Goal: Task Accomplishment & Management: Use online tool/utility

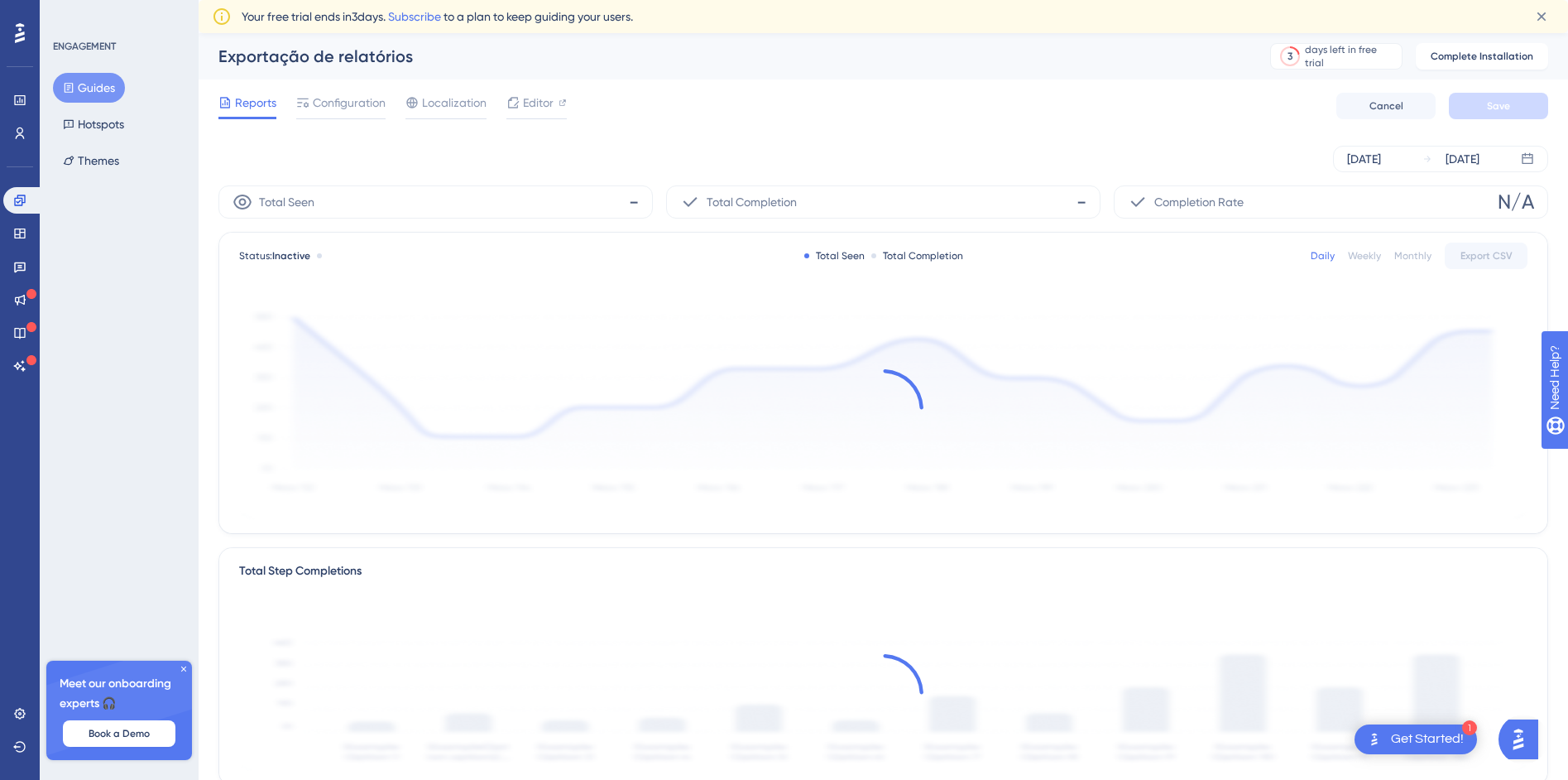
click at [106, 100] on button "Guides" at bounding box center [89, 87] width 72 height 30
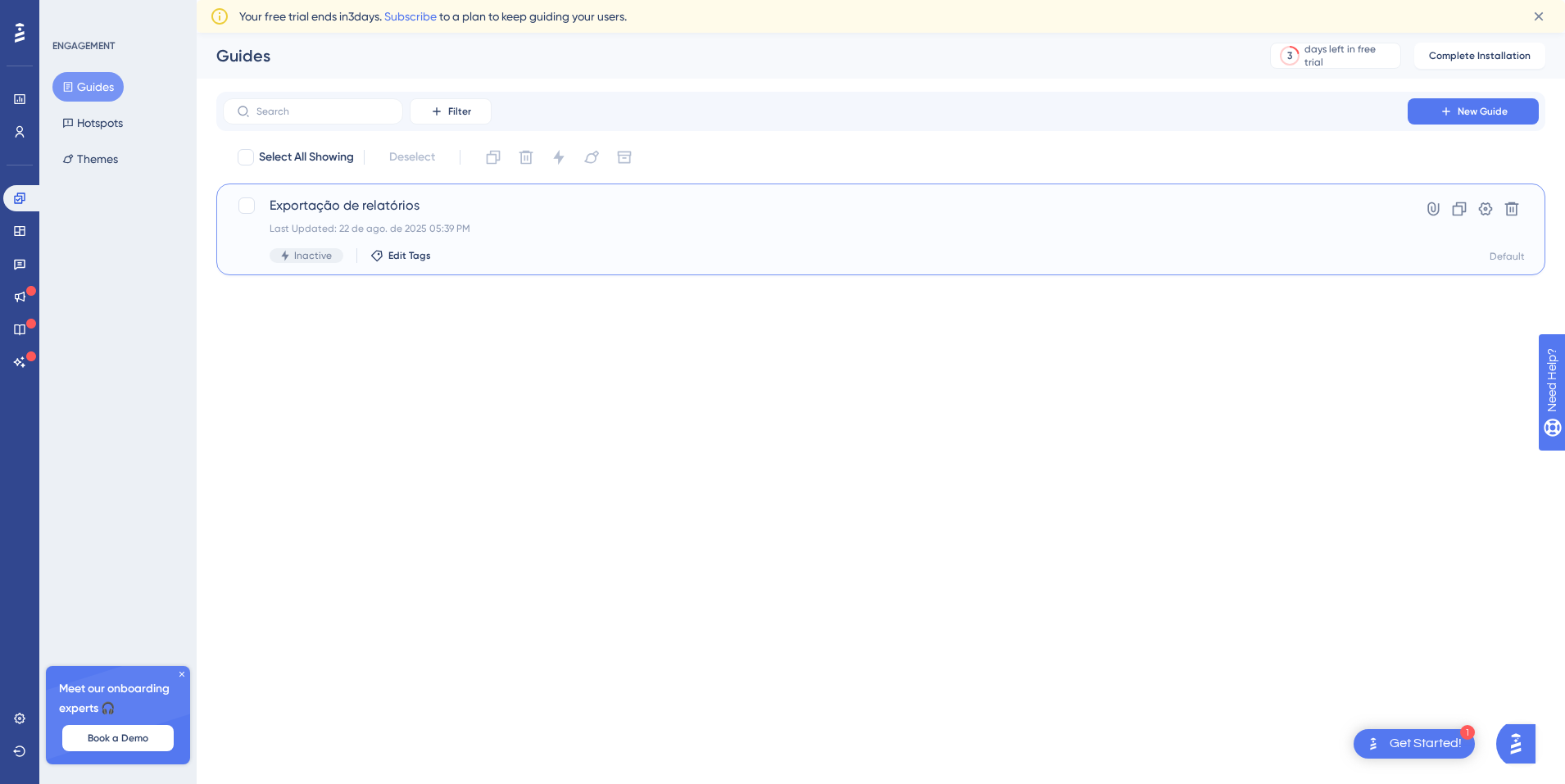
click at [407, 240] on div "Exportação de relatórios Last Updated: 22 de ago. de 2025 05:39 PM Inactive Edi…" at bounding box center [815, 230] width 1092 height 67
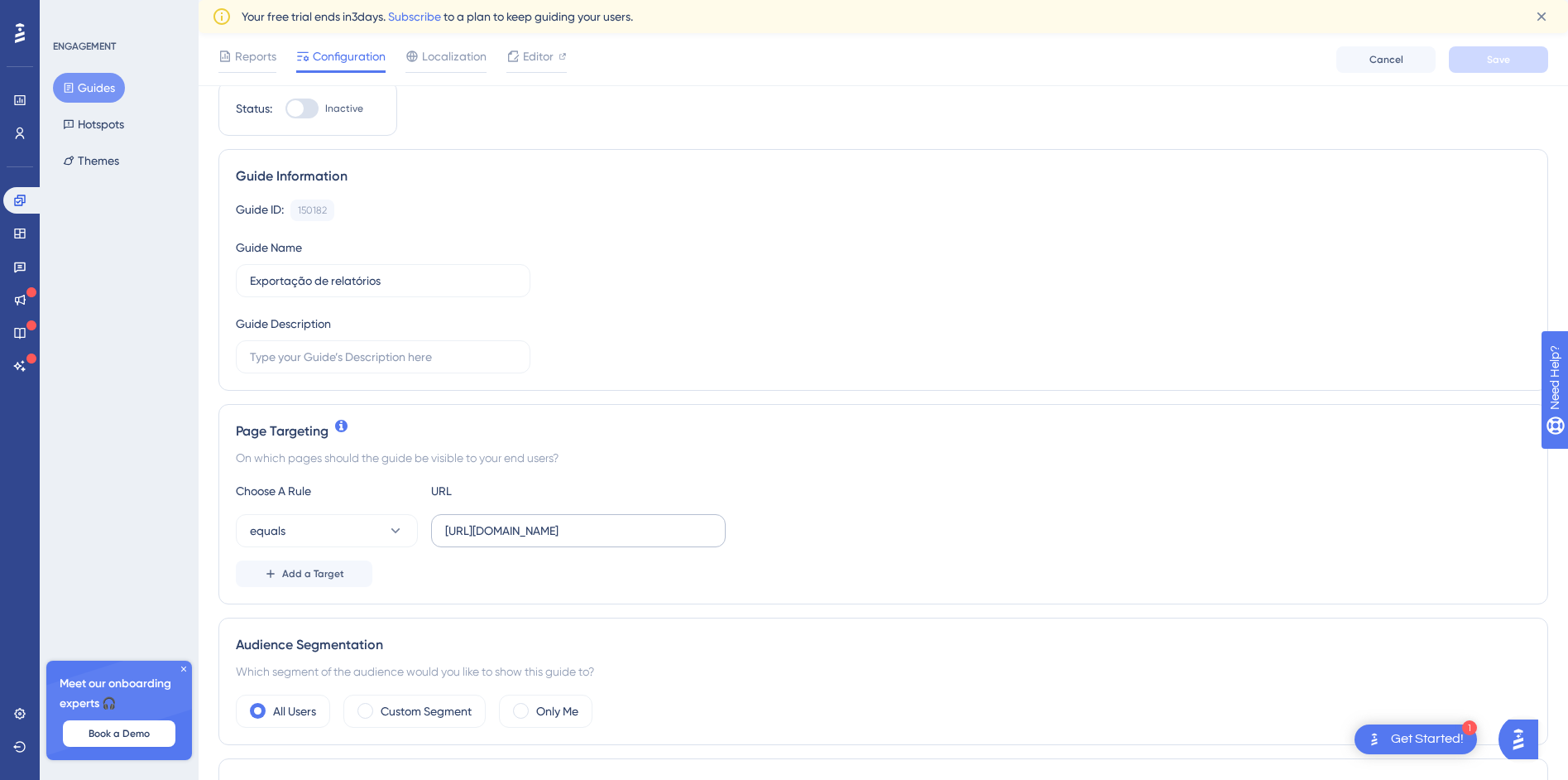
scroll to position [86, 0]
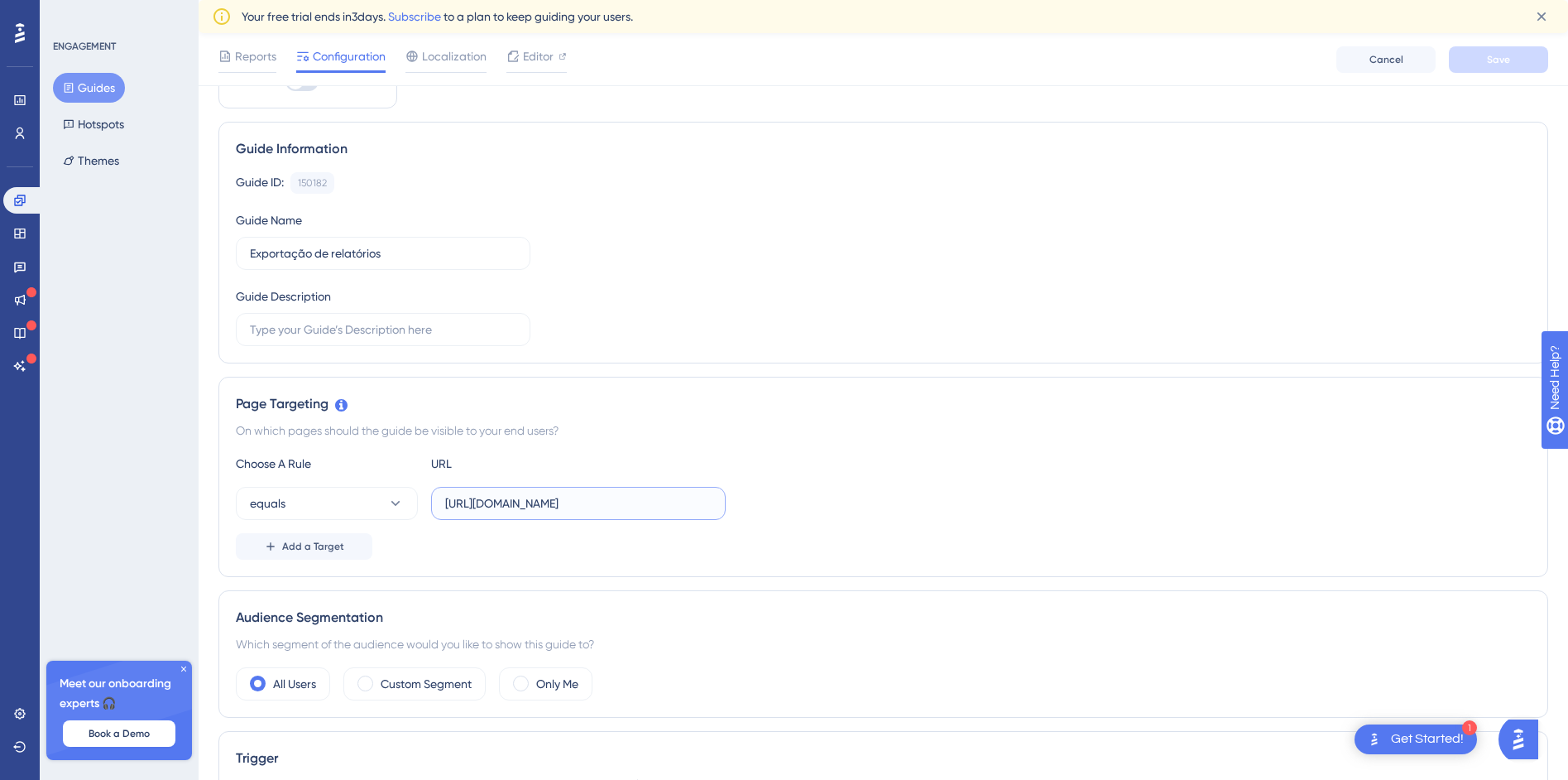
click at [535, 497] on input "https://siga01.activesoft.com.br/busca_central_relatorios/?relatorio=/dados_per…" at bounding box center [578, 503] width 267 height 18
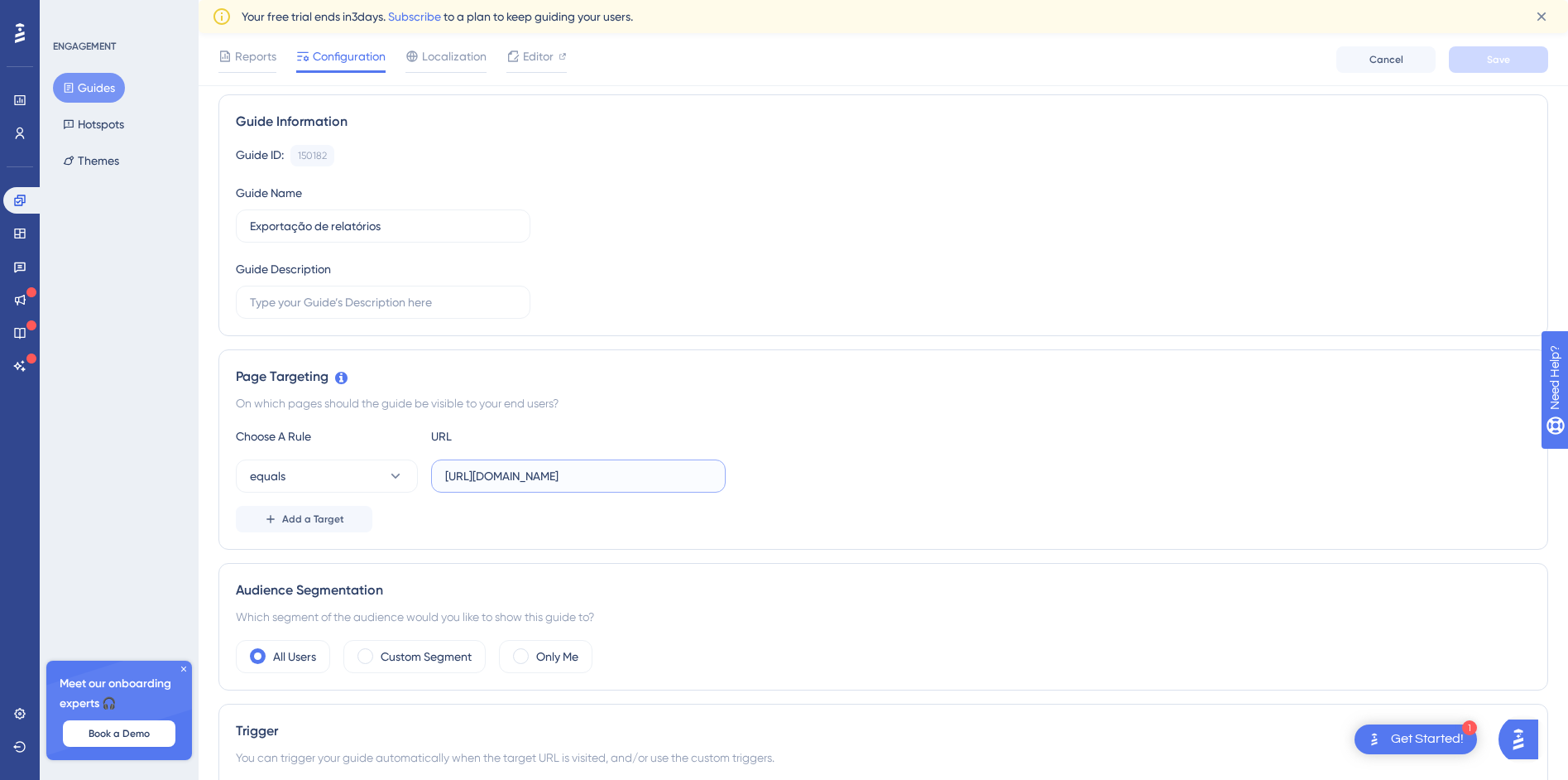
scroll to position [0, 0]
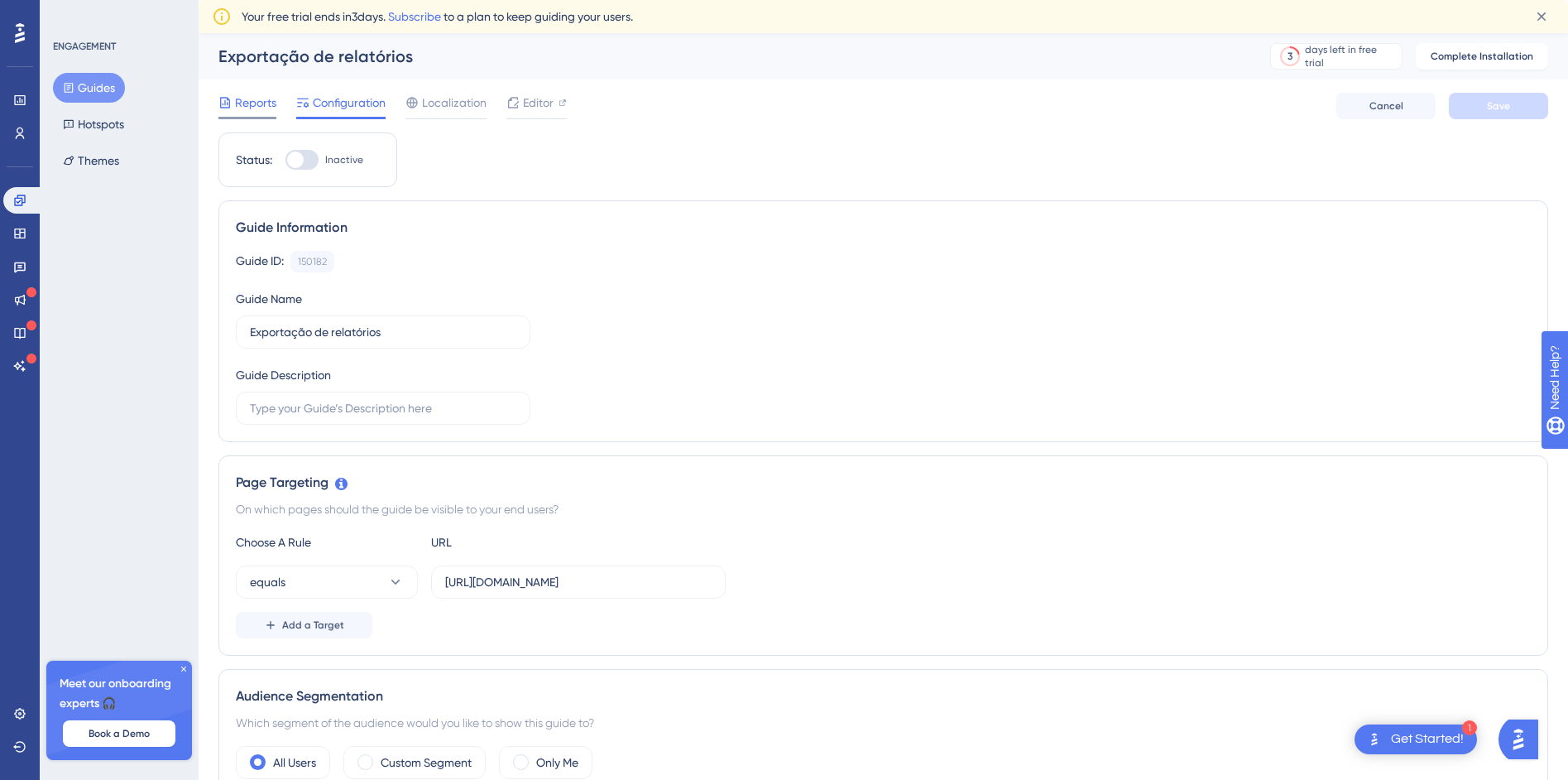
click at [226, 99] on icon at bounding box center [224, 102] width 13 height 13
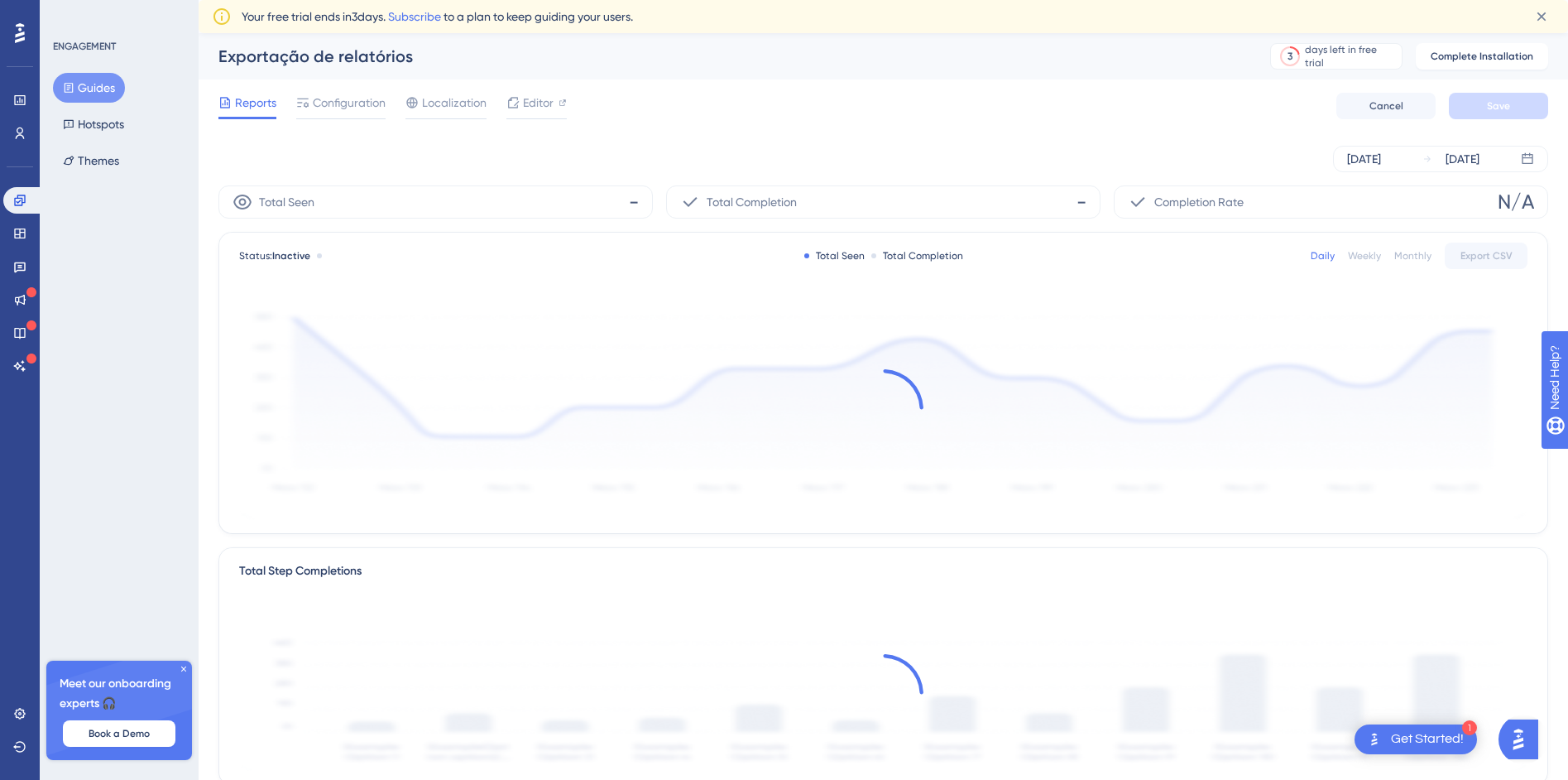
click at [106, 89] on button "Guides" at bounding box center [89, 87] width 72 height 30
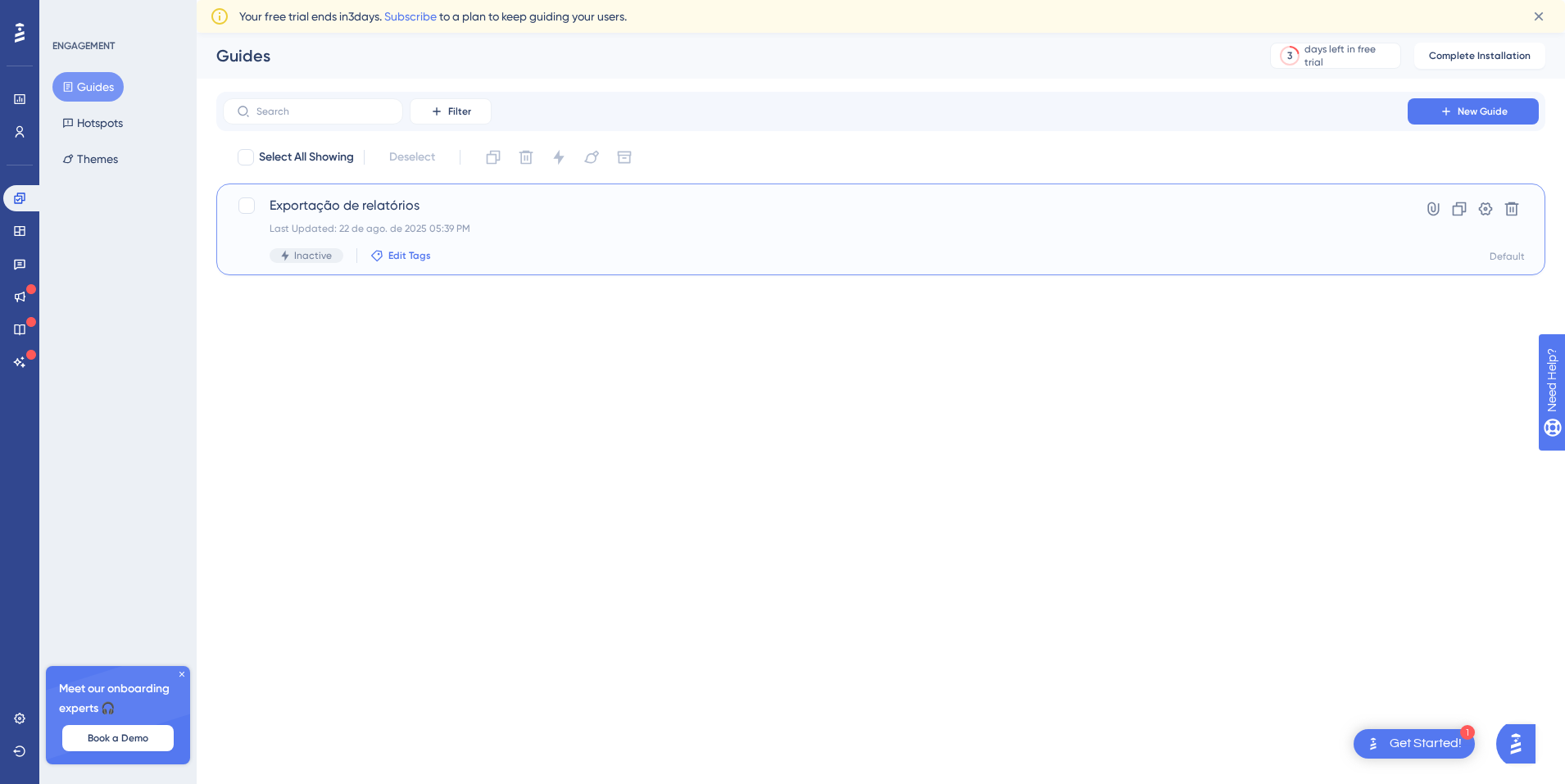
click at [408, 254] on span "Edit Tags" at bounding box center [409, 255] width 42 height 13
click at [750, 285] on div "Performance Users Engagement Widgets Feedback Product Updates Knowledge Base AI…" at bounding box center [881, 167] width 1368 height 269
click at [544, 211] on span "Exportação de relatórios" at bounding box center [815, 205] width 1092 height 20
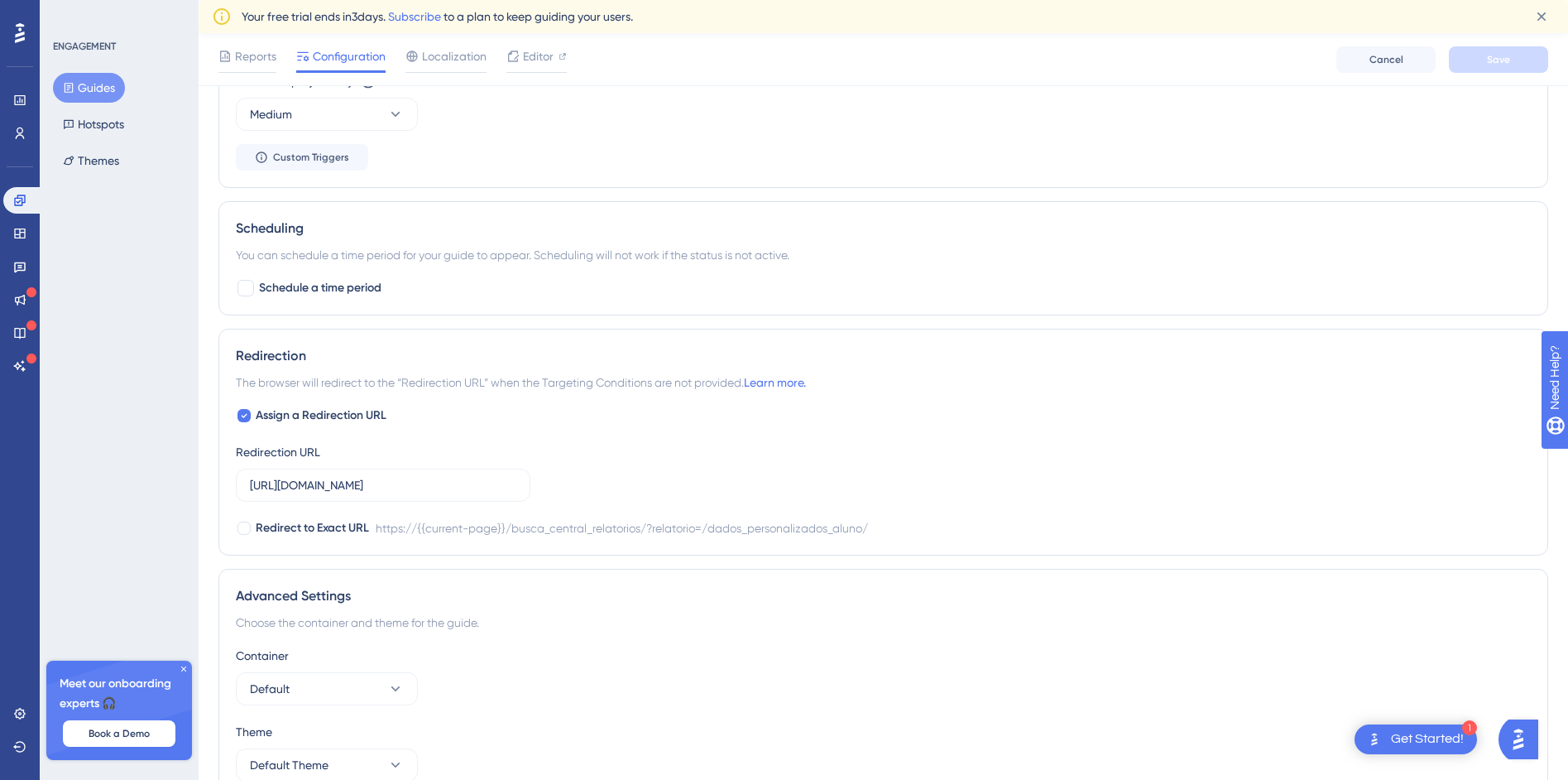
scroll to position [930, 0]
click at [527, 57] on span "Editor" at bounding box center [538, 56] width 31 height 20
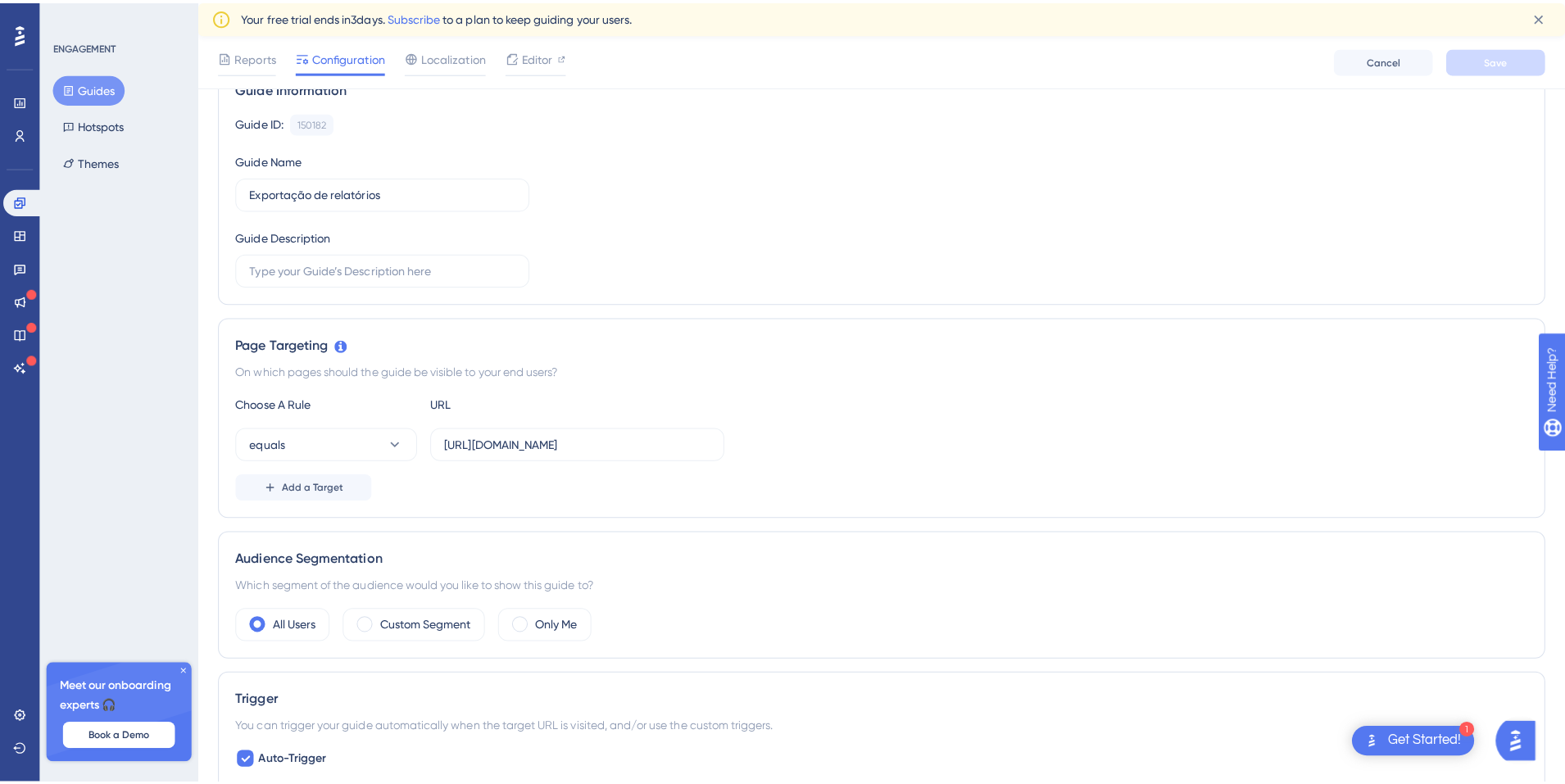
scroll to position [0, 0]
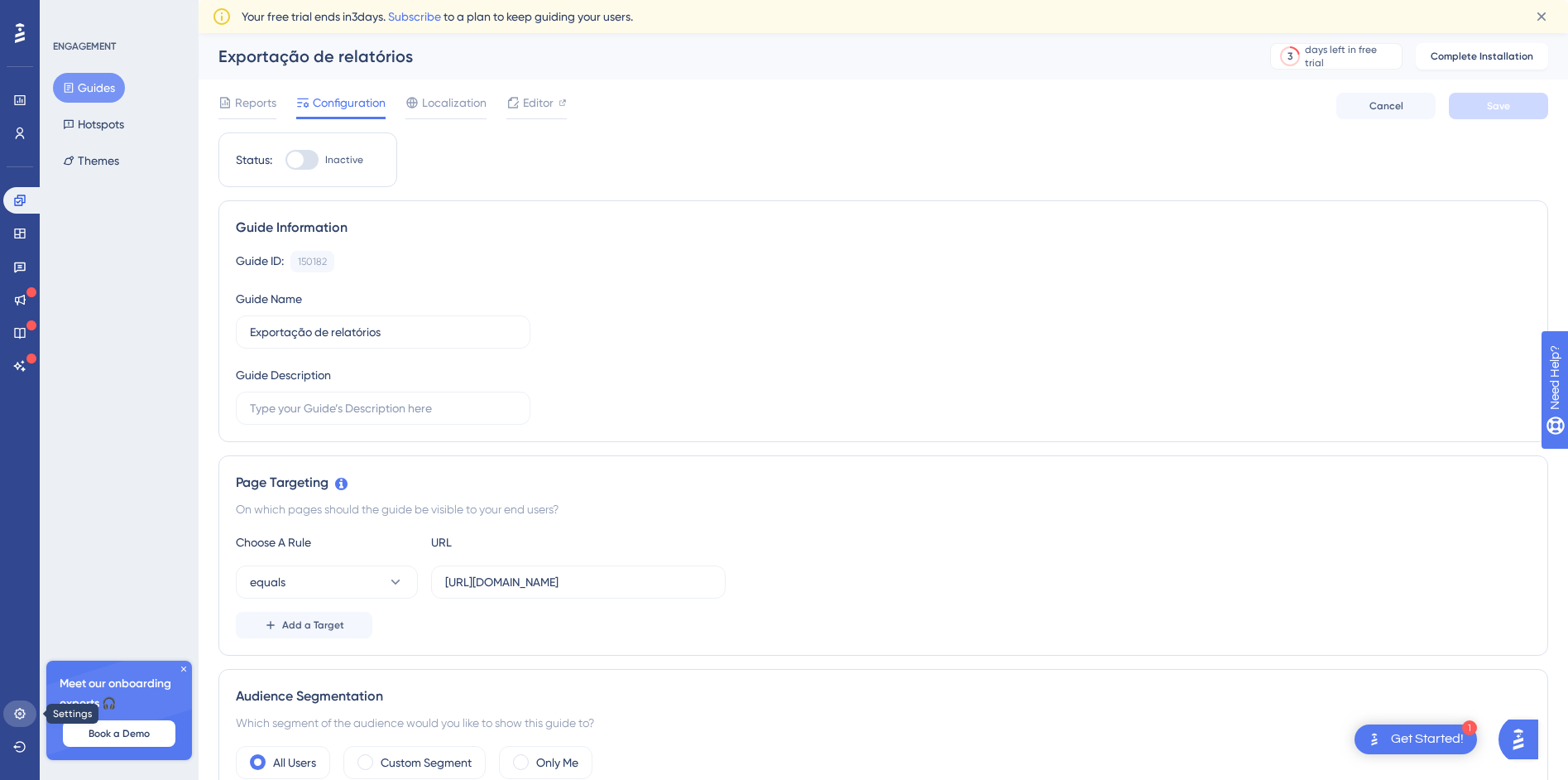
click at [17, 720] on icon at bounding box center [19, 713] width 13 height 13
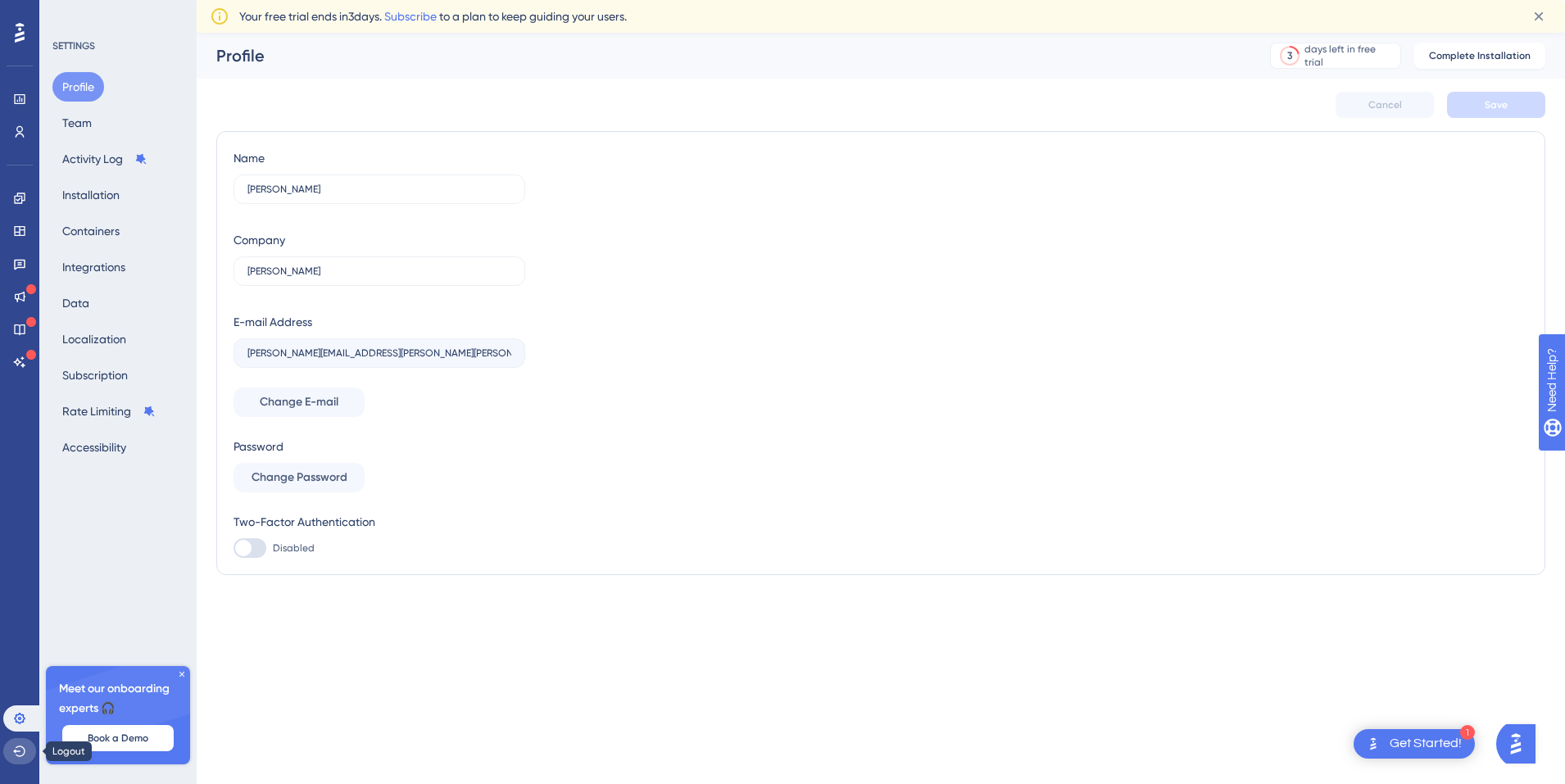
click at [19, 756] on icon at bounding box center [19, 750] width 12 height 10
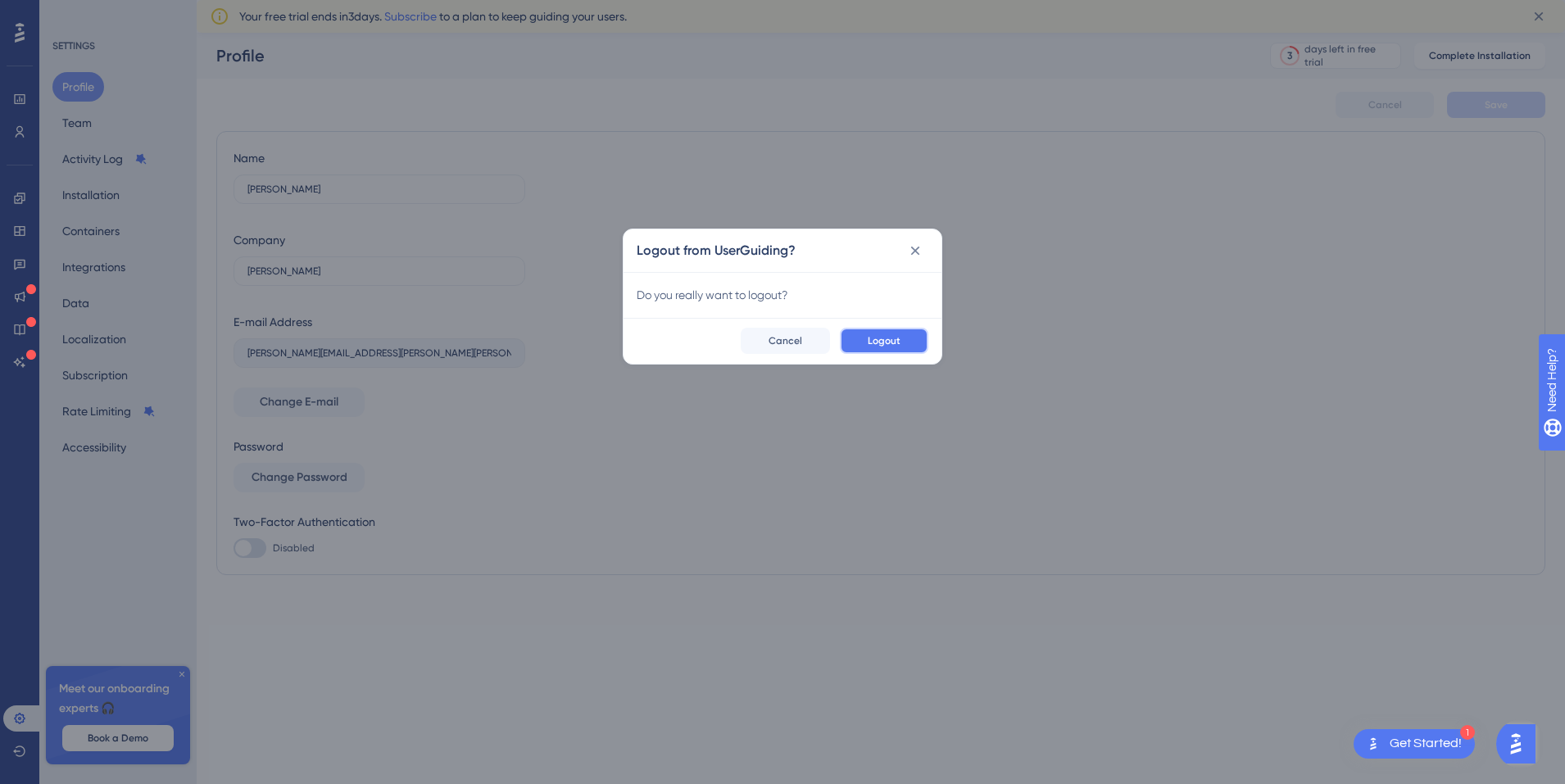
click at [908, 336] on button "Logout" at bounding box center [884, 341] width 88 height 26
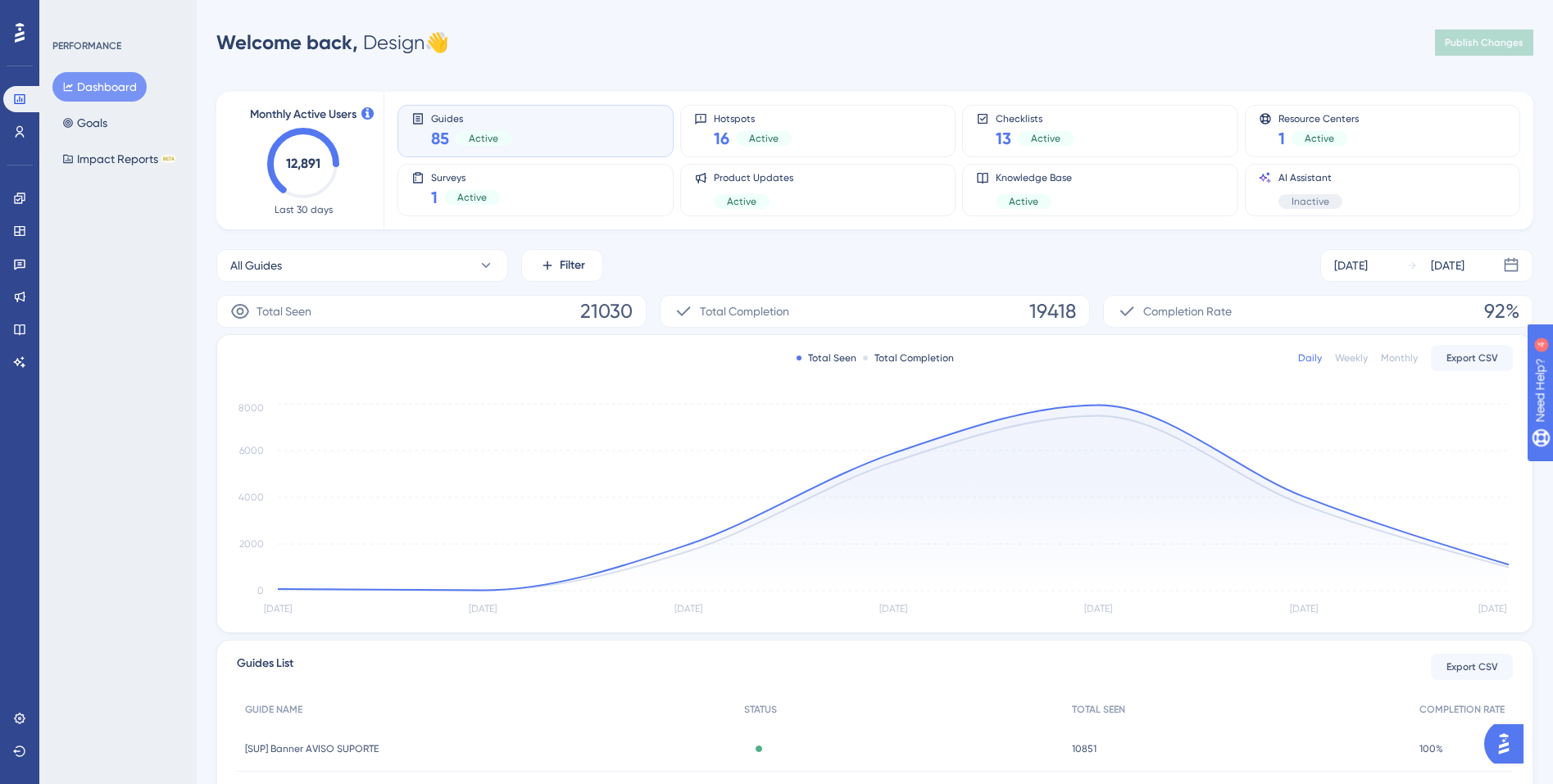
click at [1499, 743] on img "Open AI Assistant Launcher" at bounding box center [1504, 743] width 29 height 29
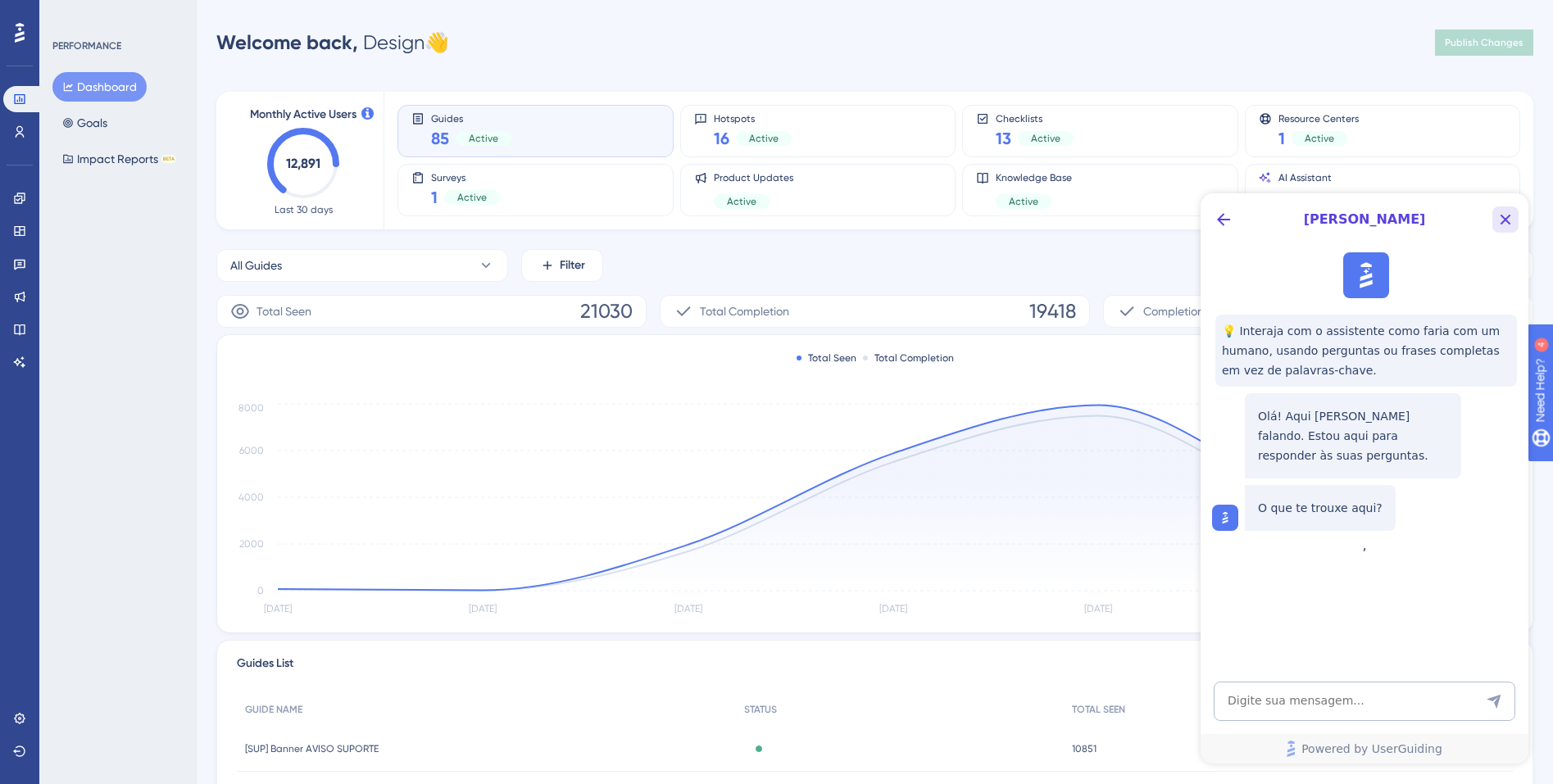
drag, startPoint x: 1505, startPoint y: 218, endPoint x: 2706, endPoint y: 414, distance: 1216.9
click at [1505, 218] on icon "Close Button" at bounding box center [1505, 220] width 10 height 10
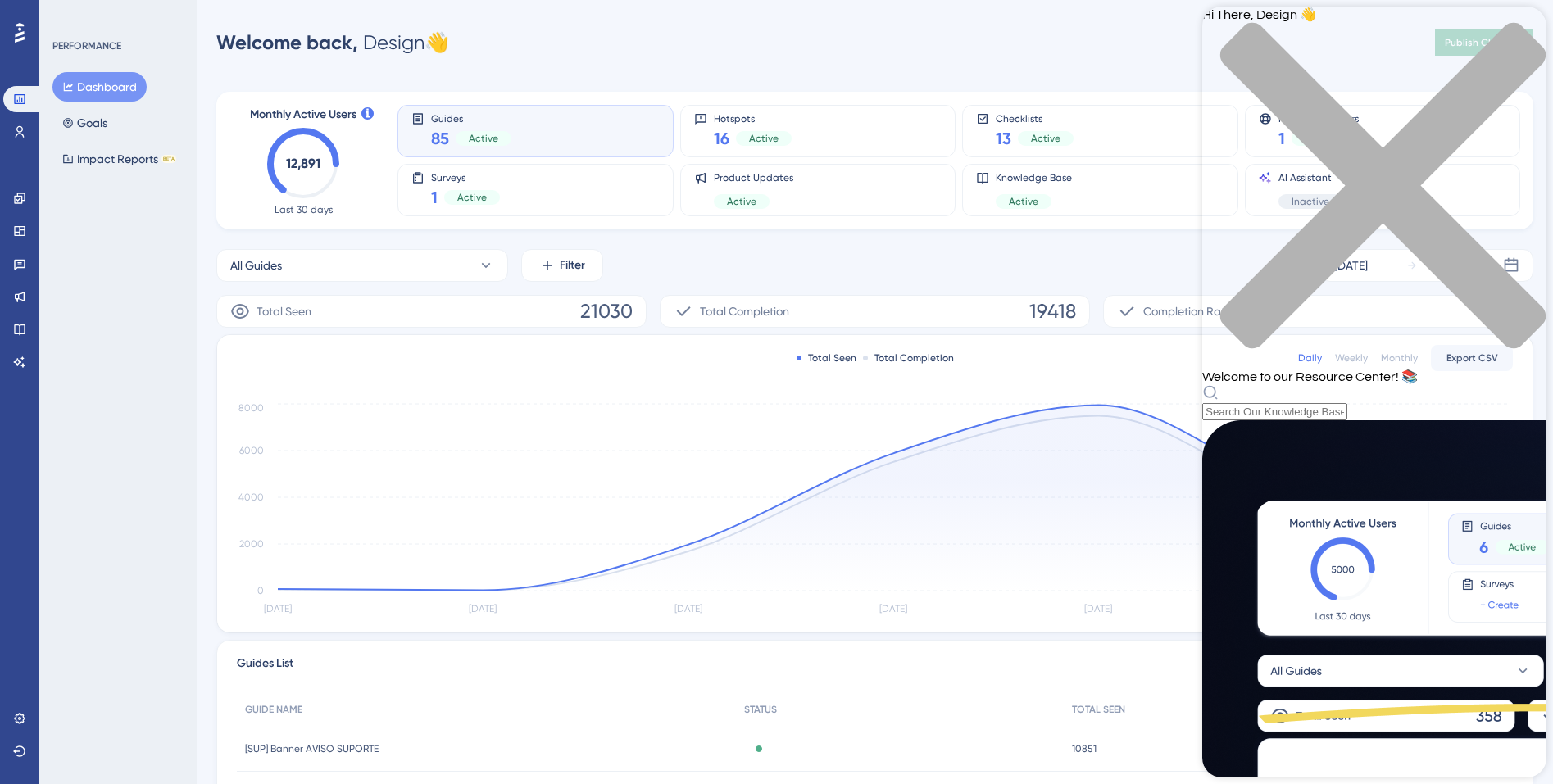
scroll to position [445, 0]
click at [1528, 28] on div "close resource center" at bounding box center [1374, 195] width 344 height 346
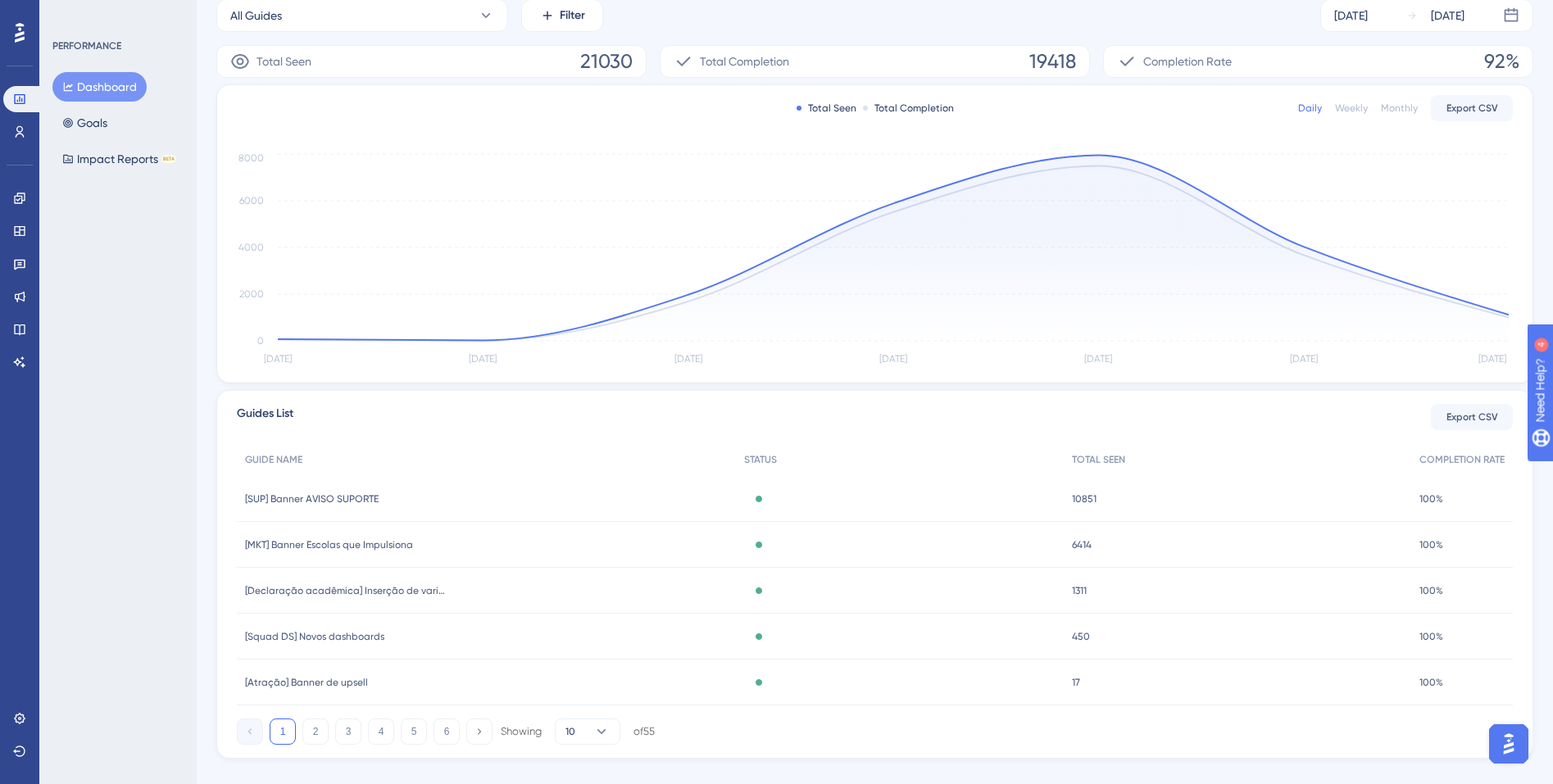
scroll to position [277, 0]
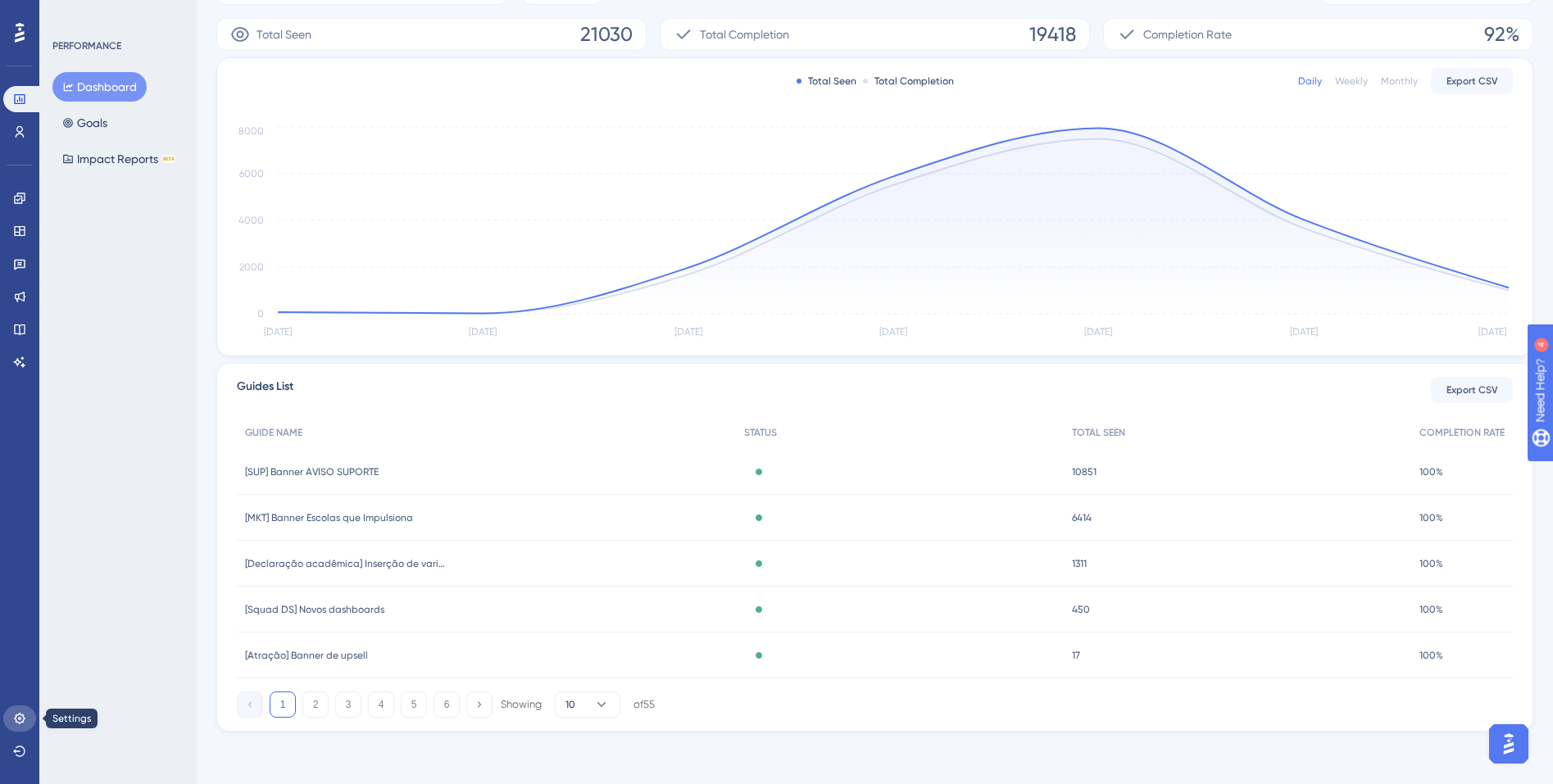
click at [16, 724] on icon at bounding box center [19, 718] width 13 height 13
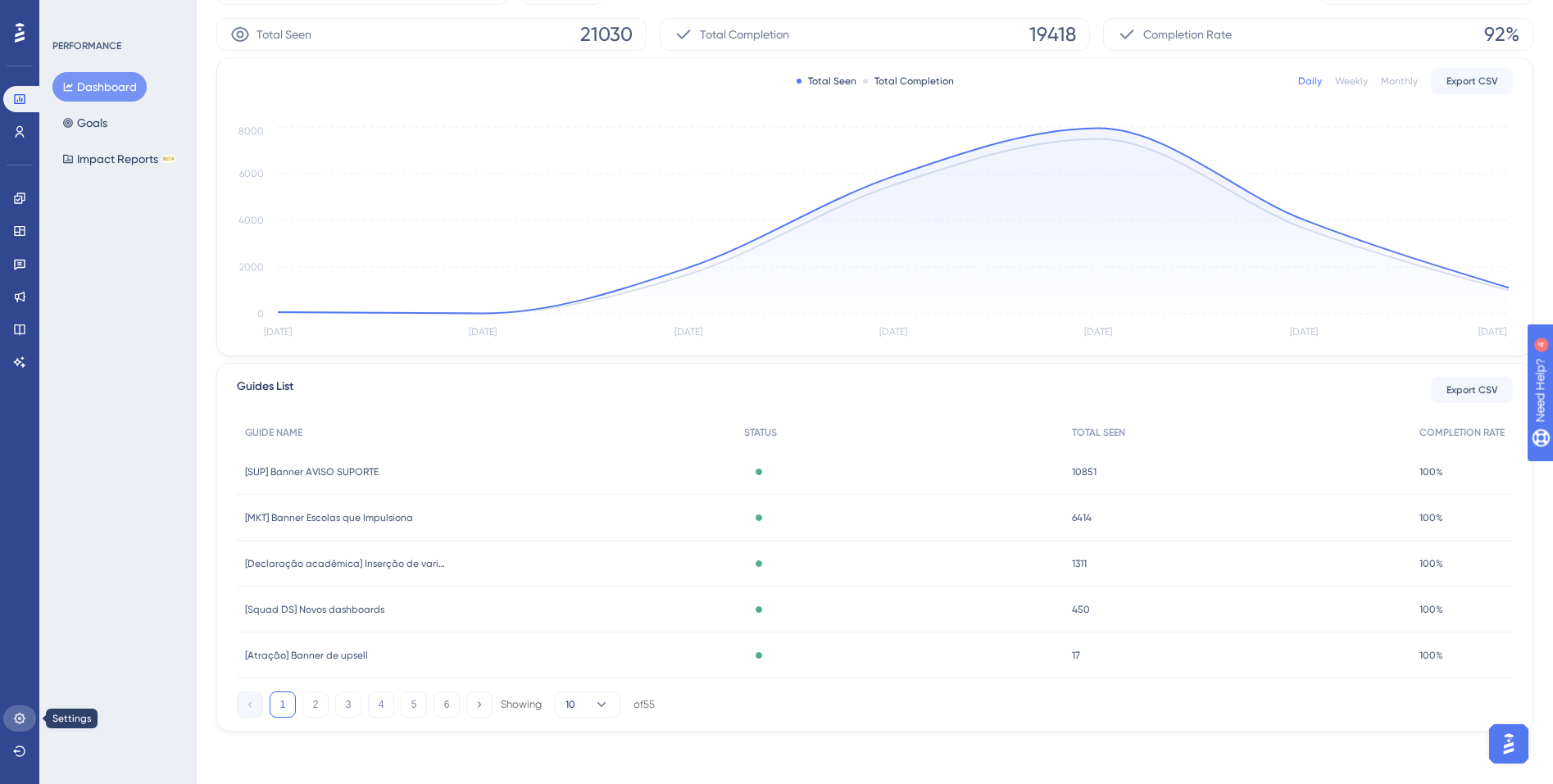
click at [16, 724] on icon at bounding box center [19, 718] width 13 height 13
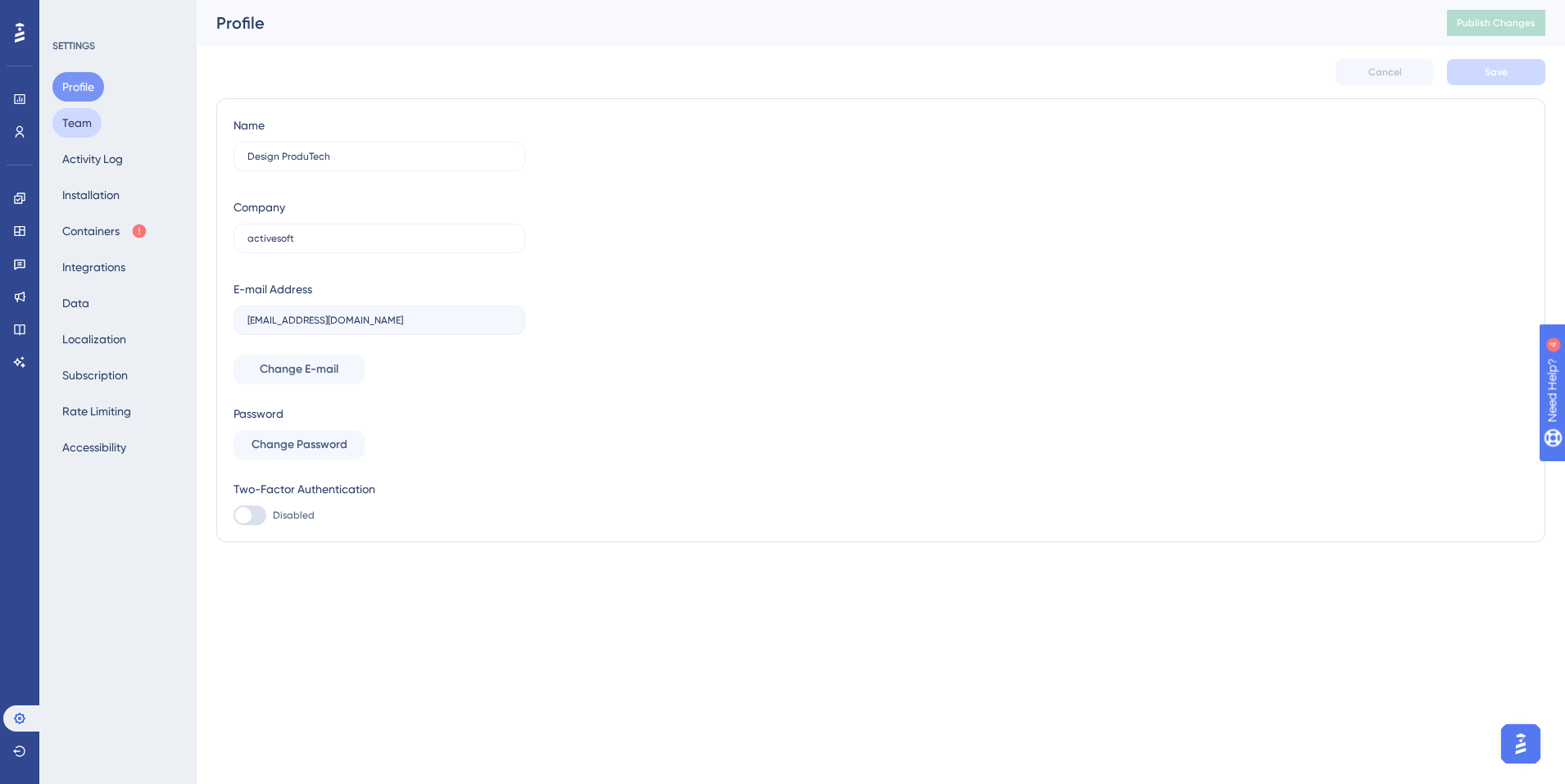
click at [92, 116] on button "Team" at bounding box center [77, 123] width 49 height 29
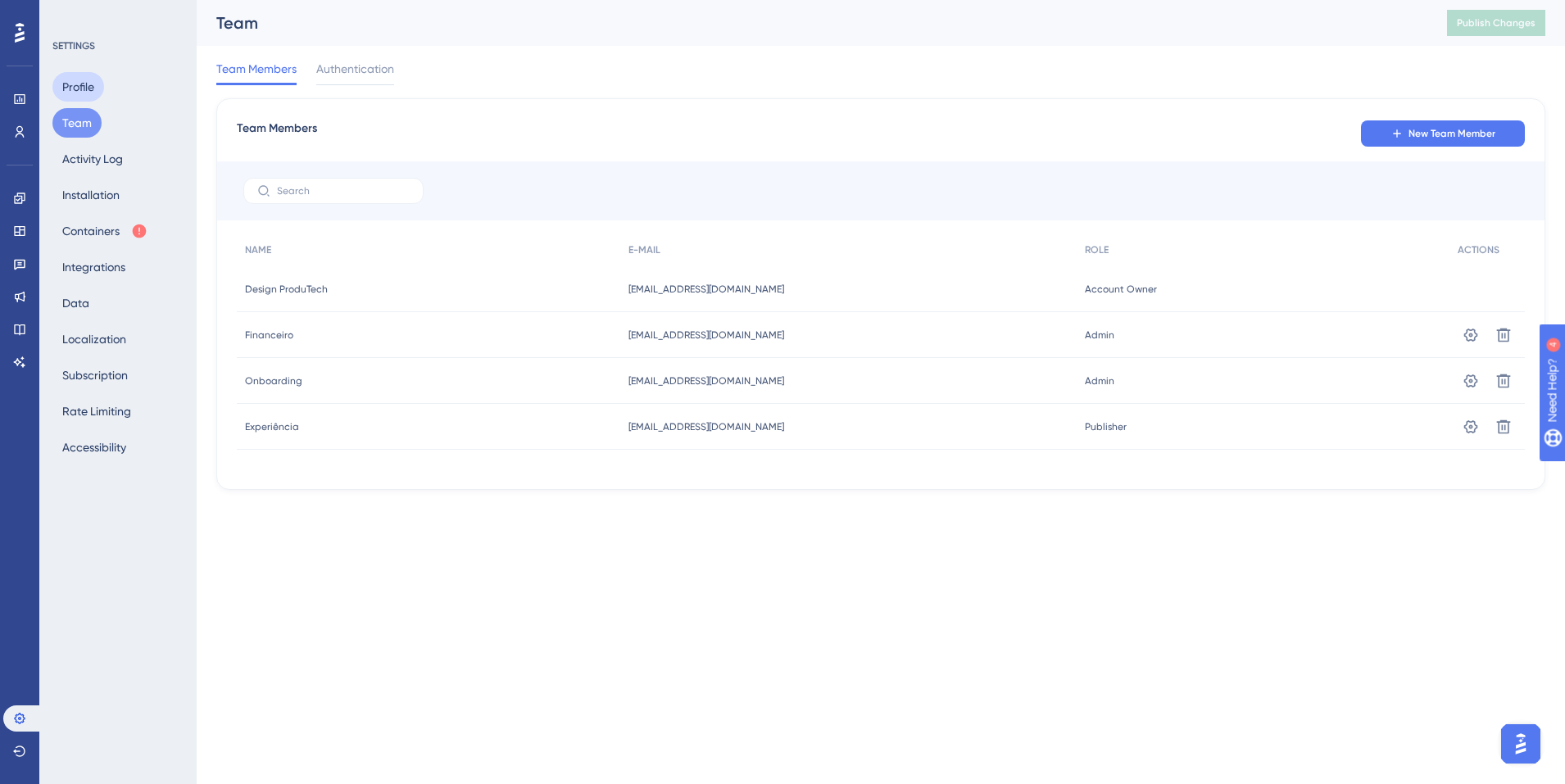
click at [89, 88] on button "Profile" at bounding box center [79, 86] width 52 height 29
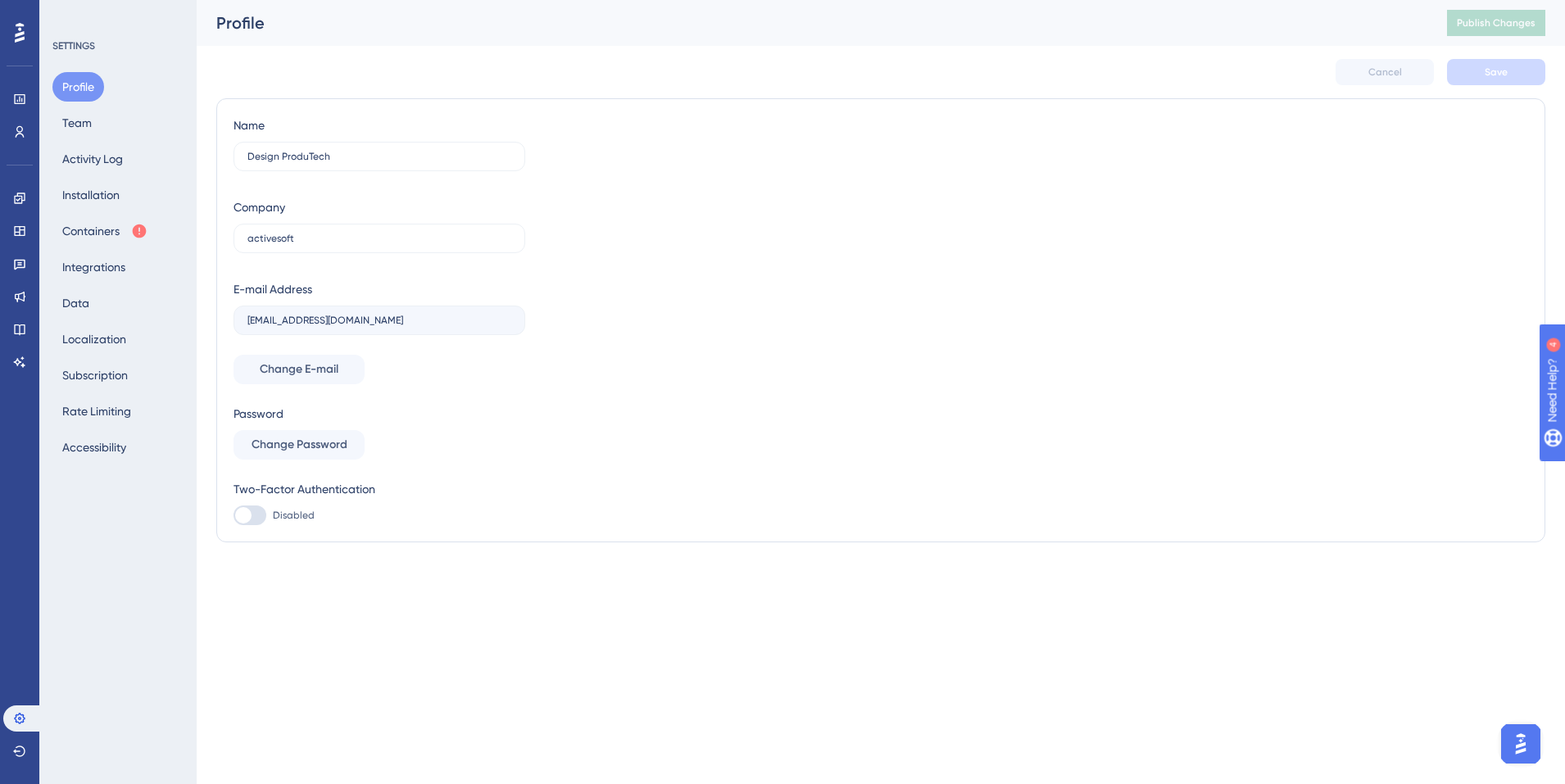
click at [31, 38] on div at bounding box center [20, 33] width 26 height 26
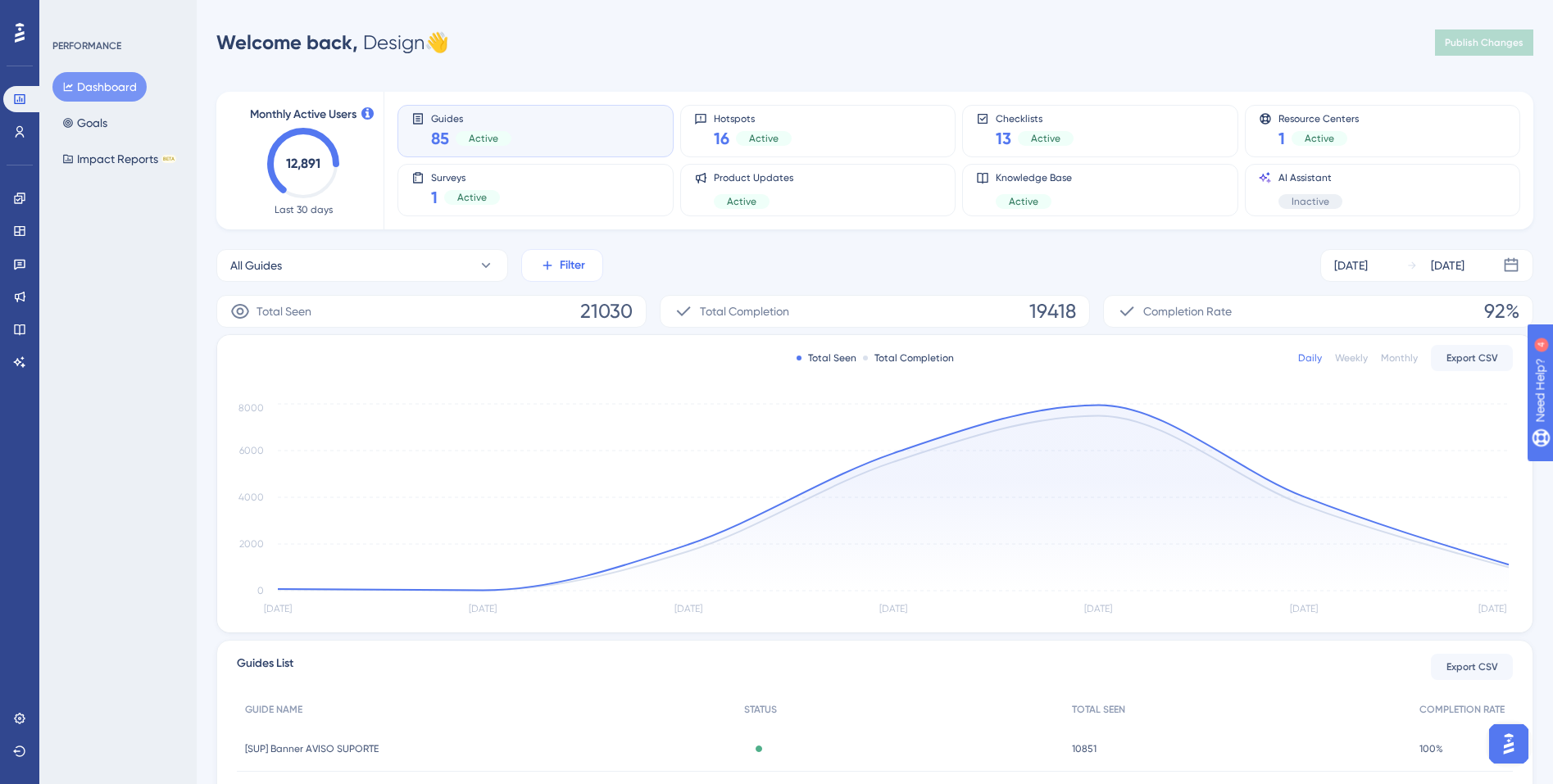
click at [578, 274] on span "Filter" at bounding box center [572, 265] width 25 height 20
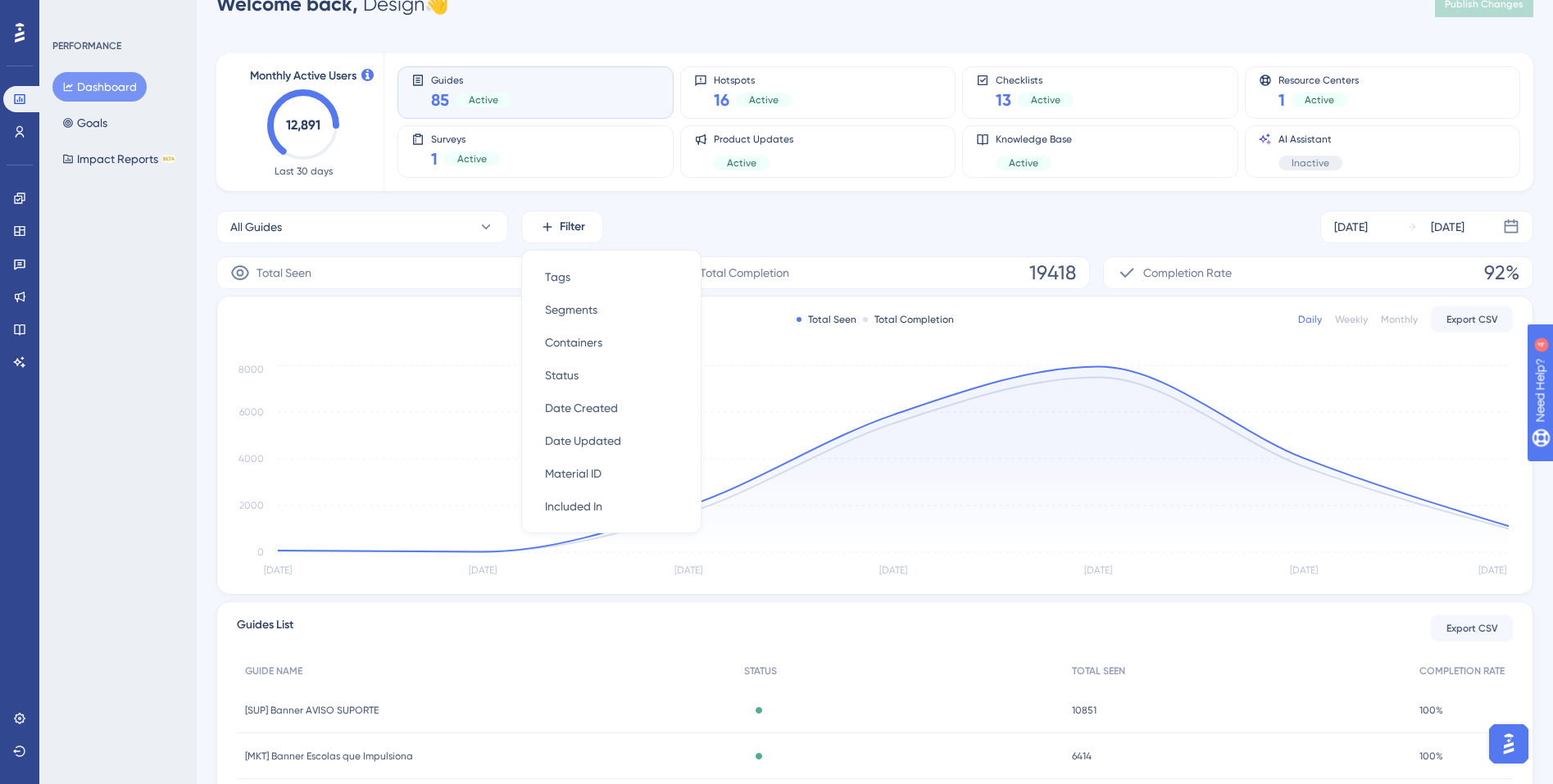
click at [676, 213] on div "All Guides Filter Tags Tags Segments Segments Containers Containers Status Stat…" at bounding box center [874, 227] width 1317 height 33
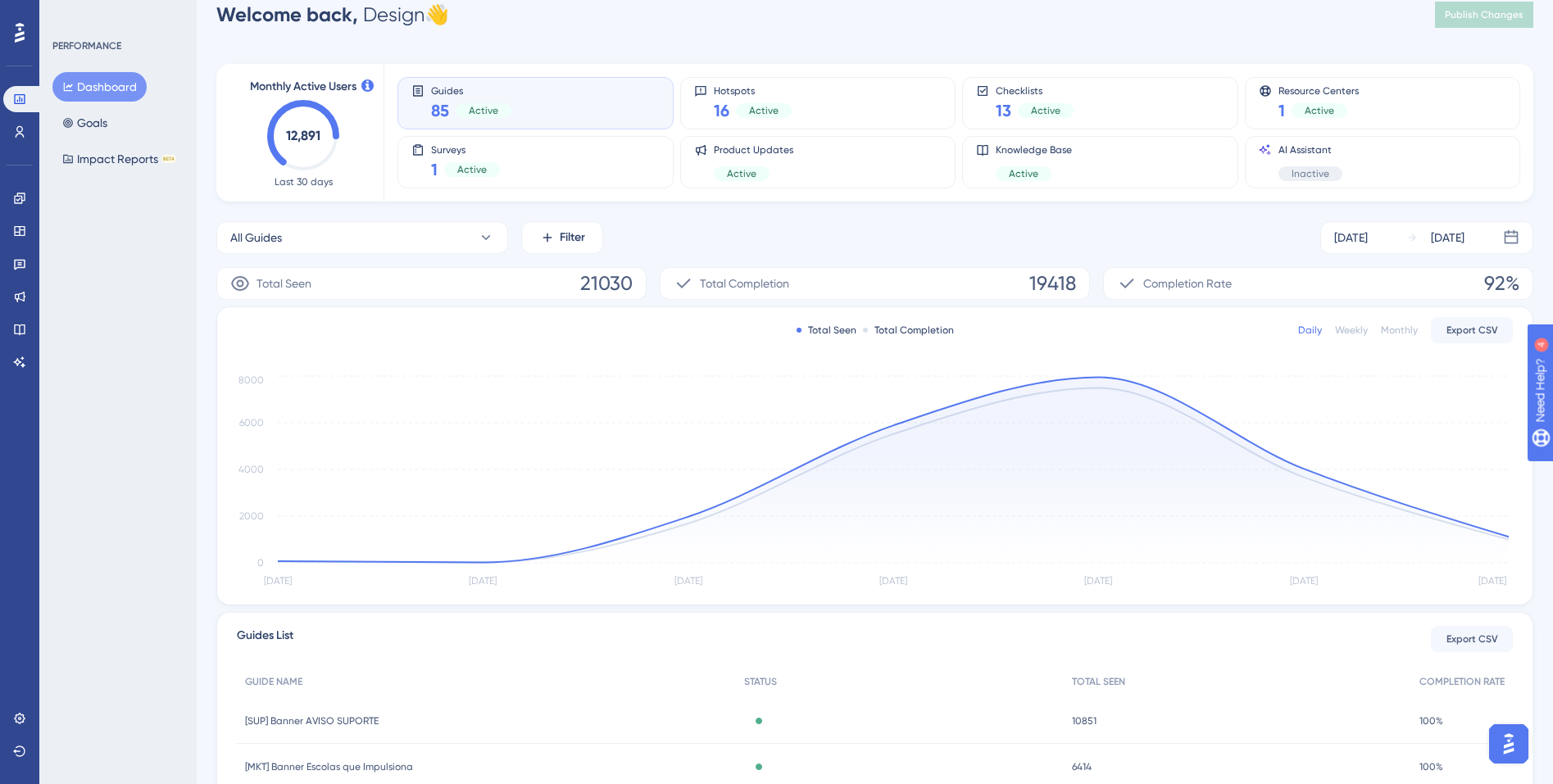
scroll to position [12, 0]
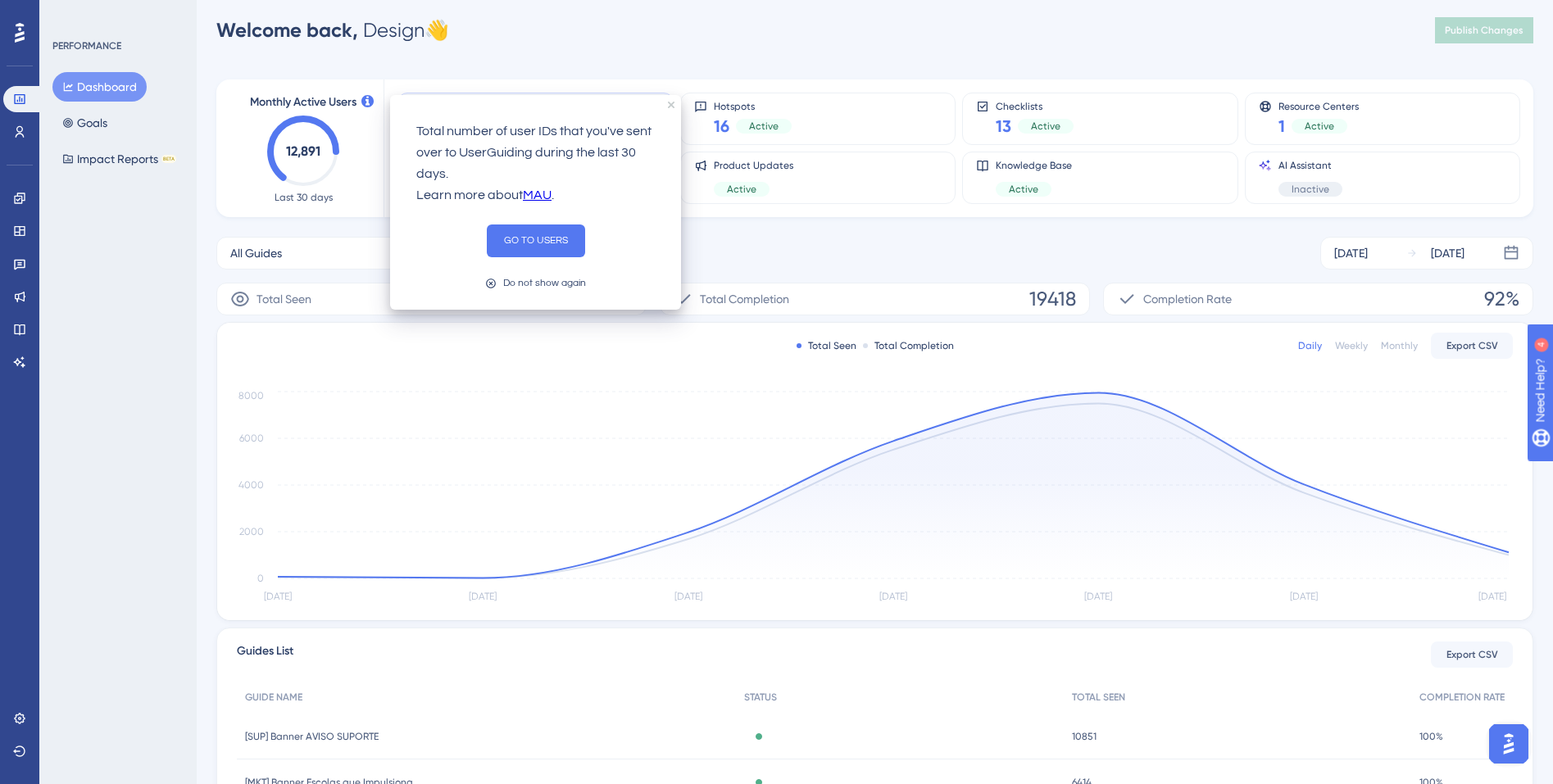
click at [669, 38] on div "Welcome back, Design 👋 Publish Changes" at bounding box center [874, 30] width 1317 height 33
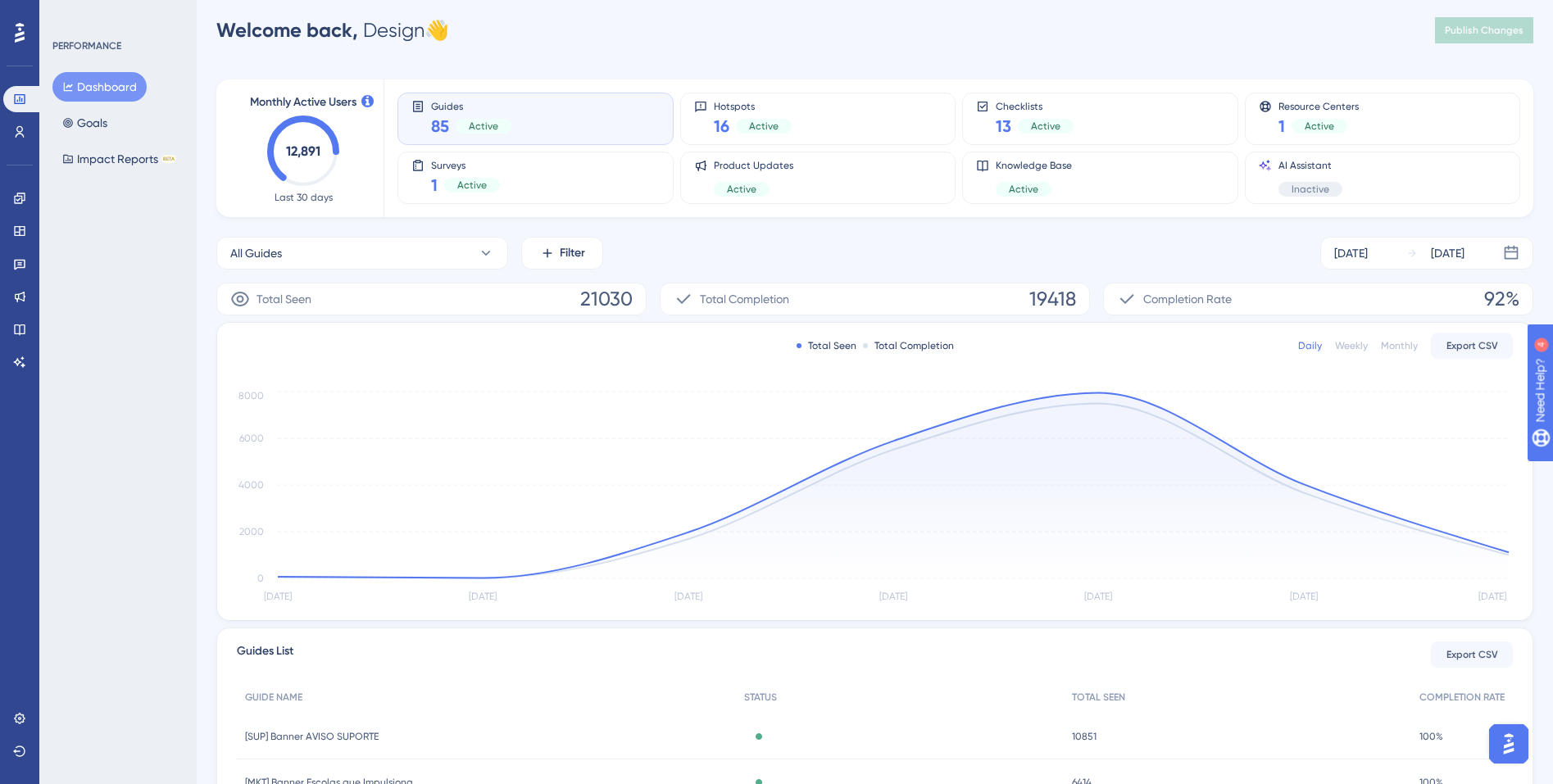
click at [439, 113] on div "Guides 85 Active" at bounding box center [471, 119] width 80 height 38
click at [20, 197] on icon at bounding box center [19, 198] width 13 height 13
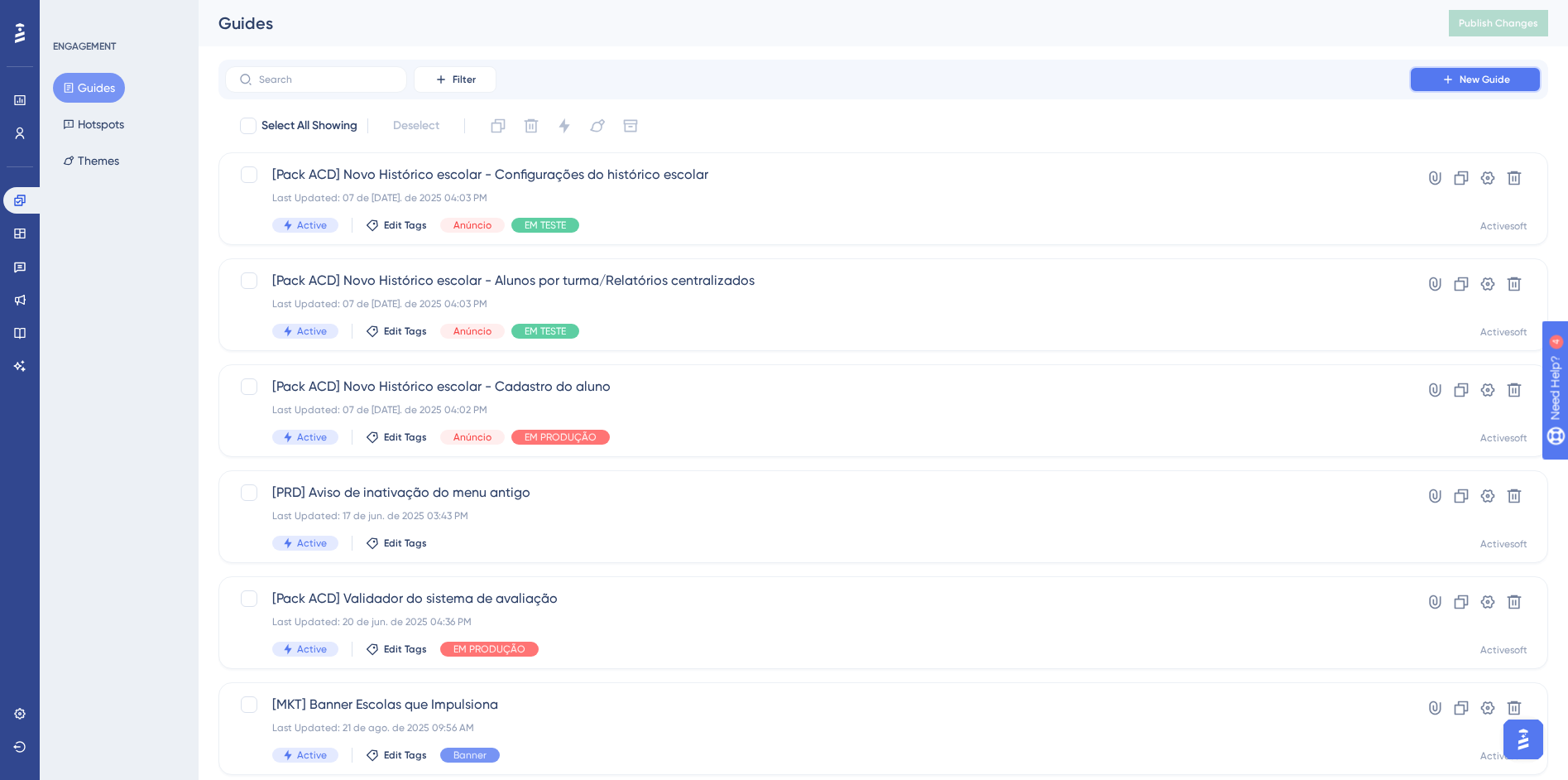
click at [1458, 77] on button "New Guide" at bounding box center [1476, 79] width 133 height 26
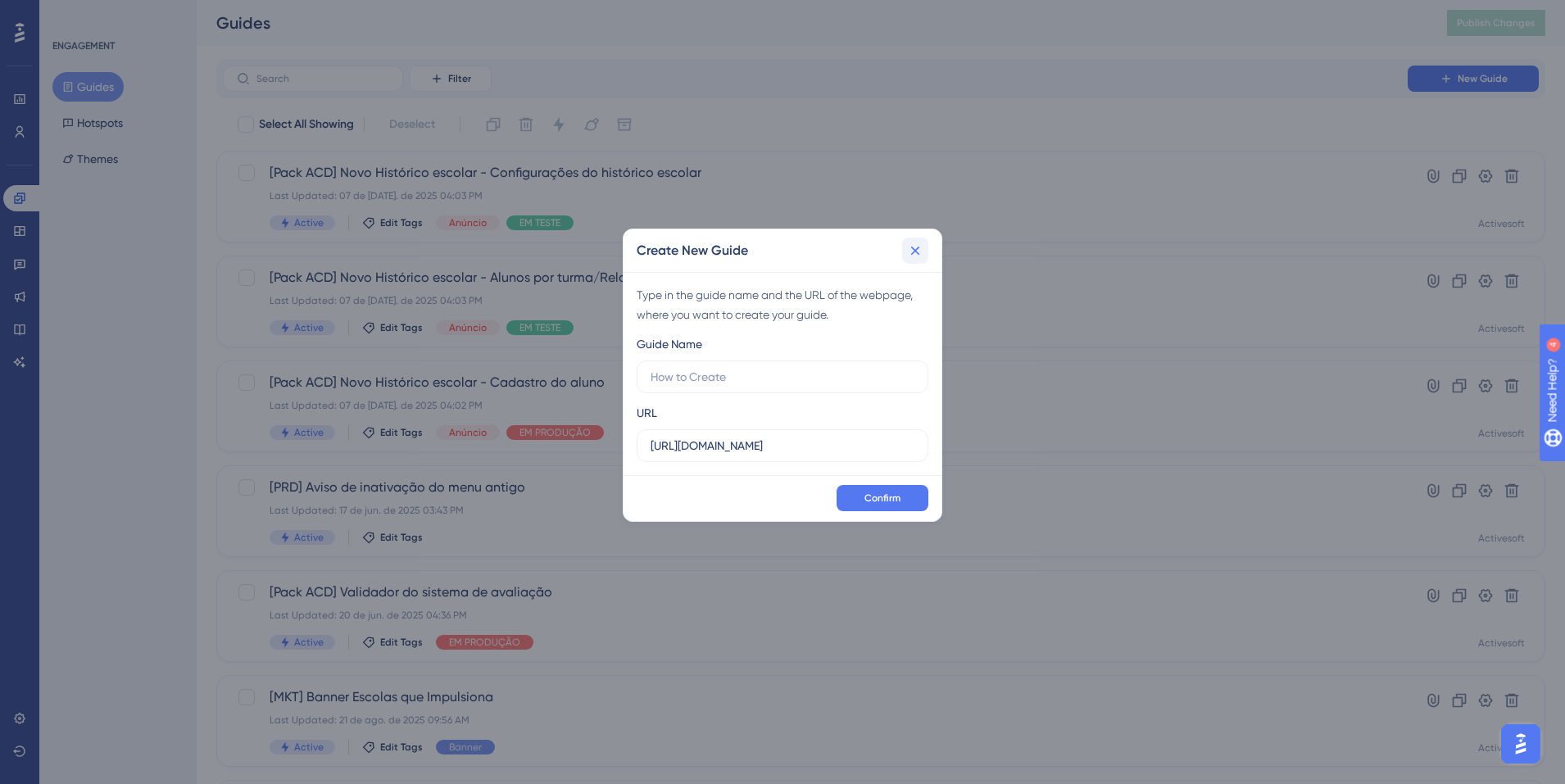
click at [912, 253] on icon at bounding box center [916, 250] width 9 height 9
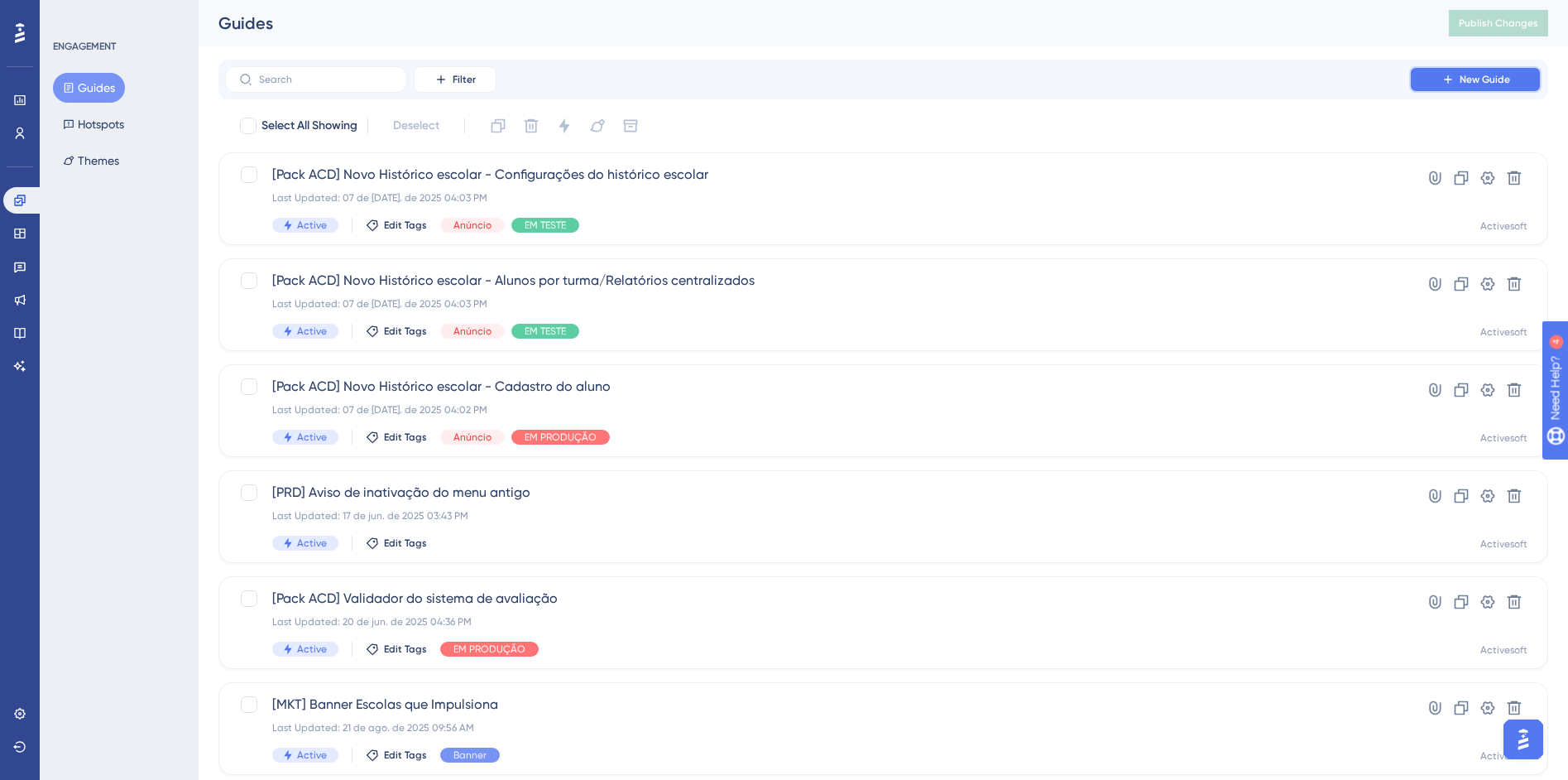
click at [1489, 81] on span "New Guide" at bounding box center [1485, 79] width 51 height 13
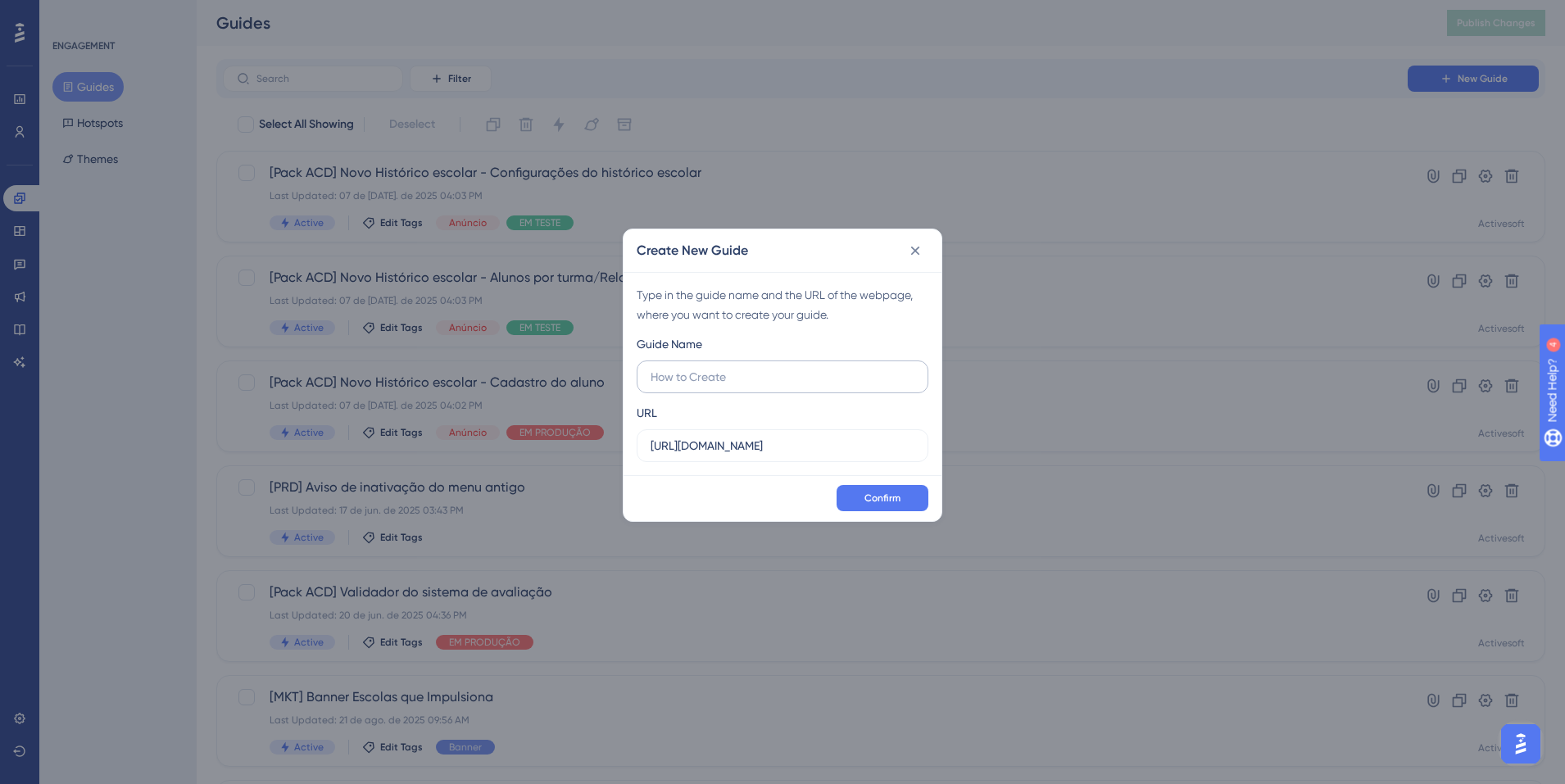
click at [707, 376] on input "text" at bounding box center [782, 376] width 264 height 18
type input "Anúncio novo relatório personalizável"
click at [845, 440] on input "https://siga04.activesoft.com.br" at bounding box center [782, 446] width 264 height 18
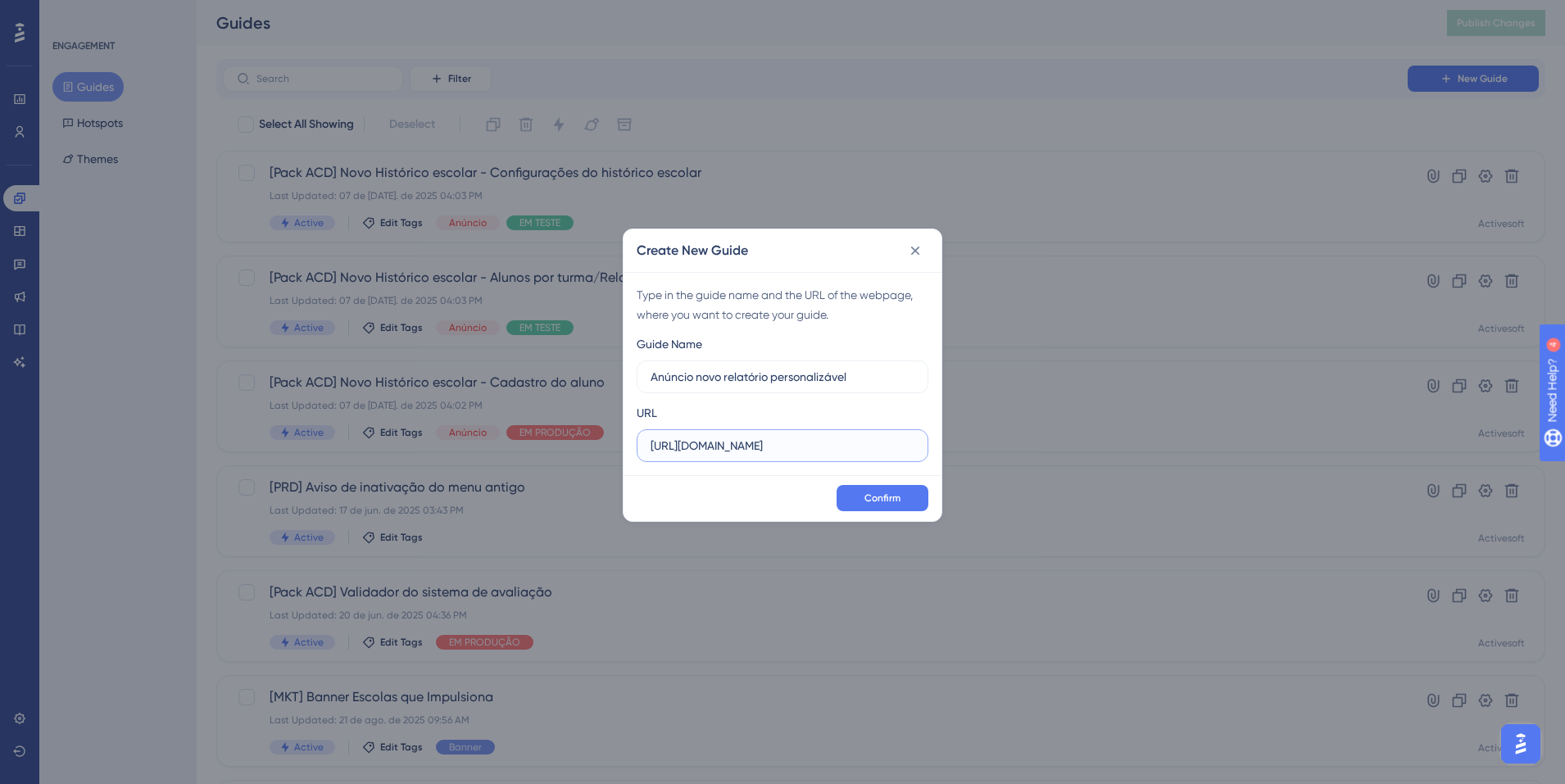
paste input "1.activesoft.com.br/busca_central_relatorios/?relatorio=/dados_personalizados_a…"
type input "https://siga01.activesoft.com.br/busca_central_relatorios/?relatorio=/dados_per…"
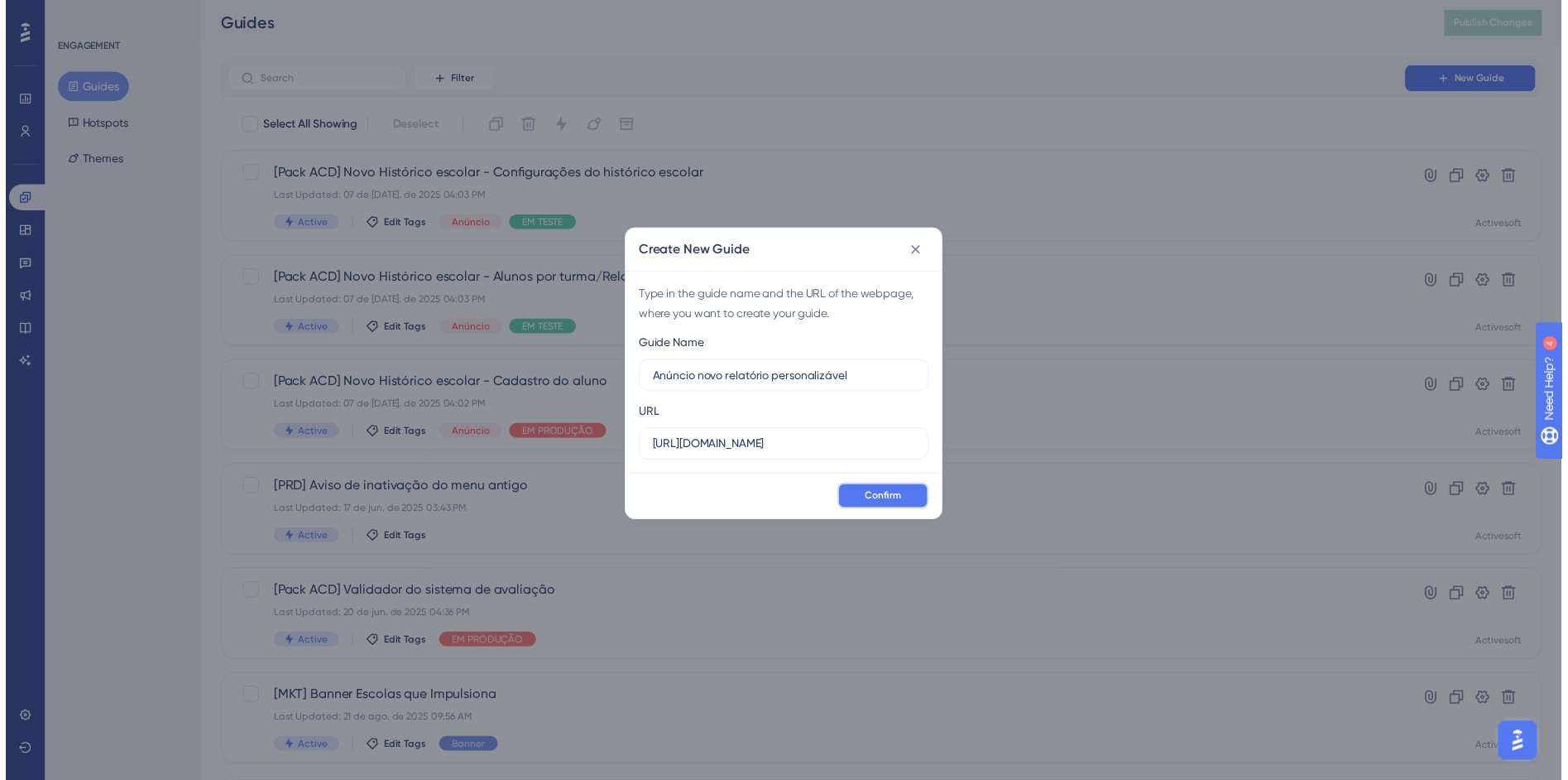
scroll to position [0, 0]
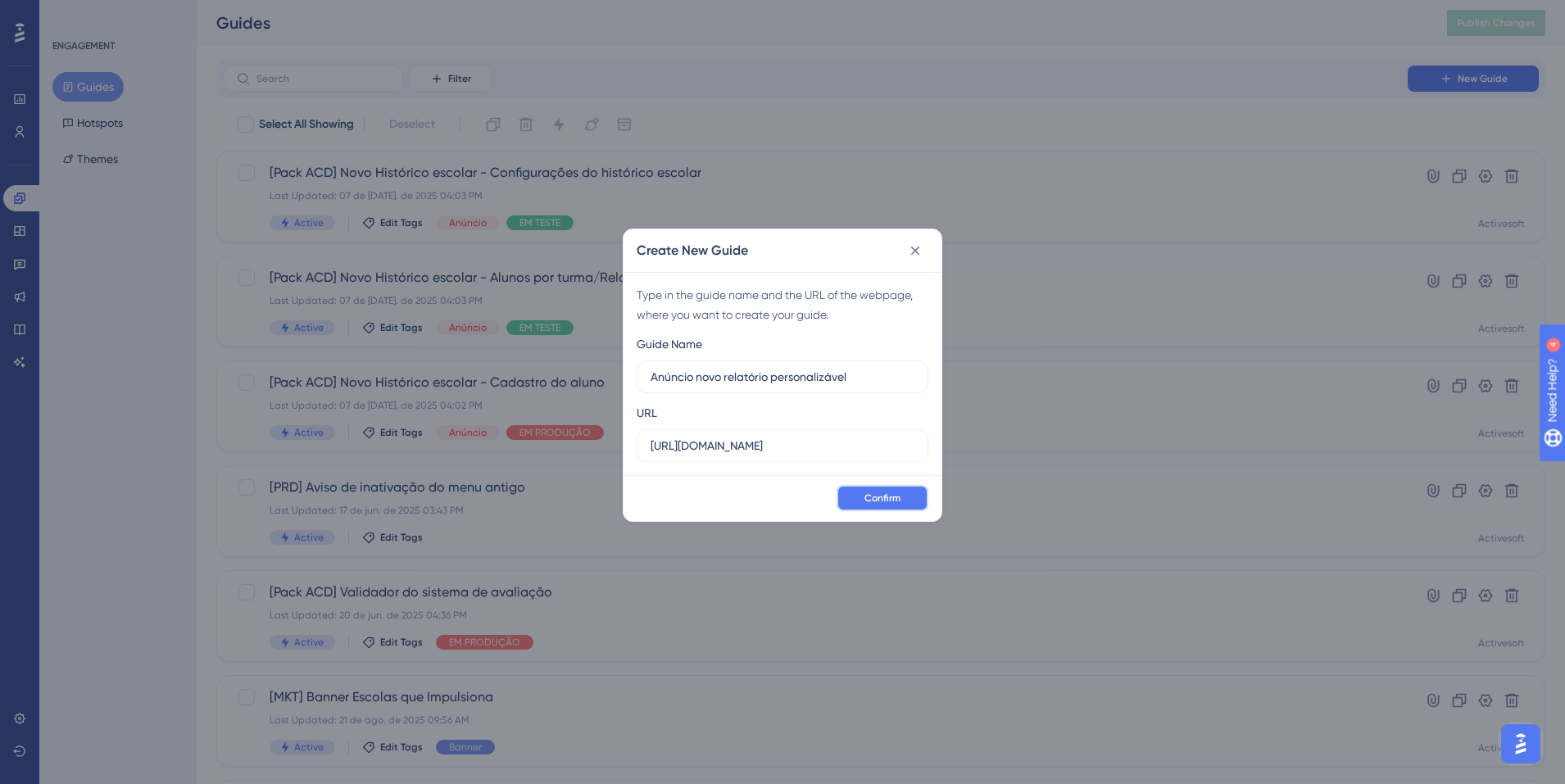
click at [854, 496] on button "Confirm" at bounding box center [883, 498] width 92 height 26
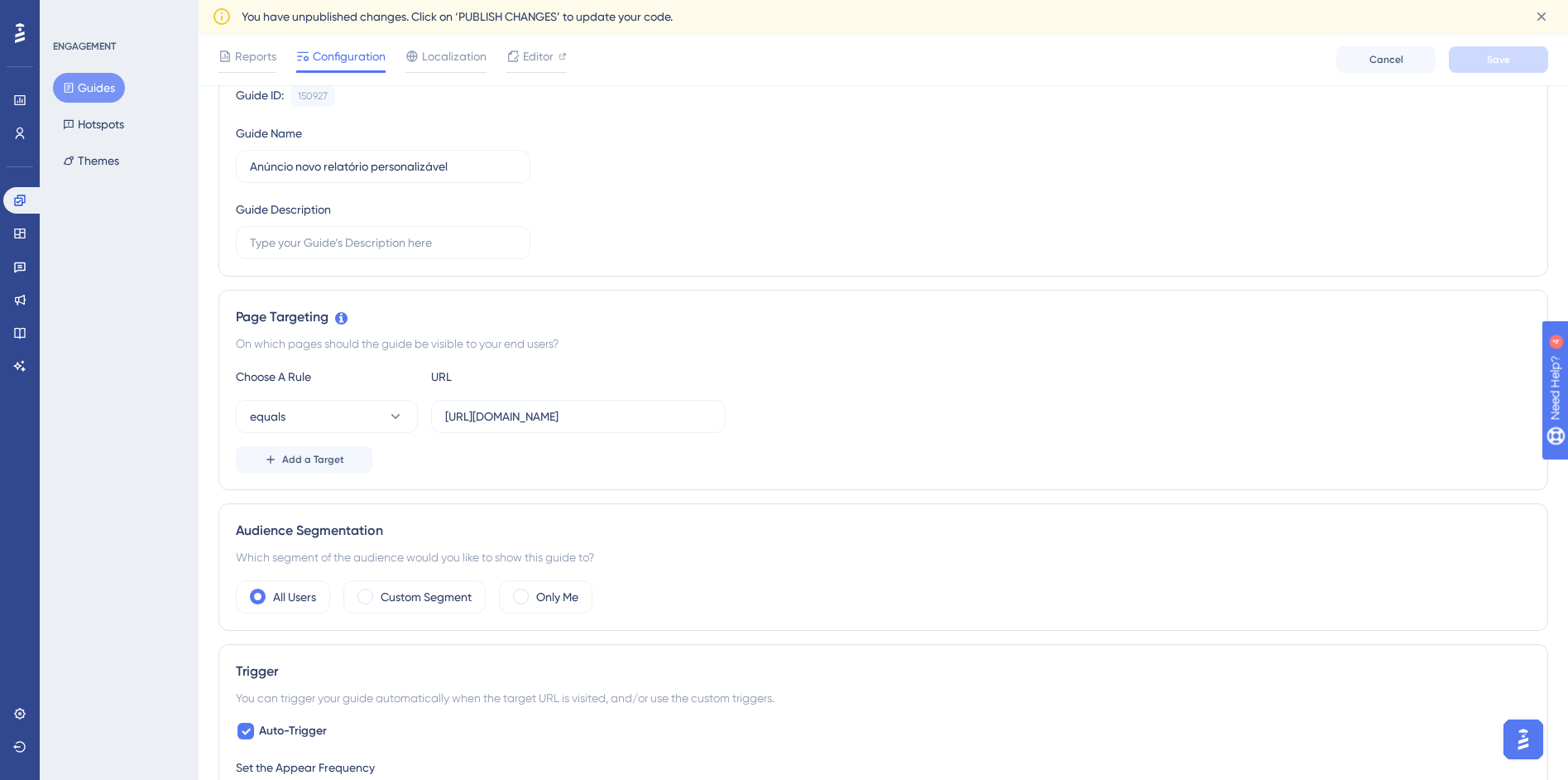
scroll to position [173, 0]
click at [298, 456] on span "Add a Target" at bounding box center [313, 458] width 62 height 13
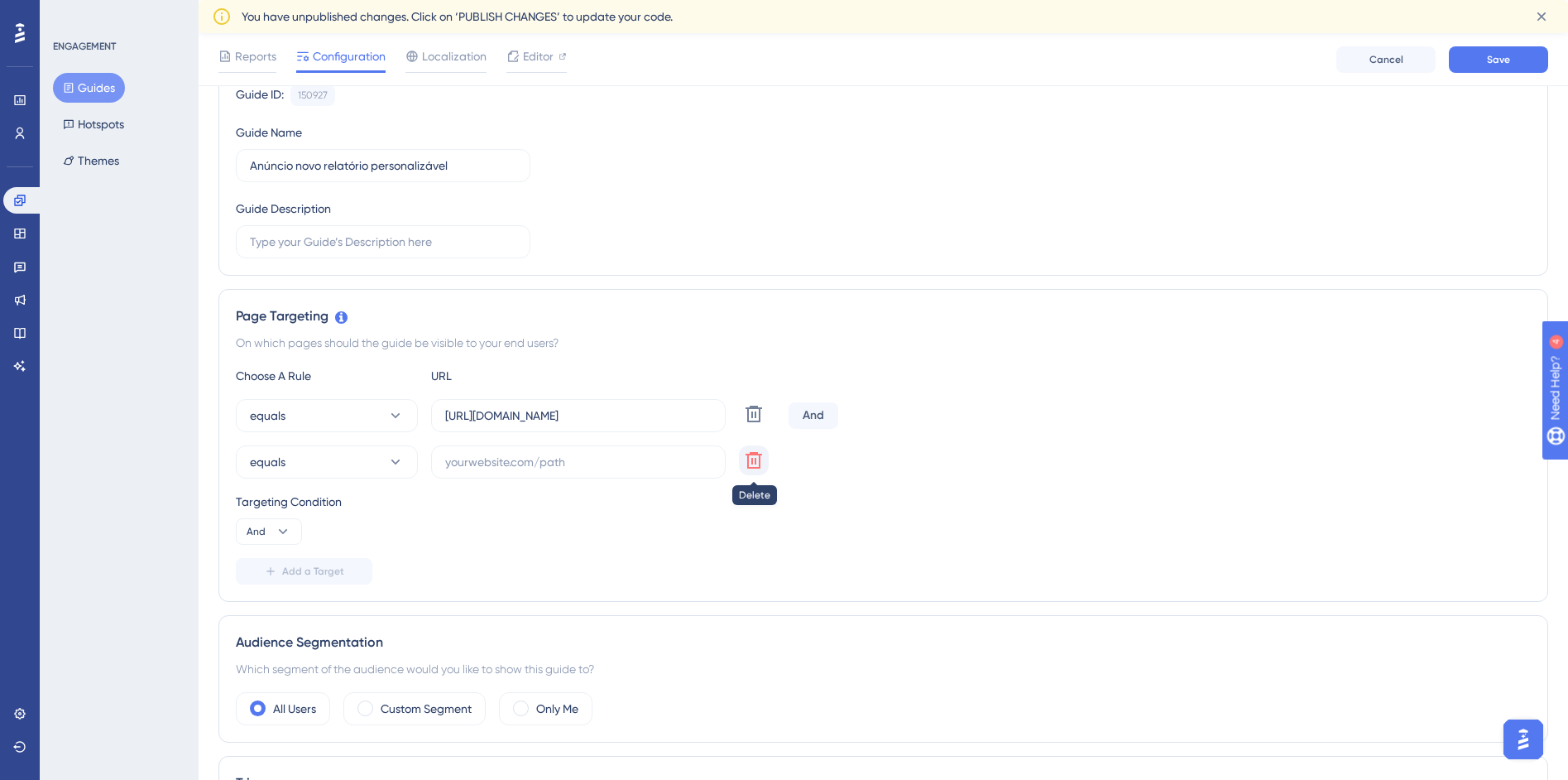
click at [752, 424] on icon at bounding box center [753, 414] width 20 height 20
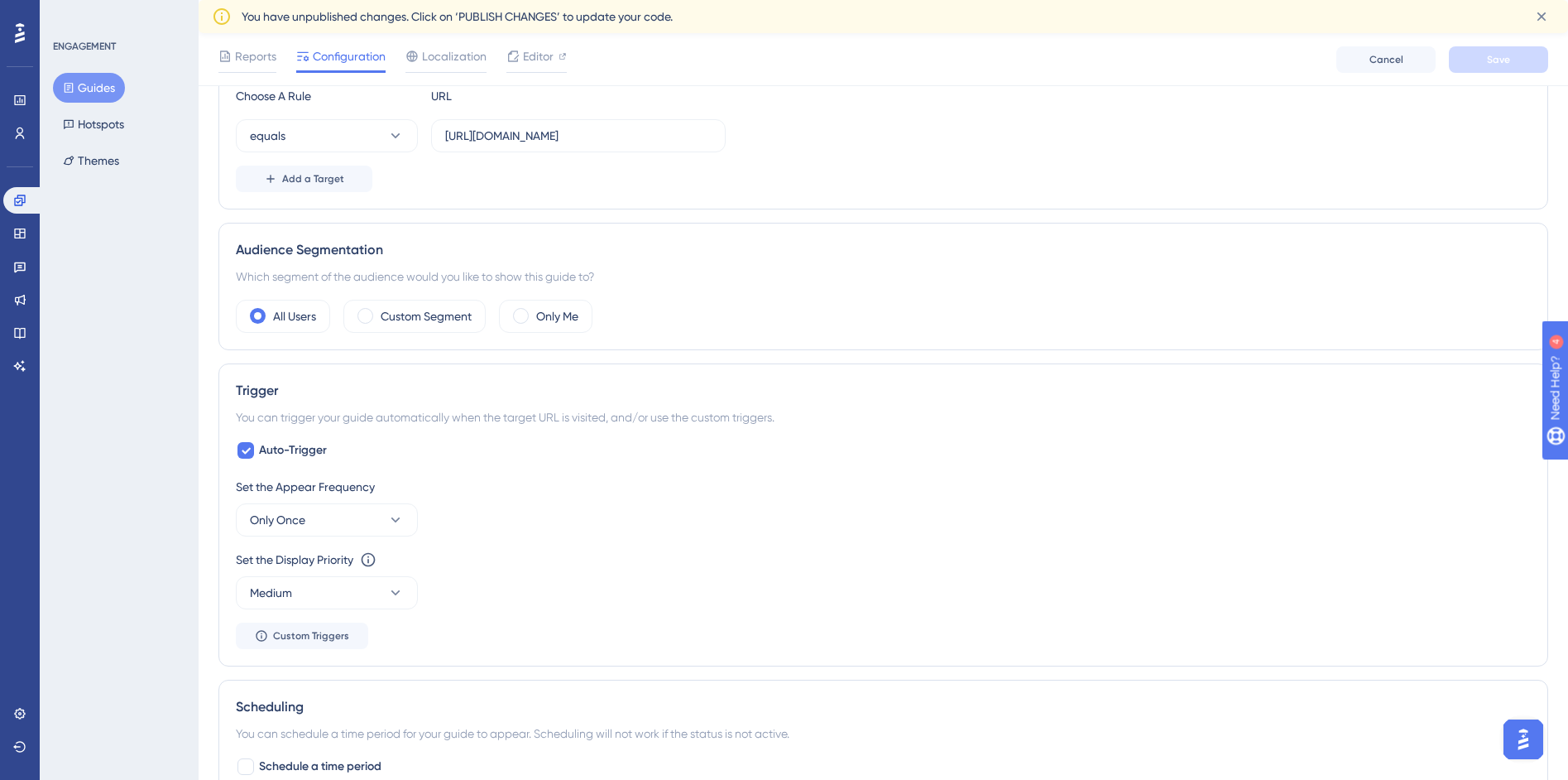
scroll to position [456, 0]
click at [344, 640] on button "Custom Triggers" at bounding box center [302, 633] width 133 height 26
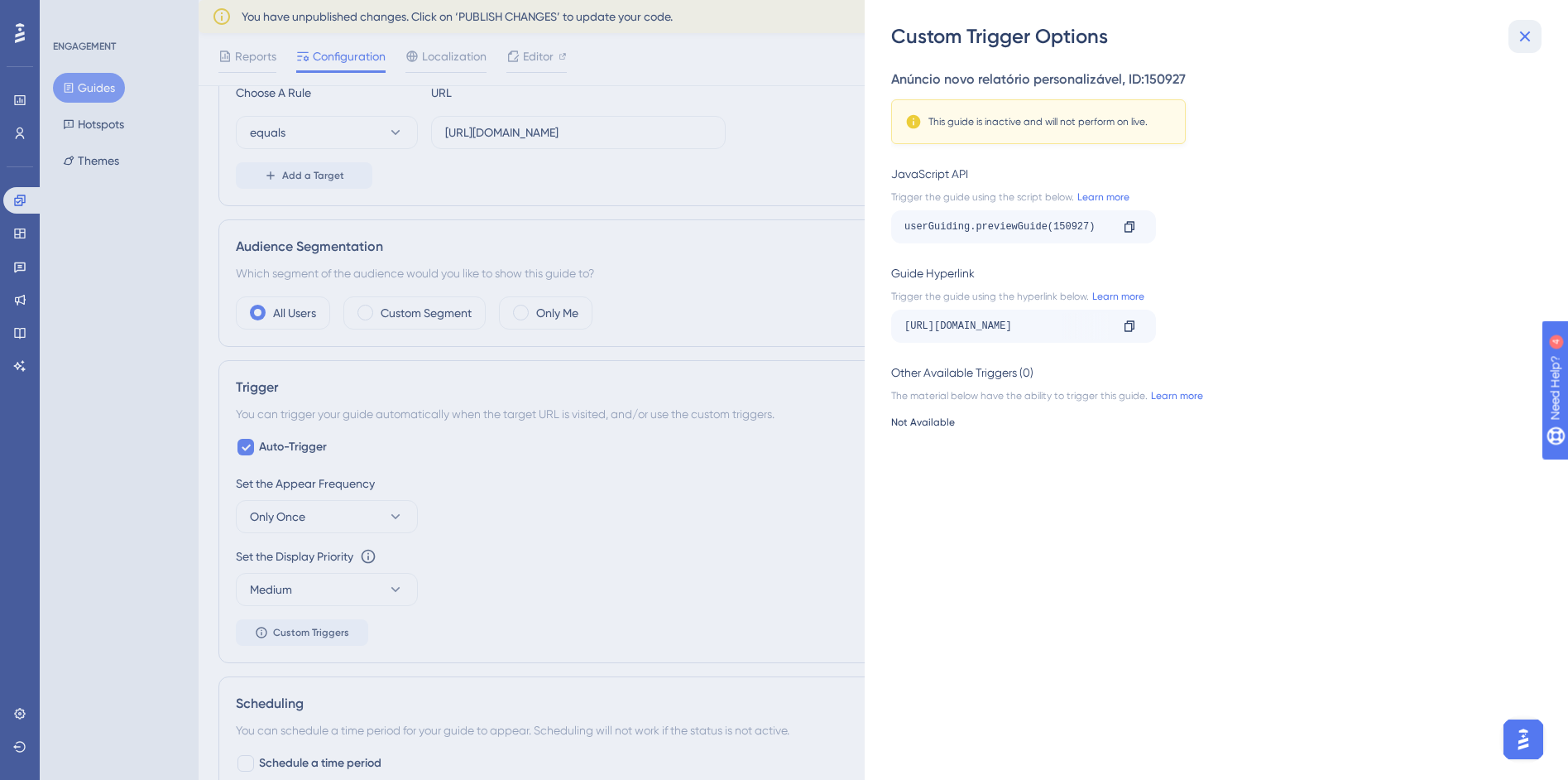
click at [1527, 33] on icon at bounding box center [1525, 37] width 10 height 10
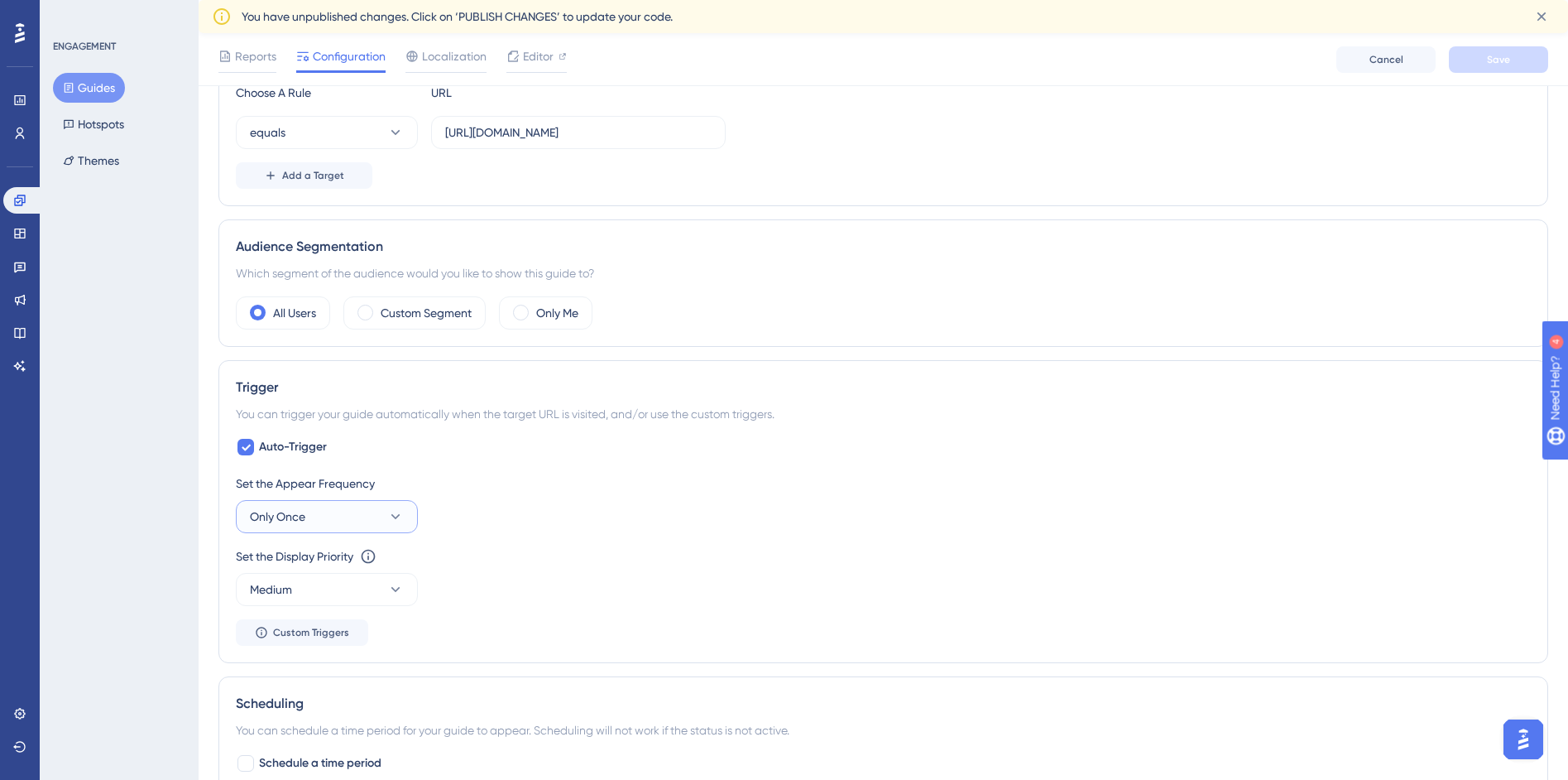
click at [383, 525] on button "Only Once" at bounding box center [326, 517] width 182 height 33
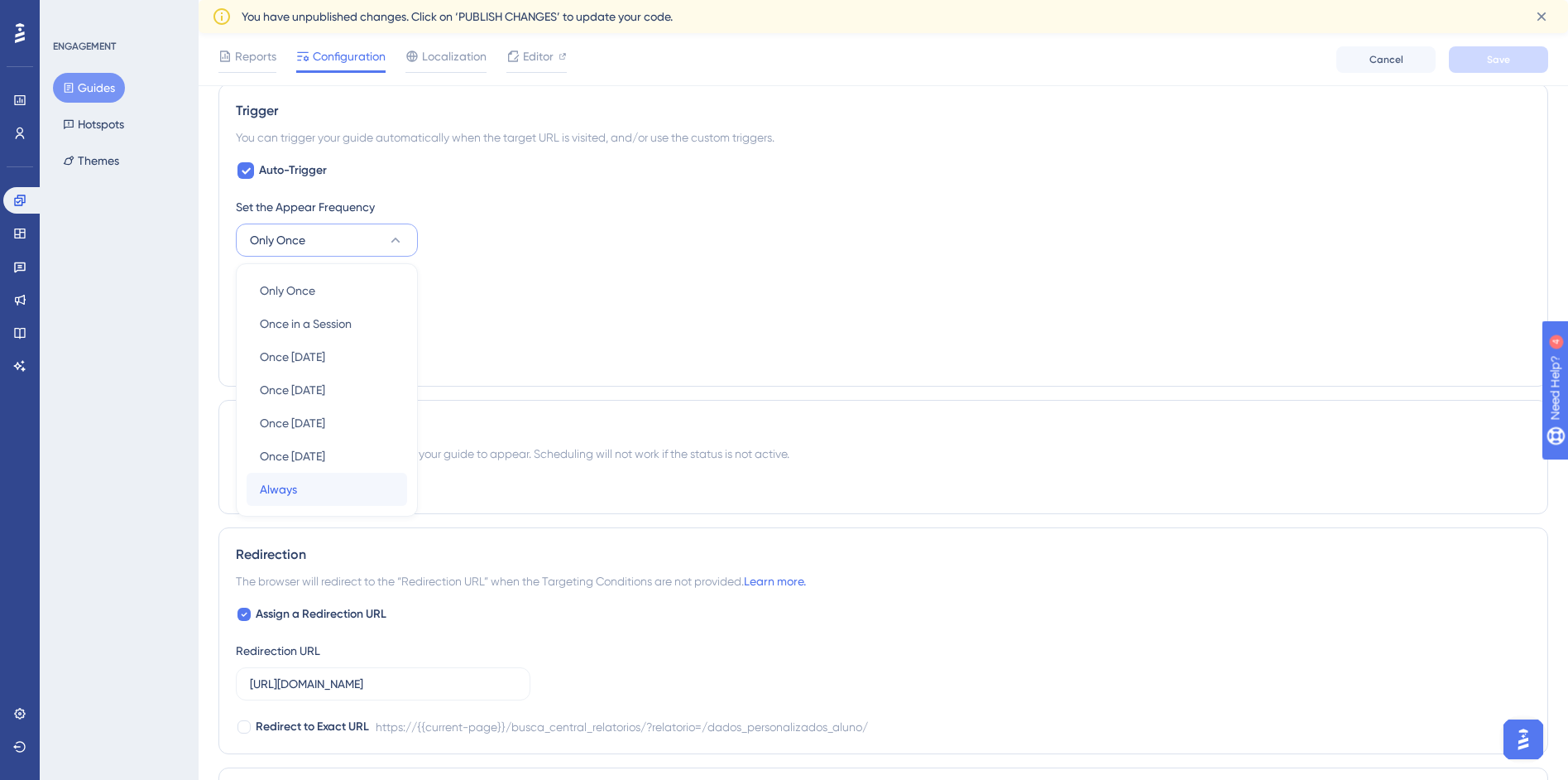
click at [350, 476] on div "Always Always" at bounding box center [327, 489] width 134 height 33
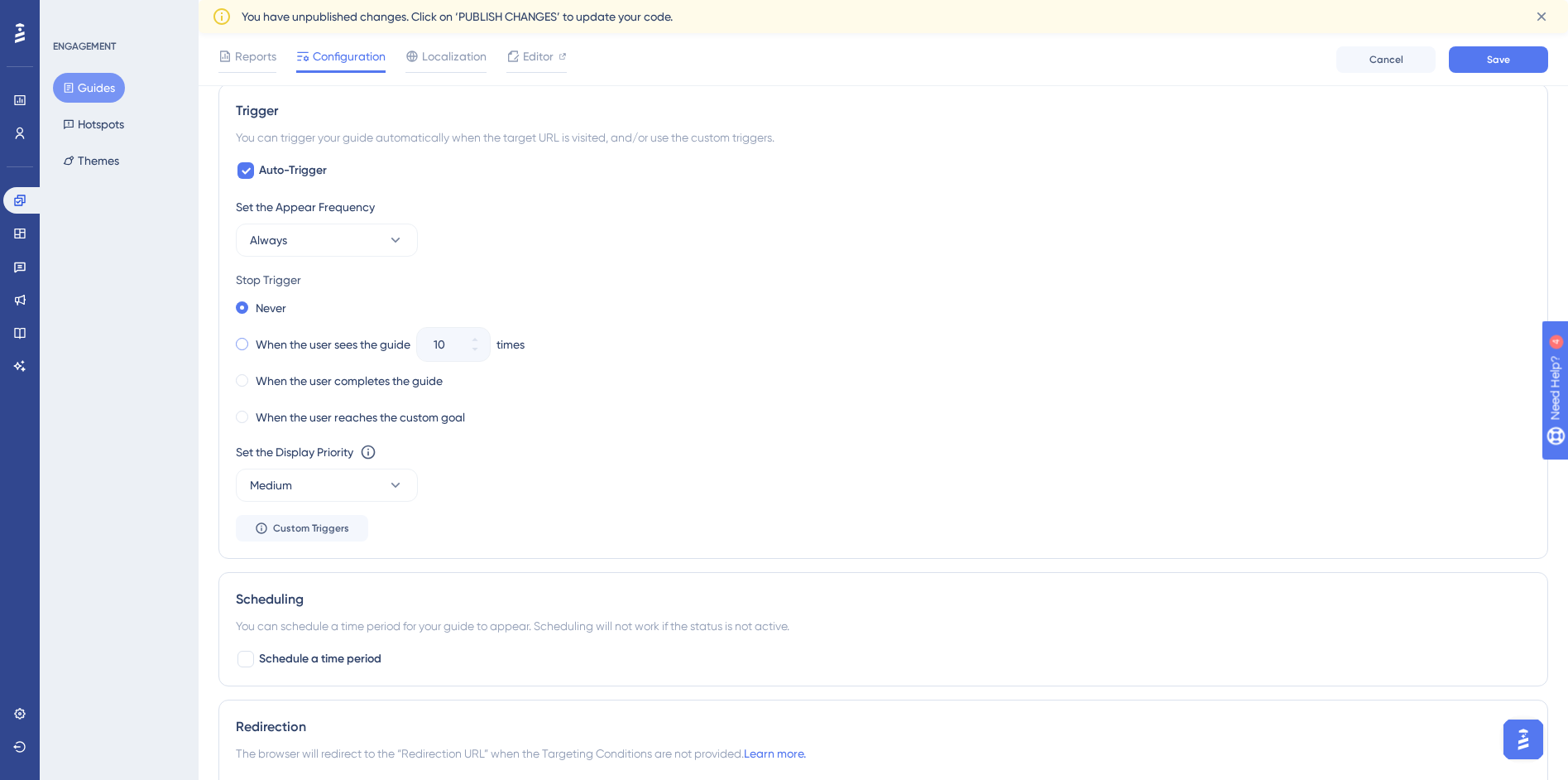
click at [242, 346] on span at bounding box center [242, 344] width 12 height 12
click at [253, 340] on input "radio" at bounding box center [253, 340] width 0 height 0
click at [249, 307] on div "Never" at bounding box center [261, 308] width 51 height 24
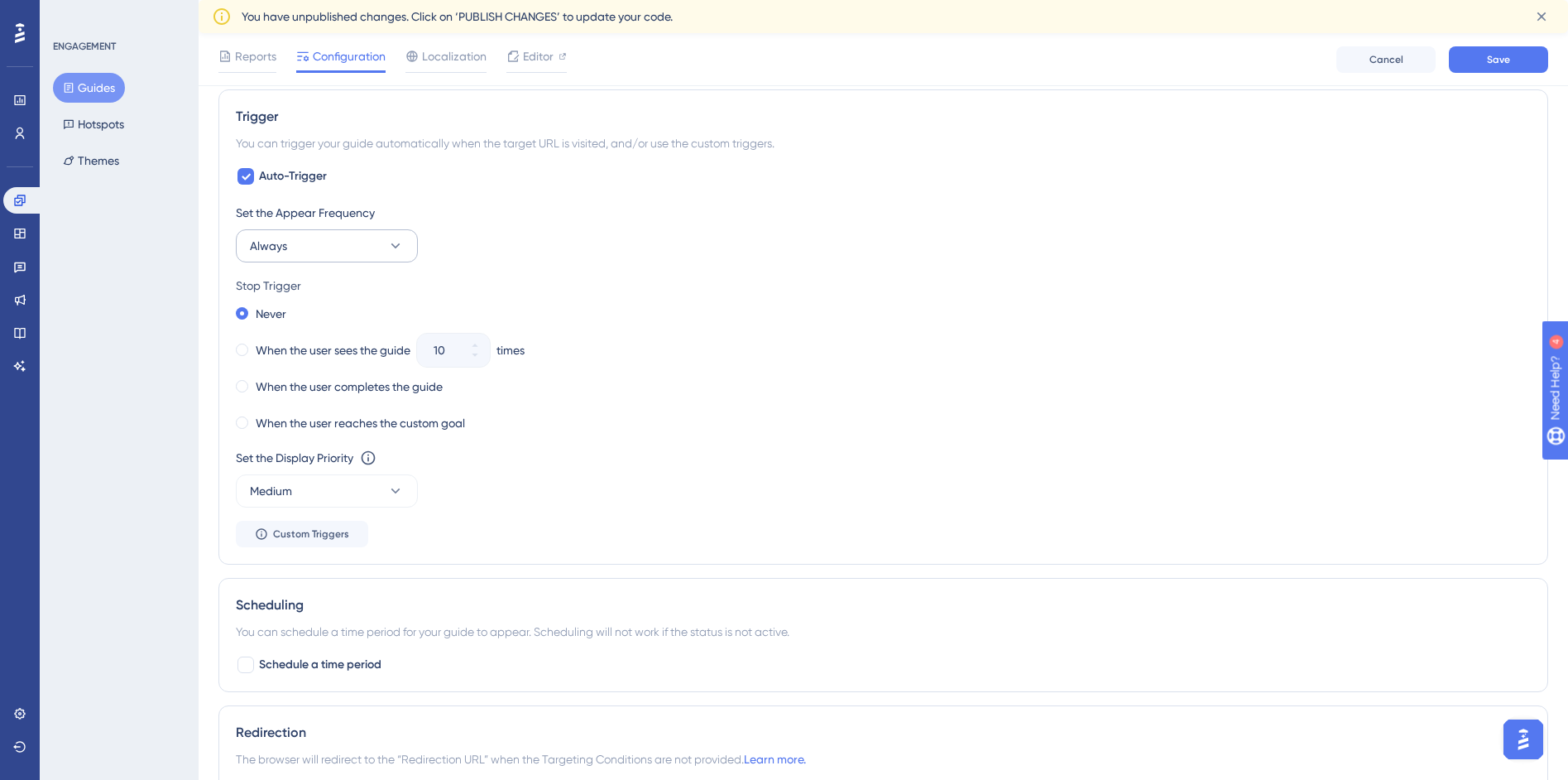
scroll to position [726, 0]
click at [366, 257] on button "Always" at bounding box center [326, 247] width 182 height 33
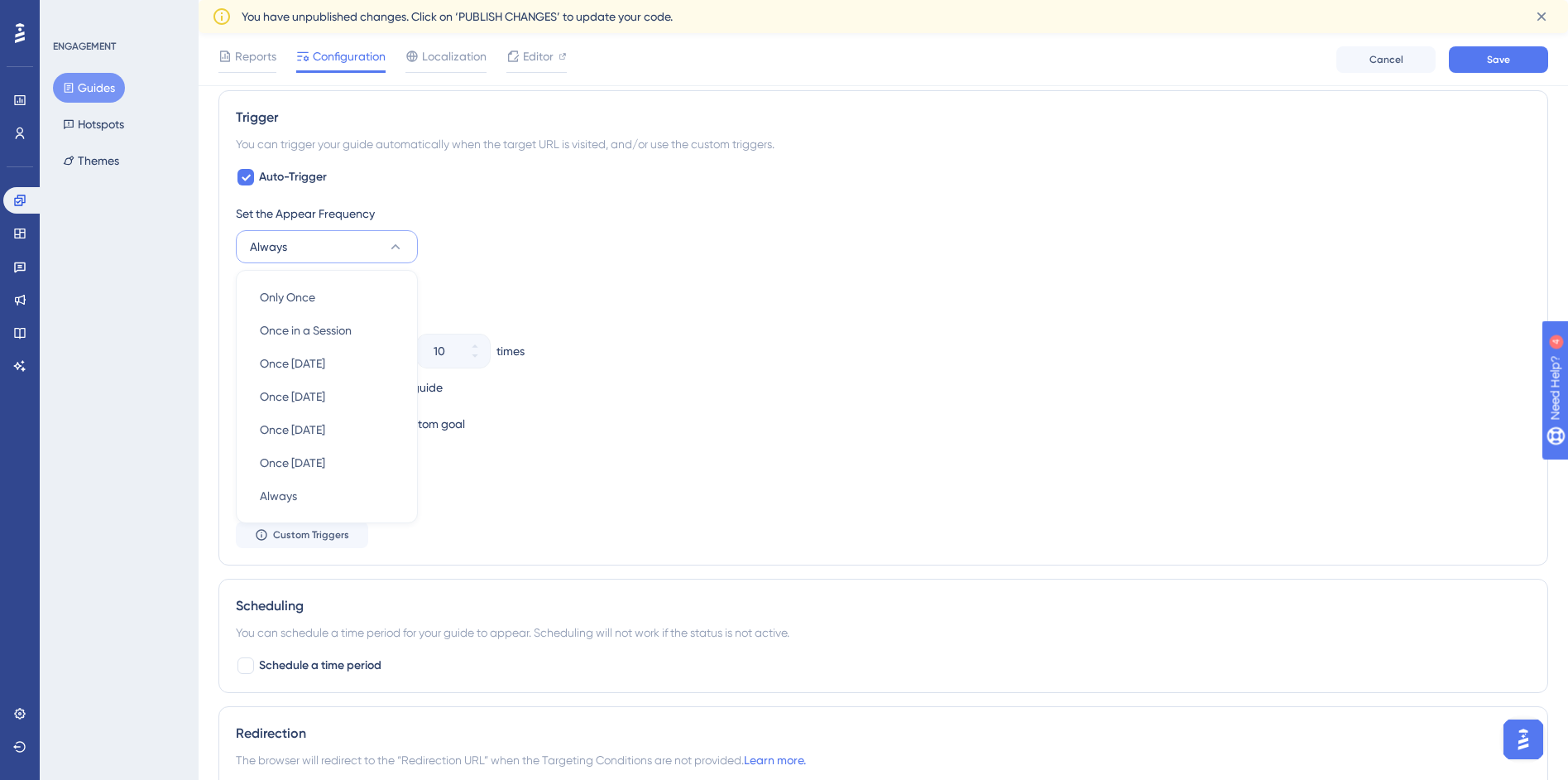
click at [366, 257] on button "Always" at bounding box center [326, 247] width 182 height 33
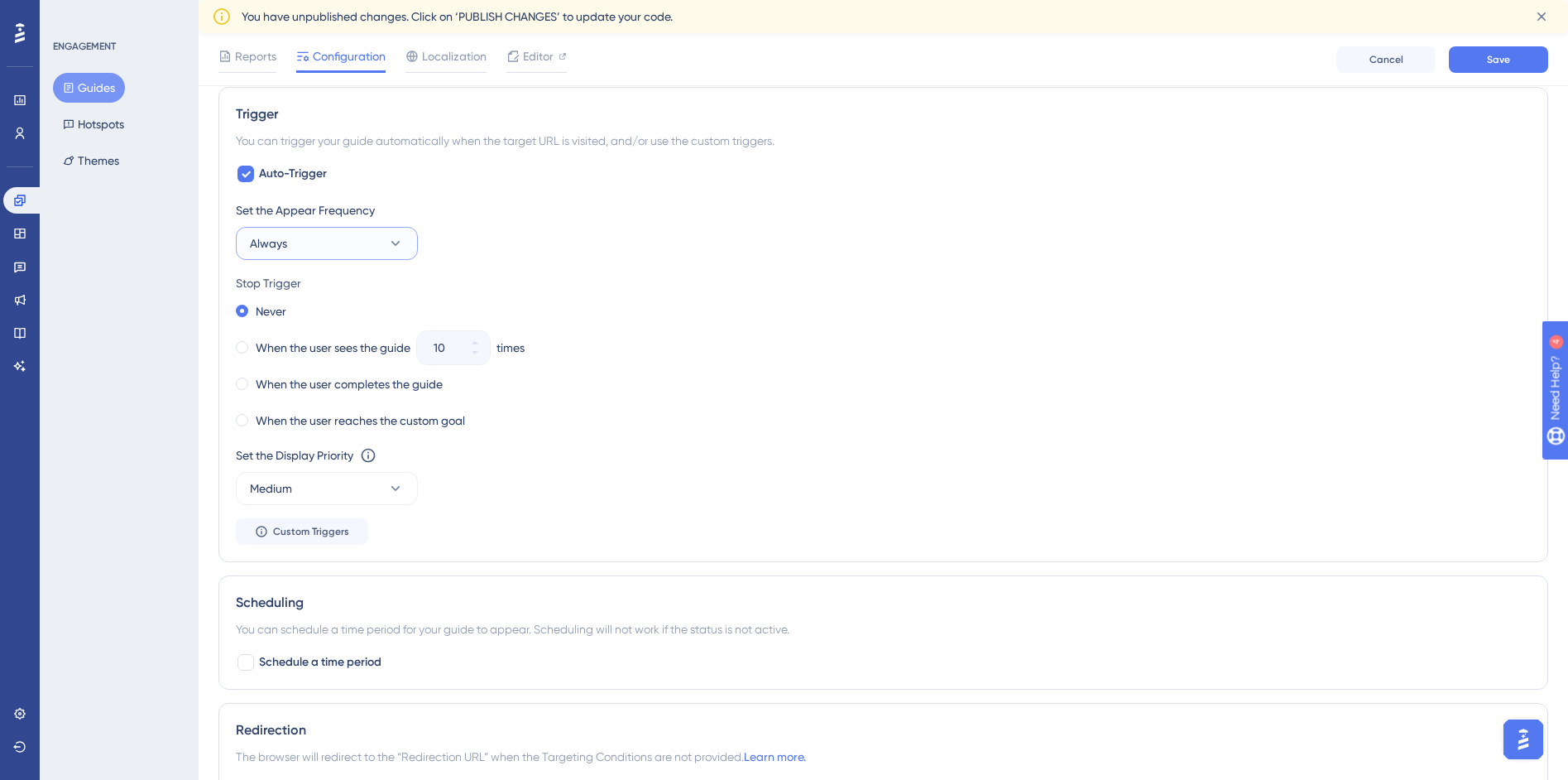
click at [370, 246] on button "Always" at bounding box center [326, 243] width 182 height 33
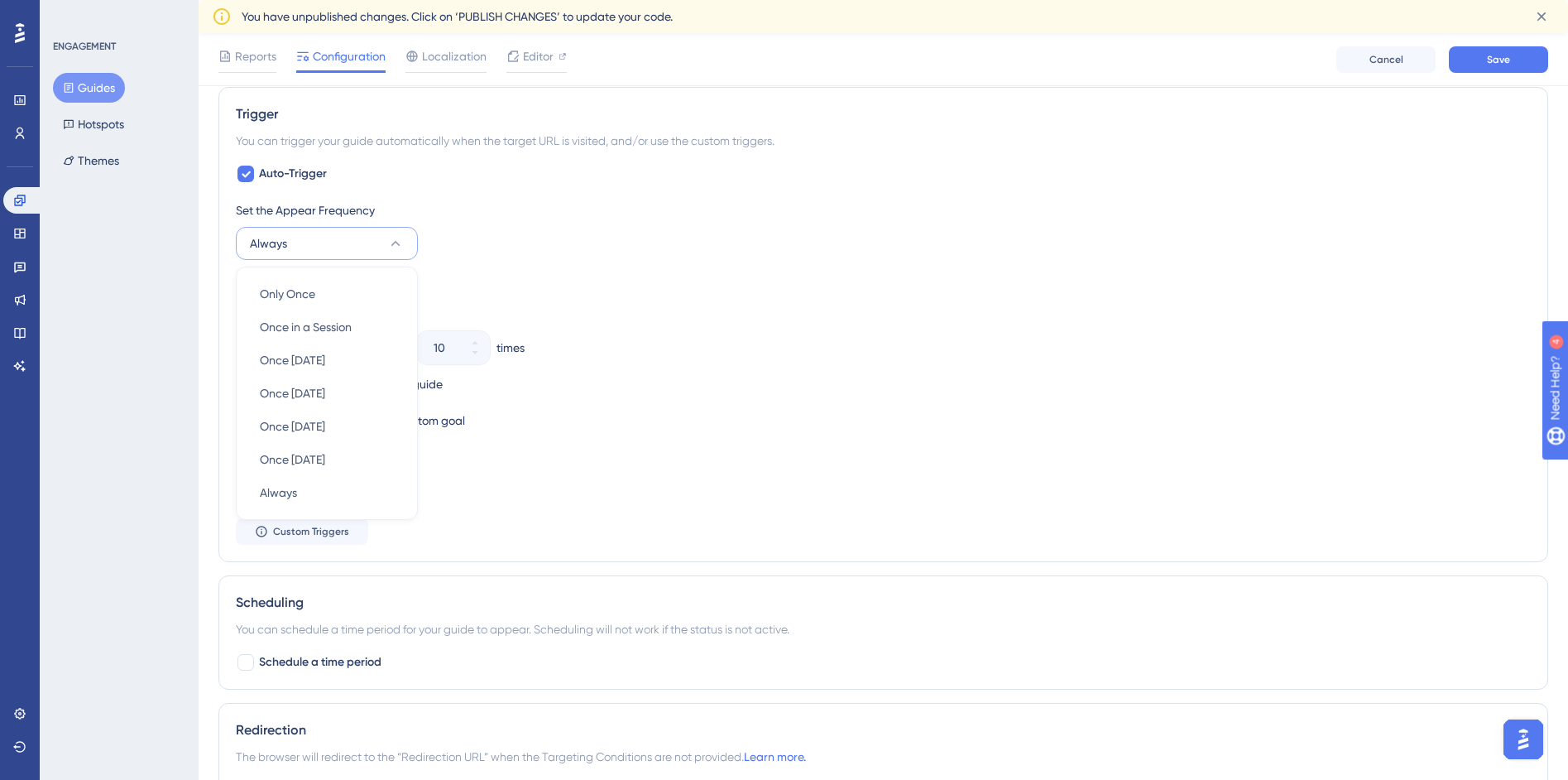
click at [371, 247] on button "Always" at bounding box center [326, 243] width 182 height 33
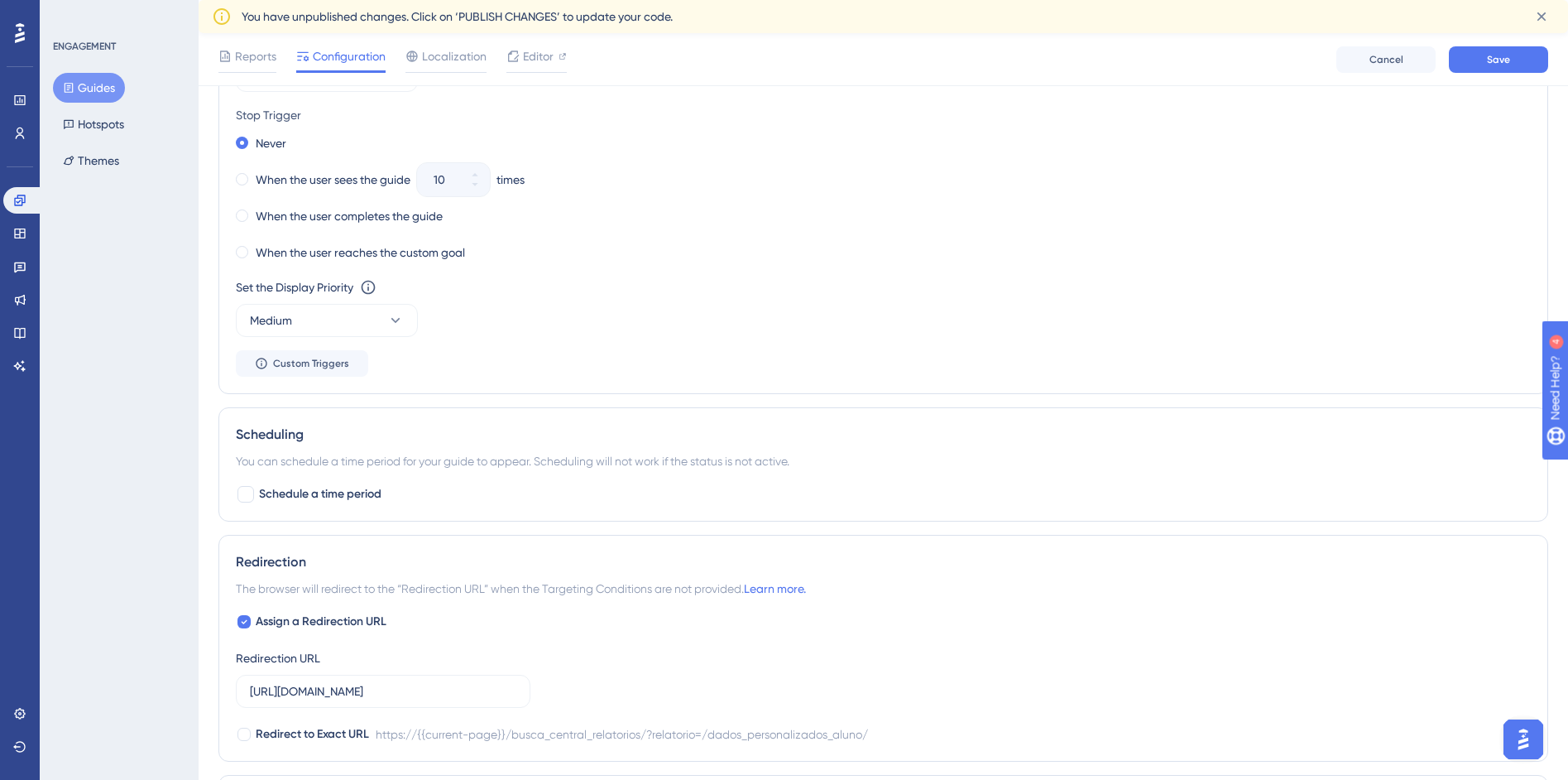
scroll to position [922, 0]
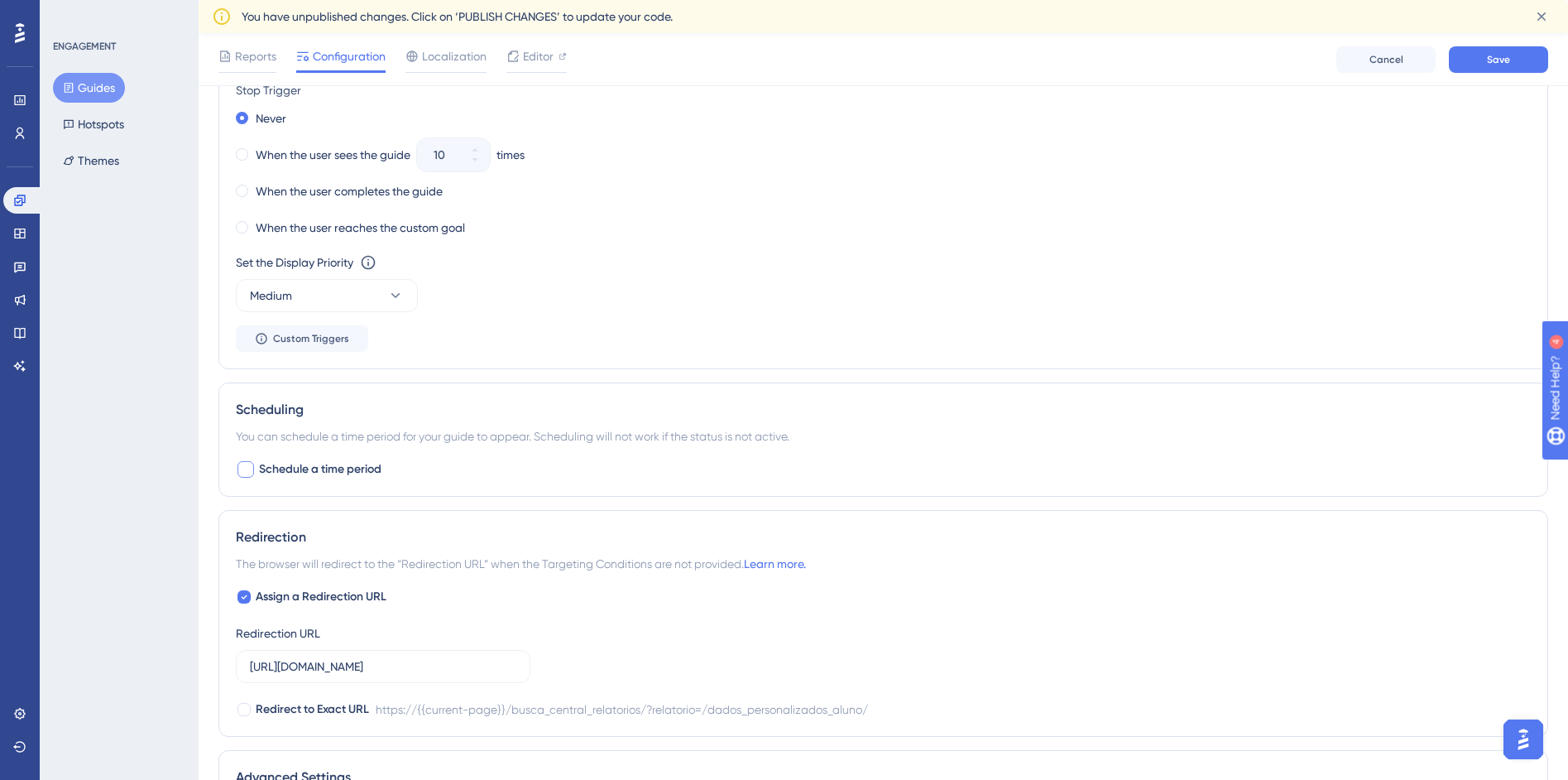
click at [246, 467] on div at bounding box center [245, 469] width 17 height 17
checkbox input "true"
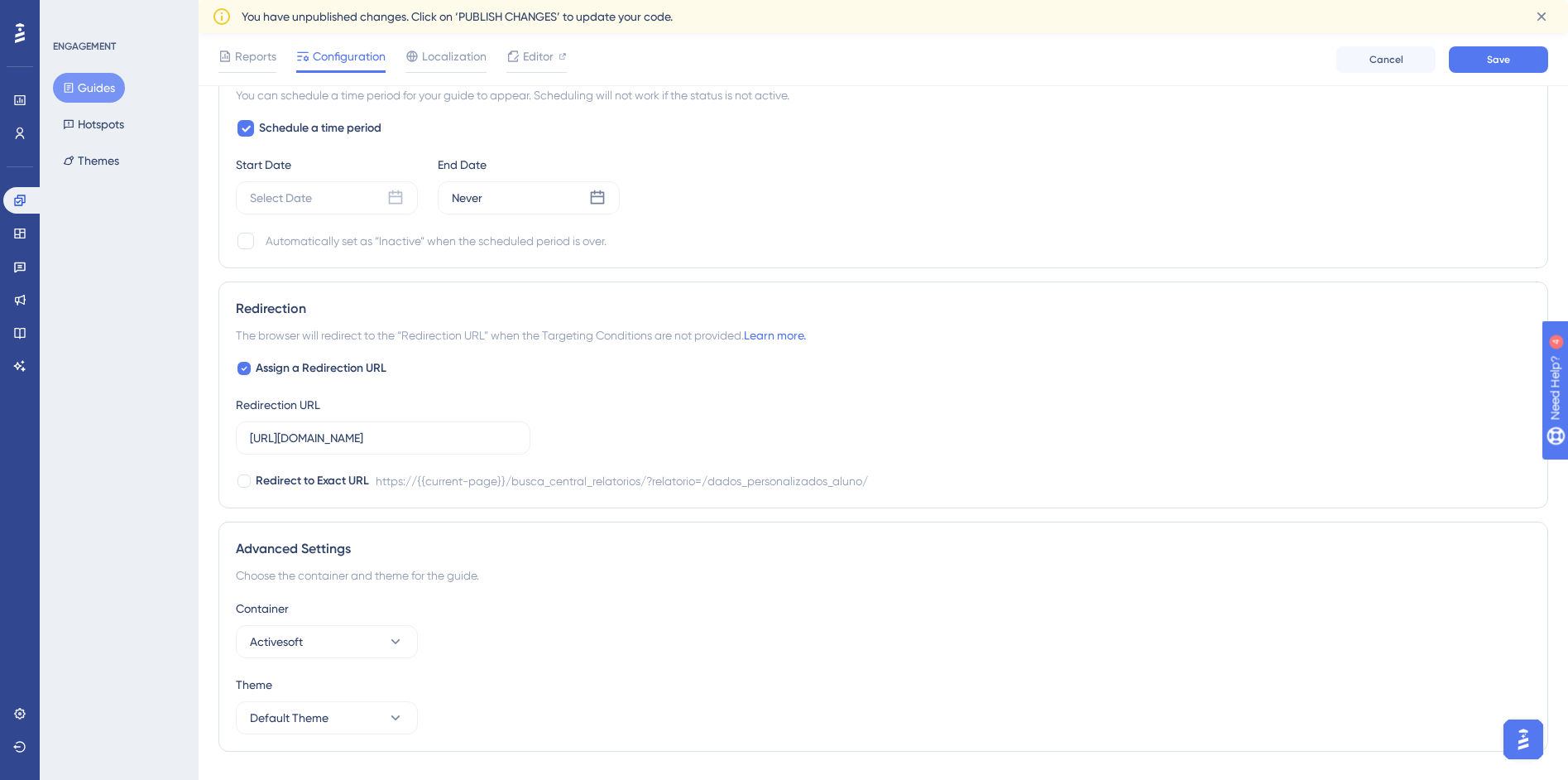
scroll to position [1276, 0]
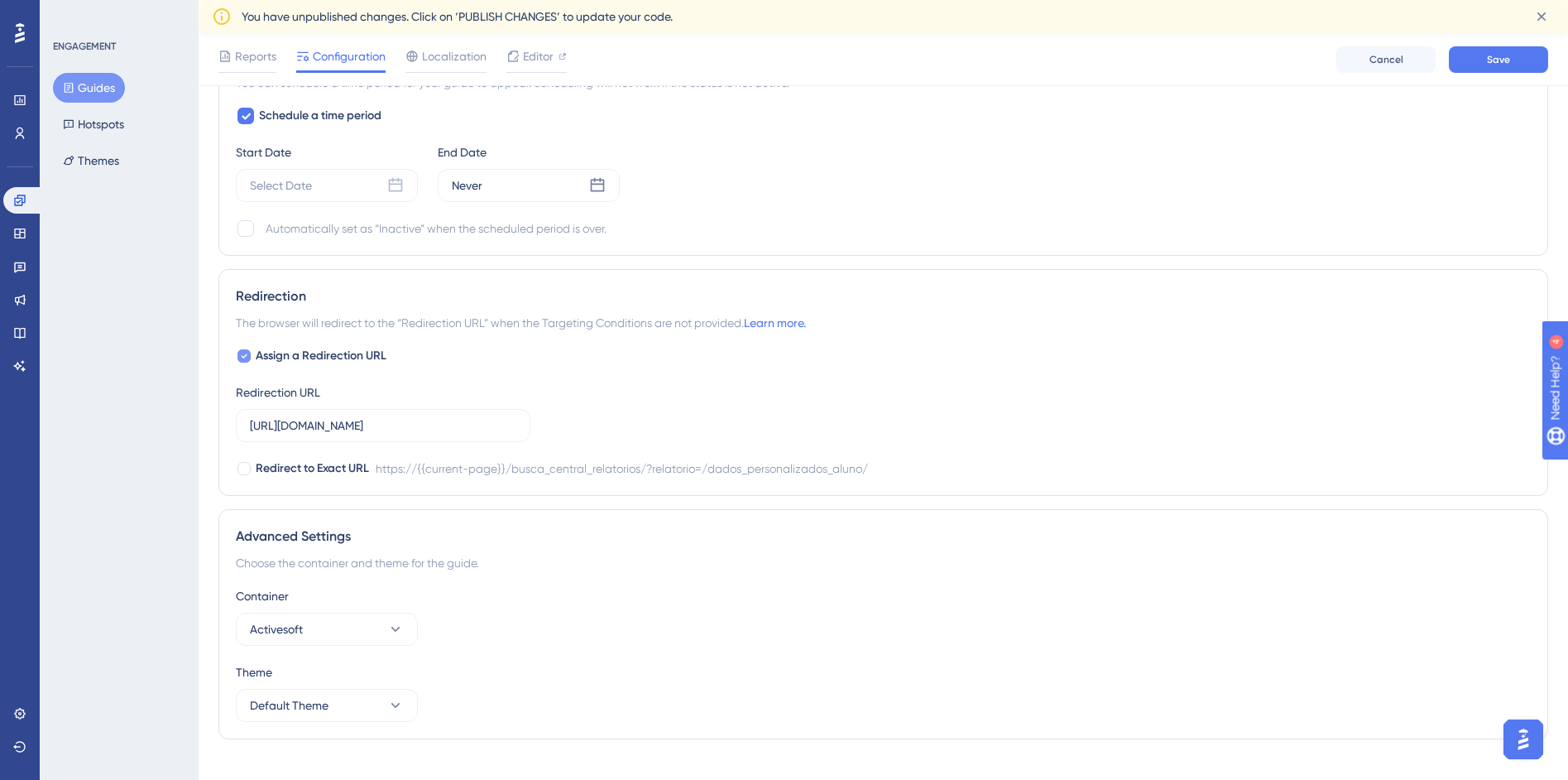
click at [243, 353] on icon at bounding box center [244, 355] width 7 height 13
checkbox input "false"
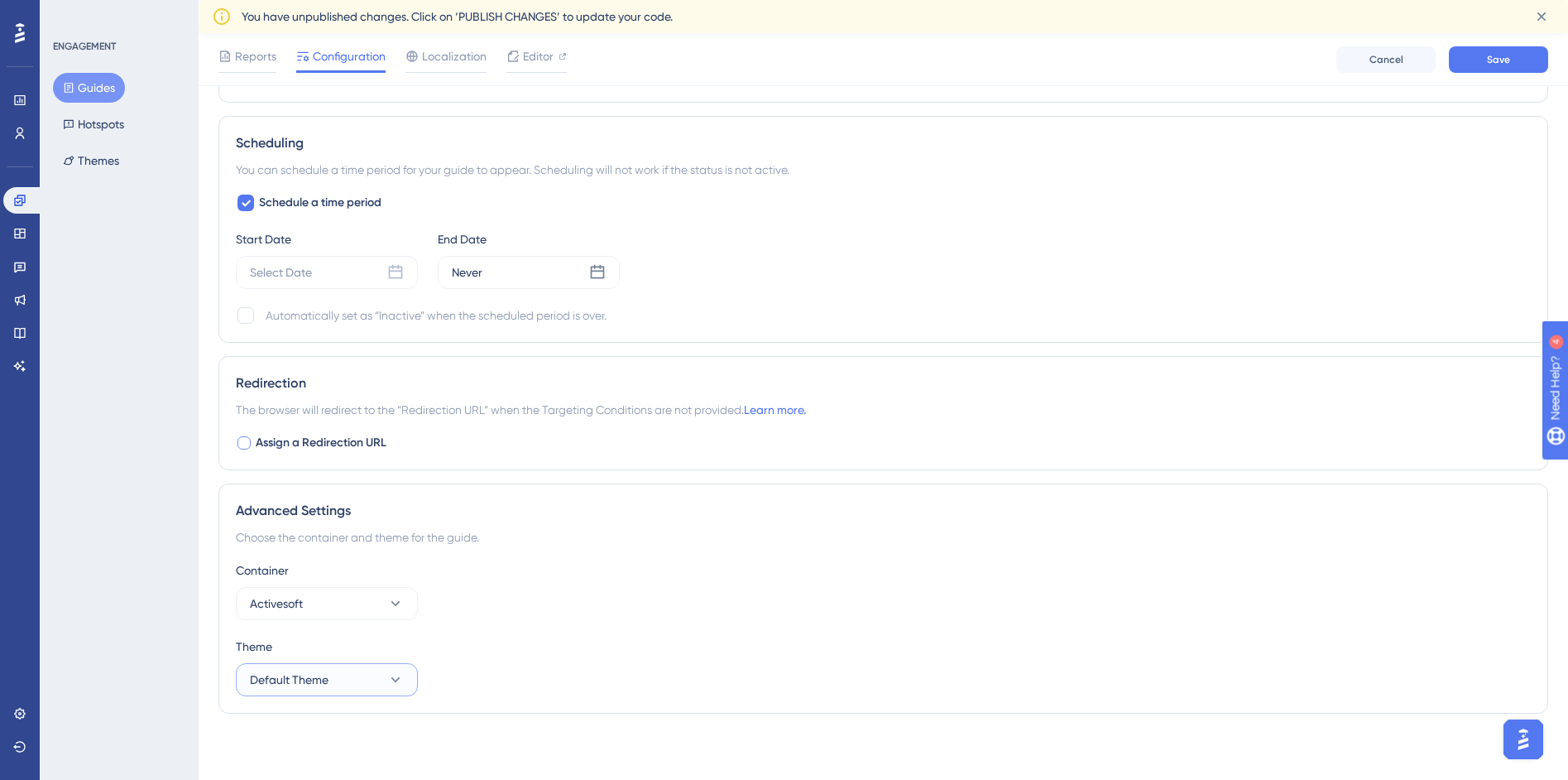
click at [390, 669] on button "Default Theme" at bounding box center [326, 680] width 182 height 33
click at [378, 606] on button "Activesoft" at bounding box center [326, 604] width 182 height 33
click at [392, 609] on icon at bounding box center [395, 603] width 17 height 17
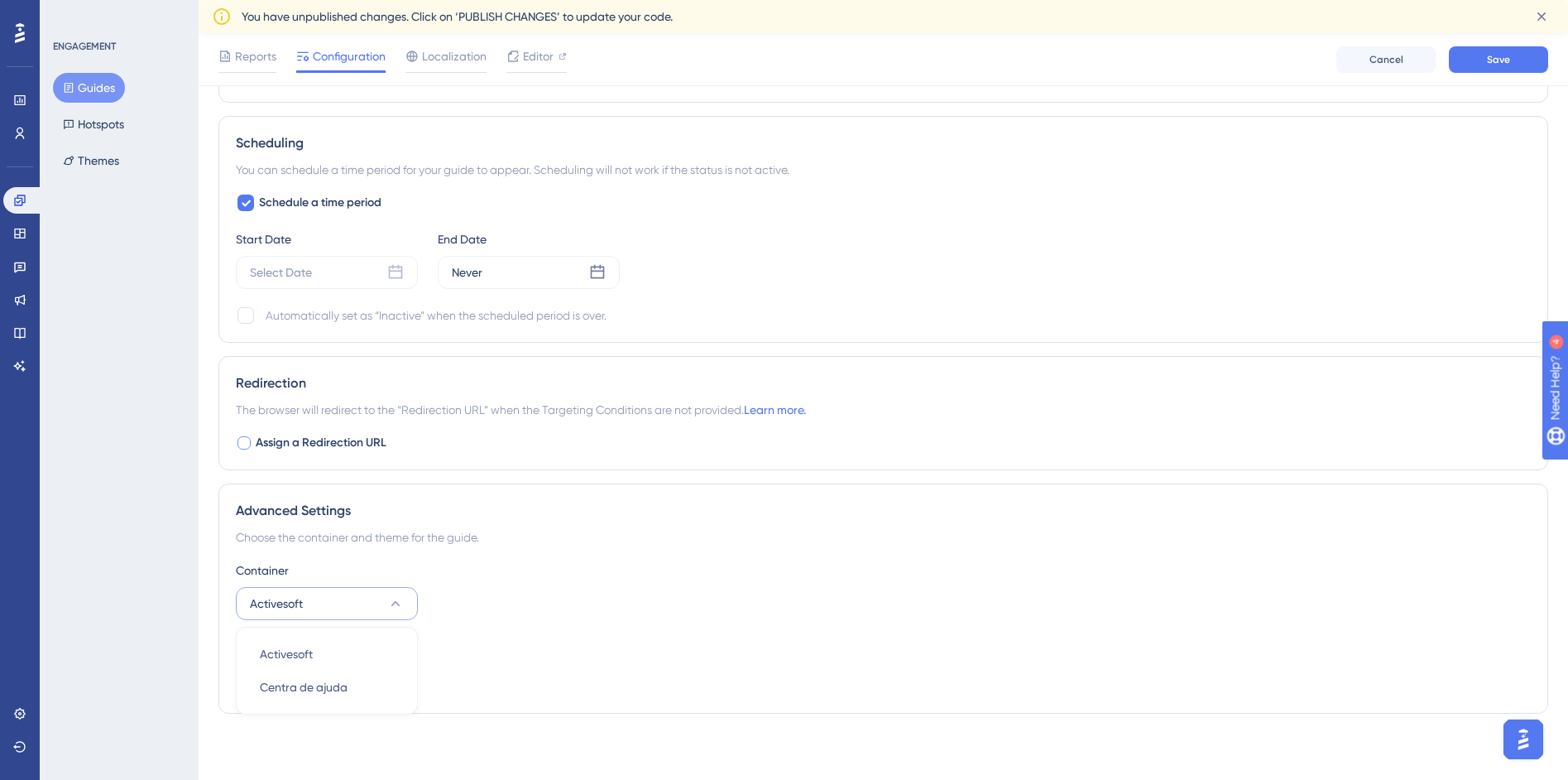
click at [392, 609] on icon at bounding box center [395, 603] width 17 height 17
click at [370, 682] on button "Default Theme" at bounding box center [326, 680] width 182 height 33
click at [508, 640] on div "Theme" at bounding box center [883, 647] width 1295 height 20
click at [330, 682] on button "Default Theme" at bounding box center [326, 680] width 182 height 33
click at [352, 687] on button "Default Theme" at bounding box center [326, 680] width 182 height 33
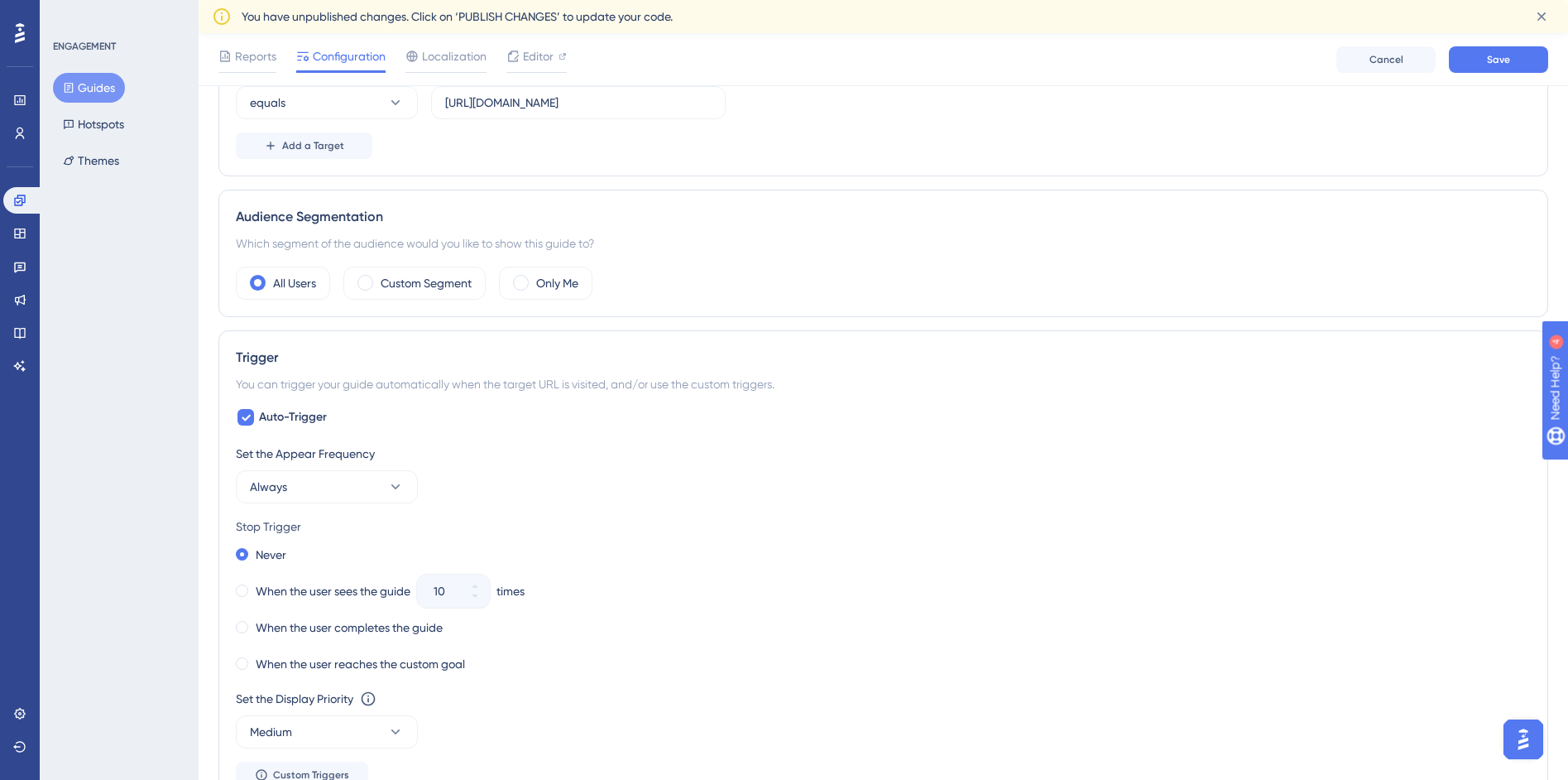
scroll to position [471, 0]
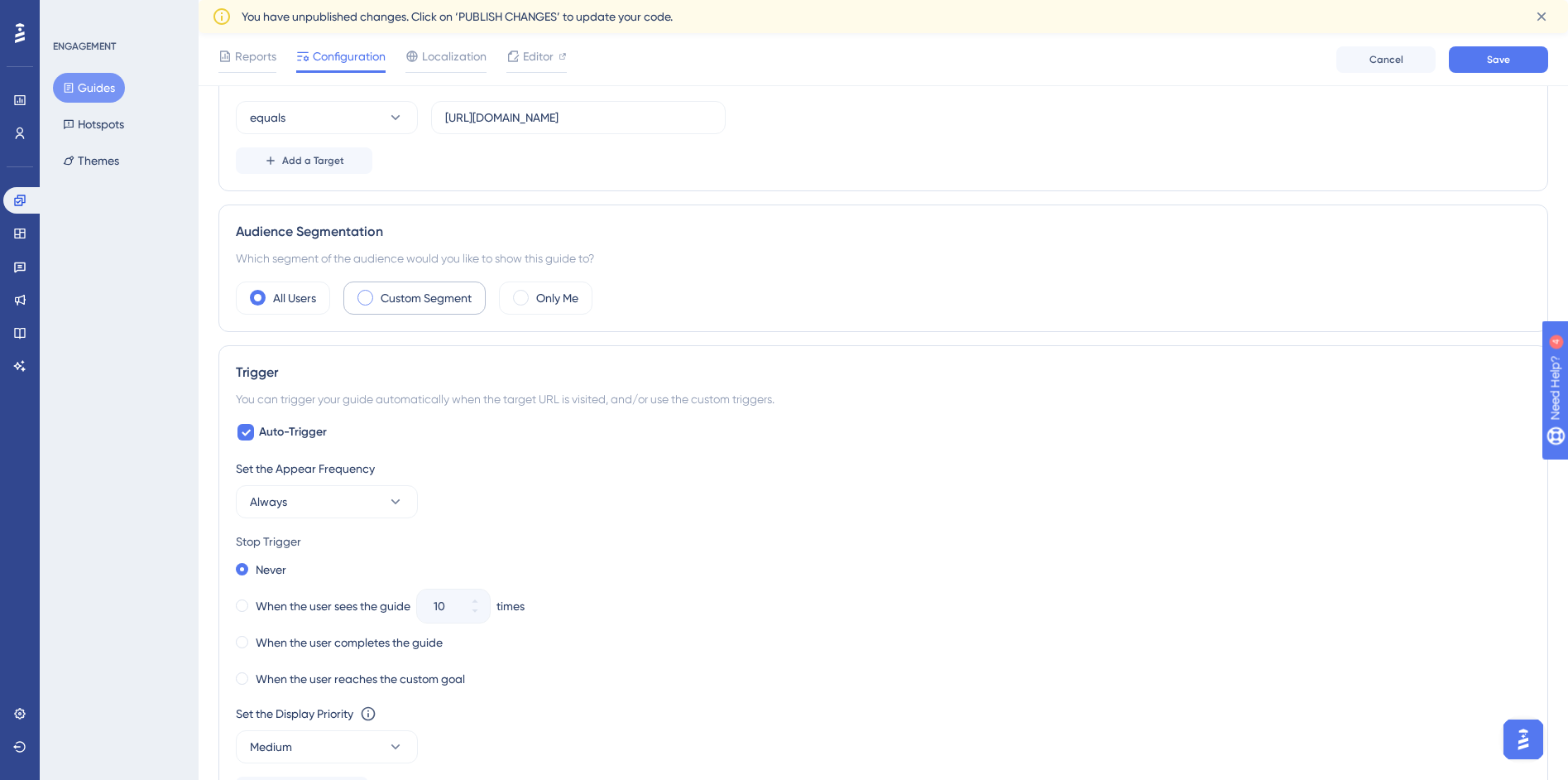
click at [366, 299] on span at bounding box center [365, 298] width 16 height 16
click at [378, 292] on input "radio" at bounding box center [378, 292] width 0 height 0
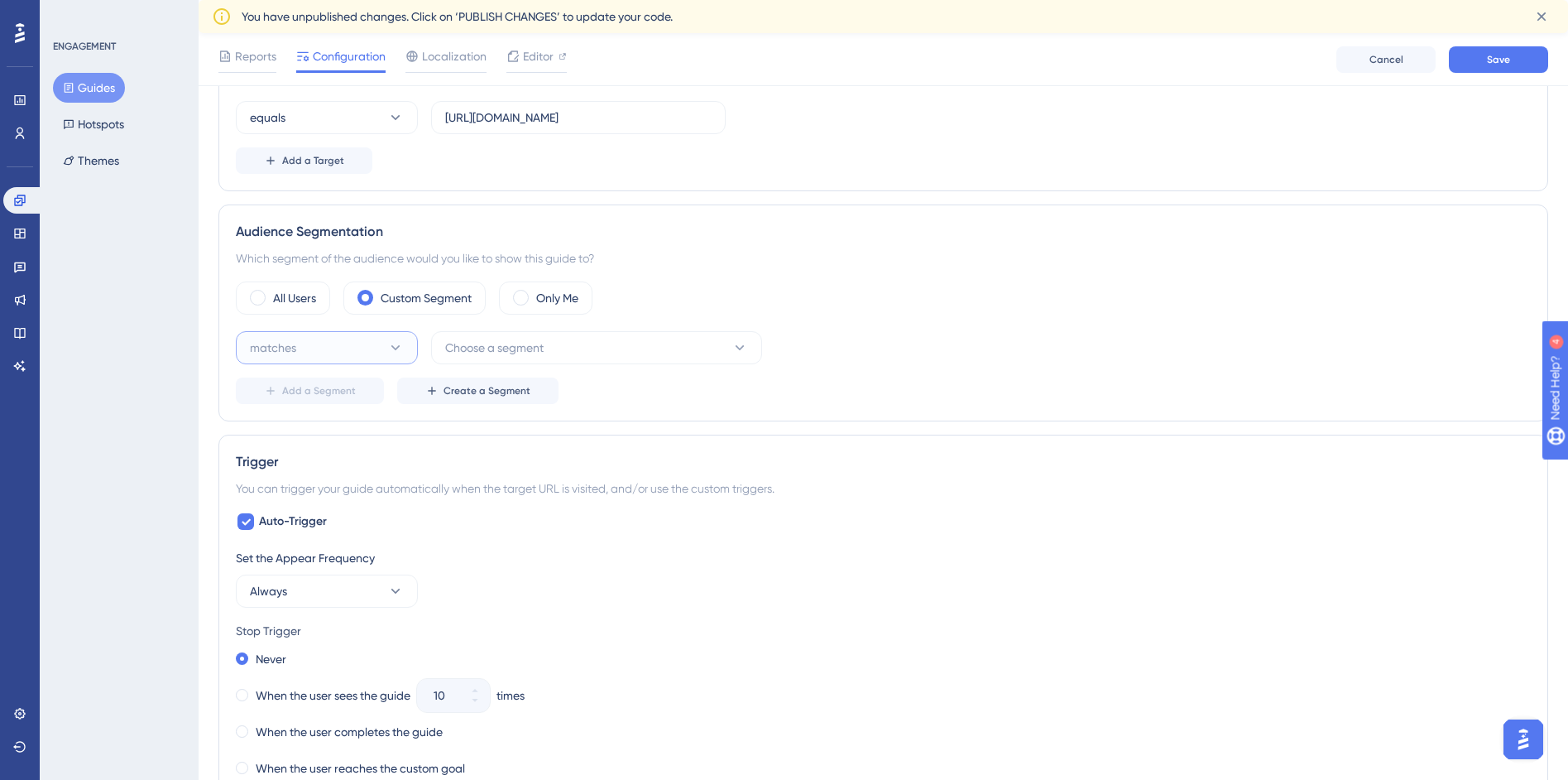
click at [323, 354] on button "matches" at bounding box center [326, 348] width 182 height 33
click at [476, 338] on span "Choose a segment" at bounding box center [494, 347] width 99 height 20
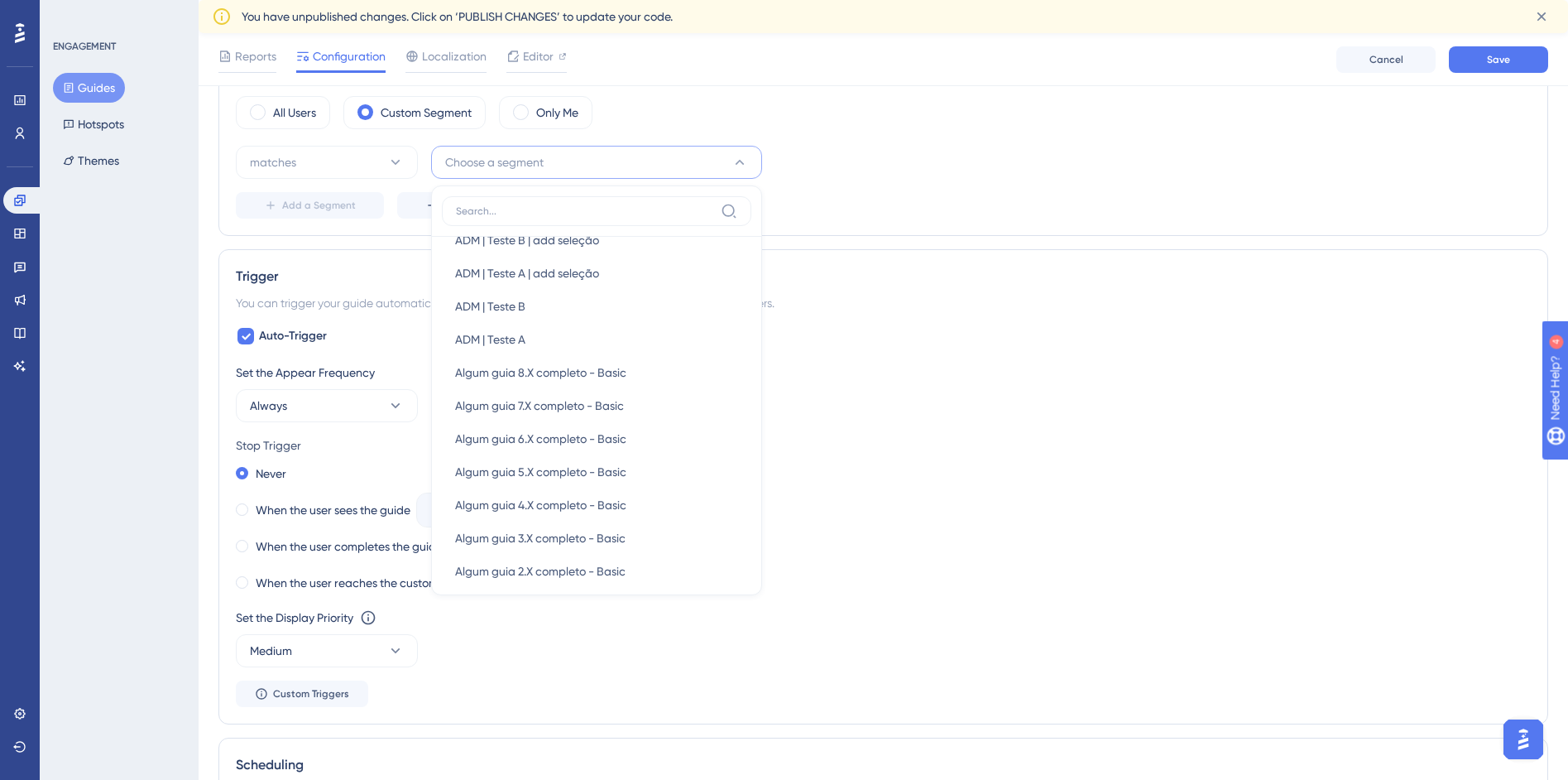
scroll to position [563, 0]
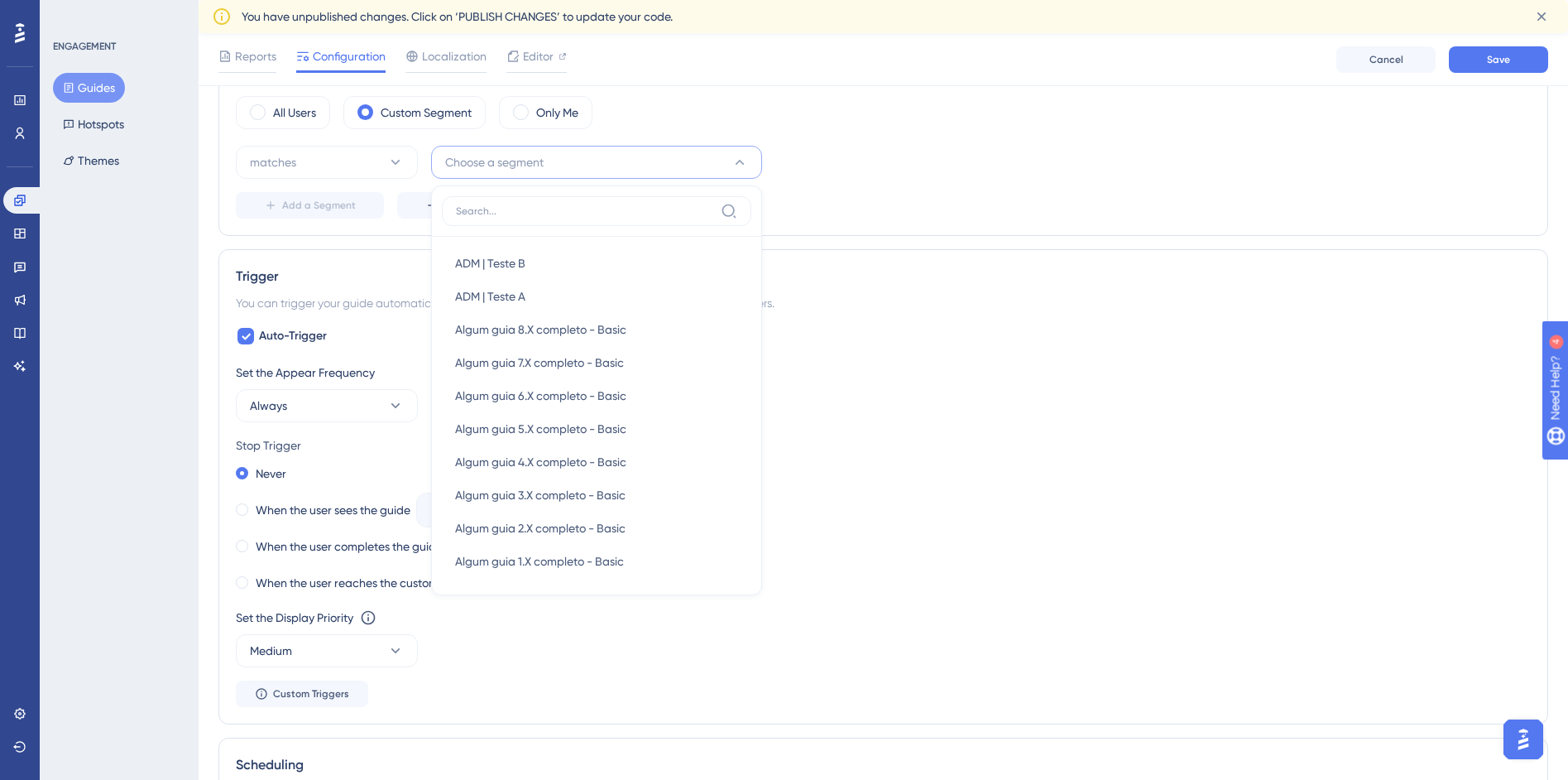
click at [520, 207] on input at bounding box center [585, 210] width 258 height 13
click at [533, 166] on span "Choose a segment" at bounding box center [494, 162] width 99 height 20
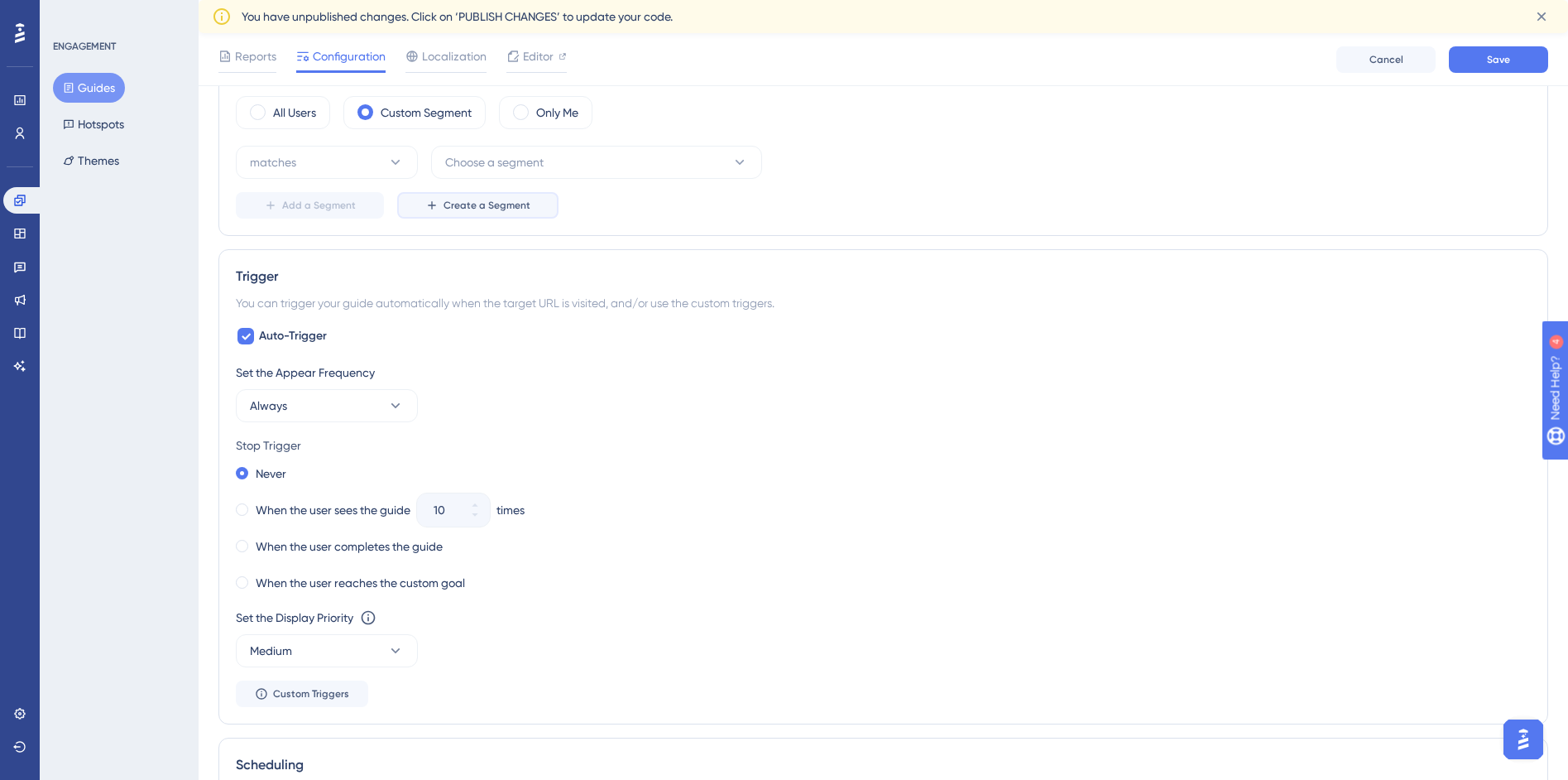
click at [502, 199] on span "Create a Segment" at bounding box center [487, 205] width 87 height 13
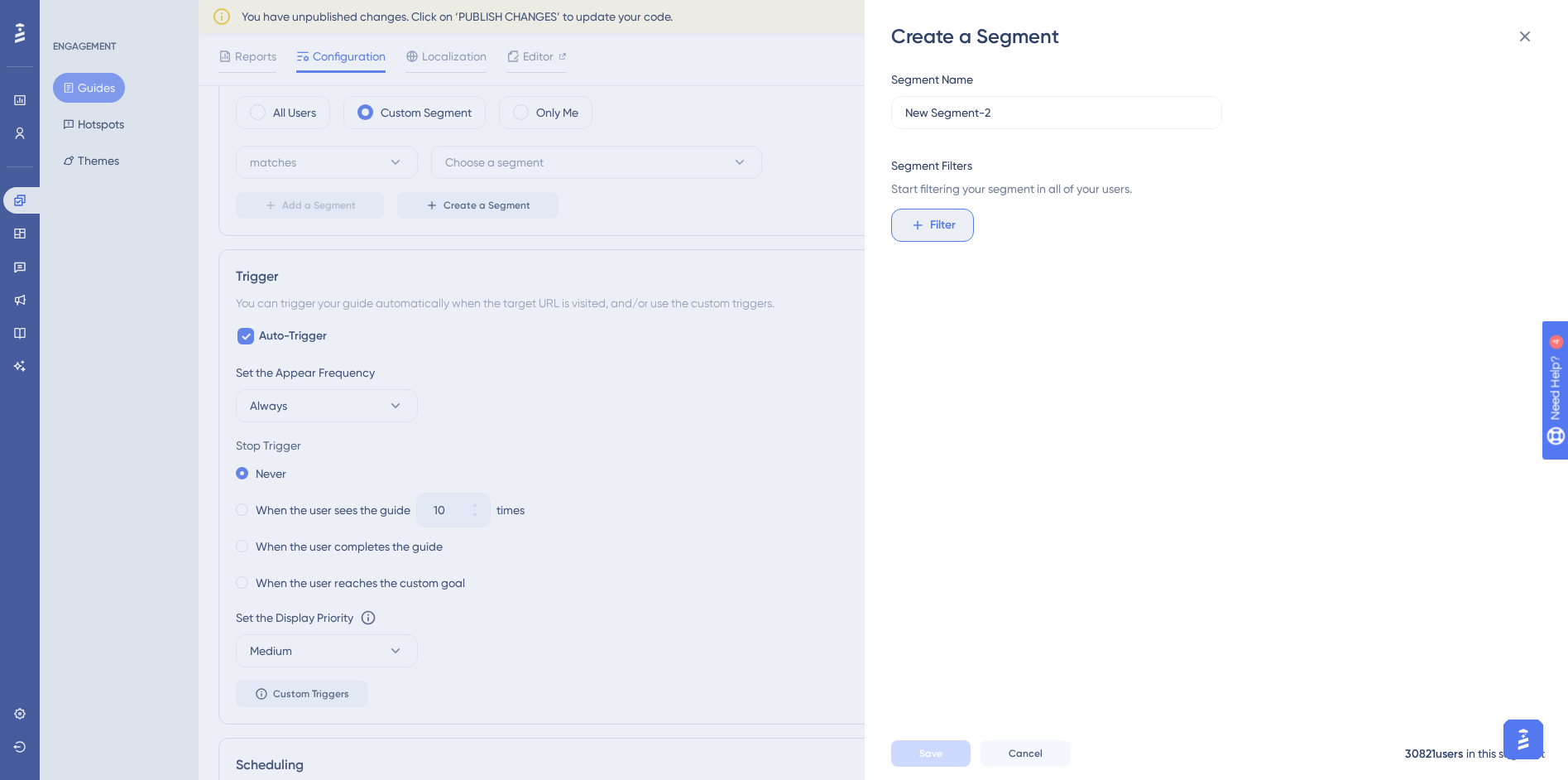
click at [920, 227] on icon at bounding box center [917, 225] width 15 height 15
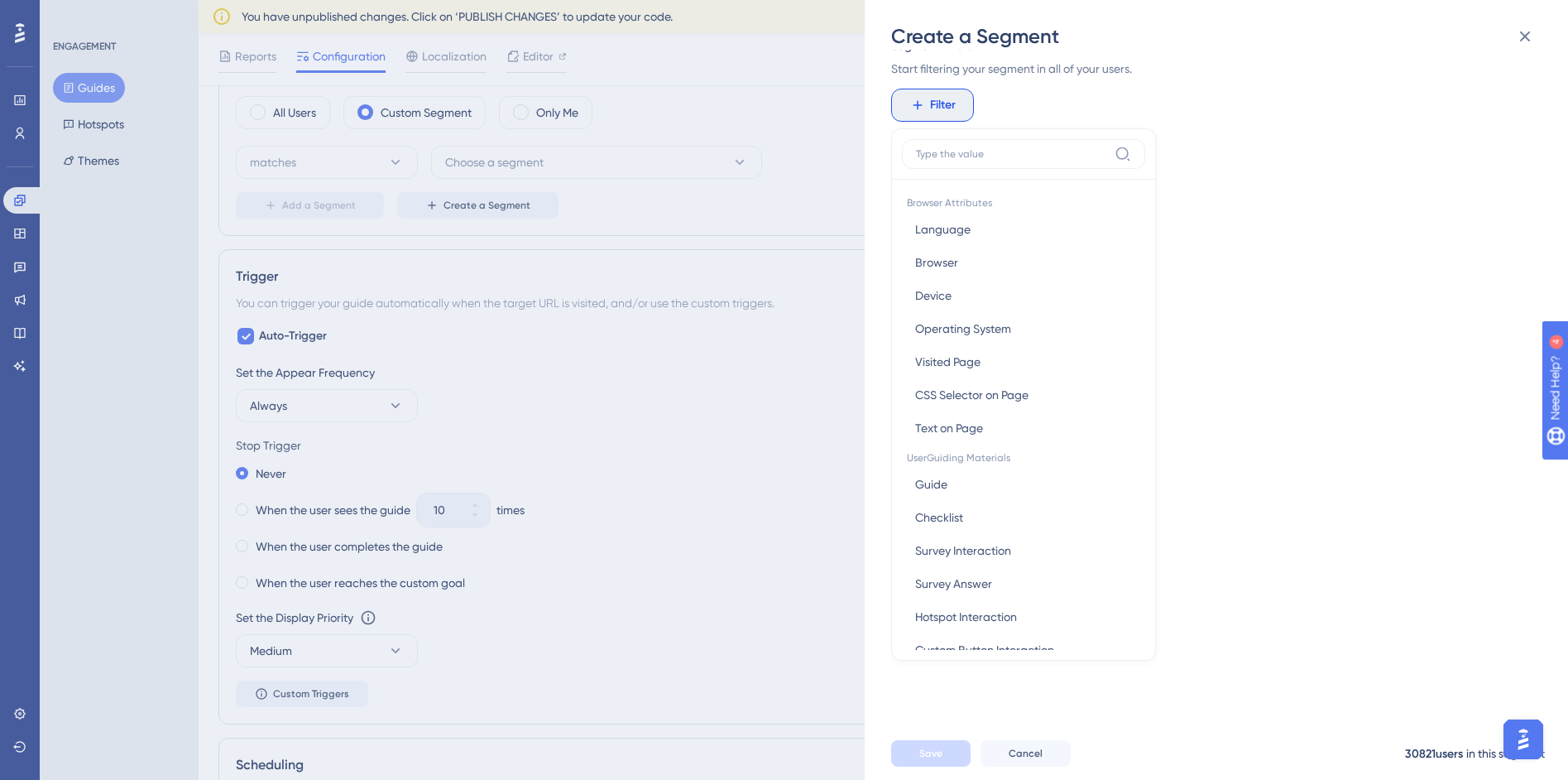
click at [1266, 358] on div "Segment Name New Segment-2 Segment Filters Start filtering your segment in all …" at bounding box center [1224, 388] width 667 height 677
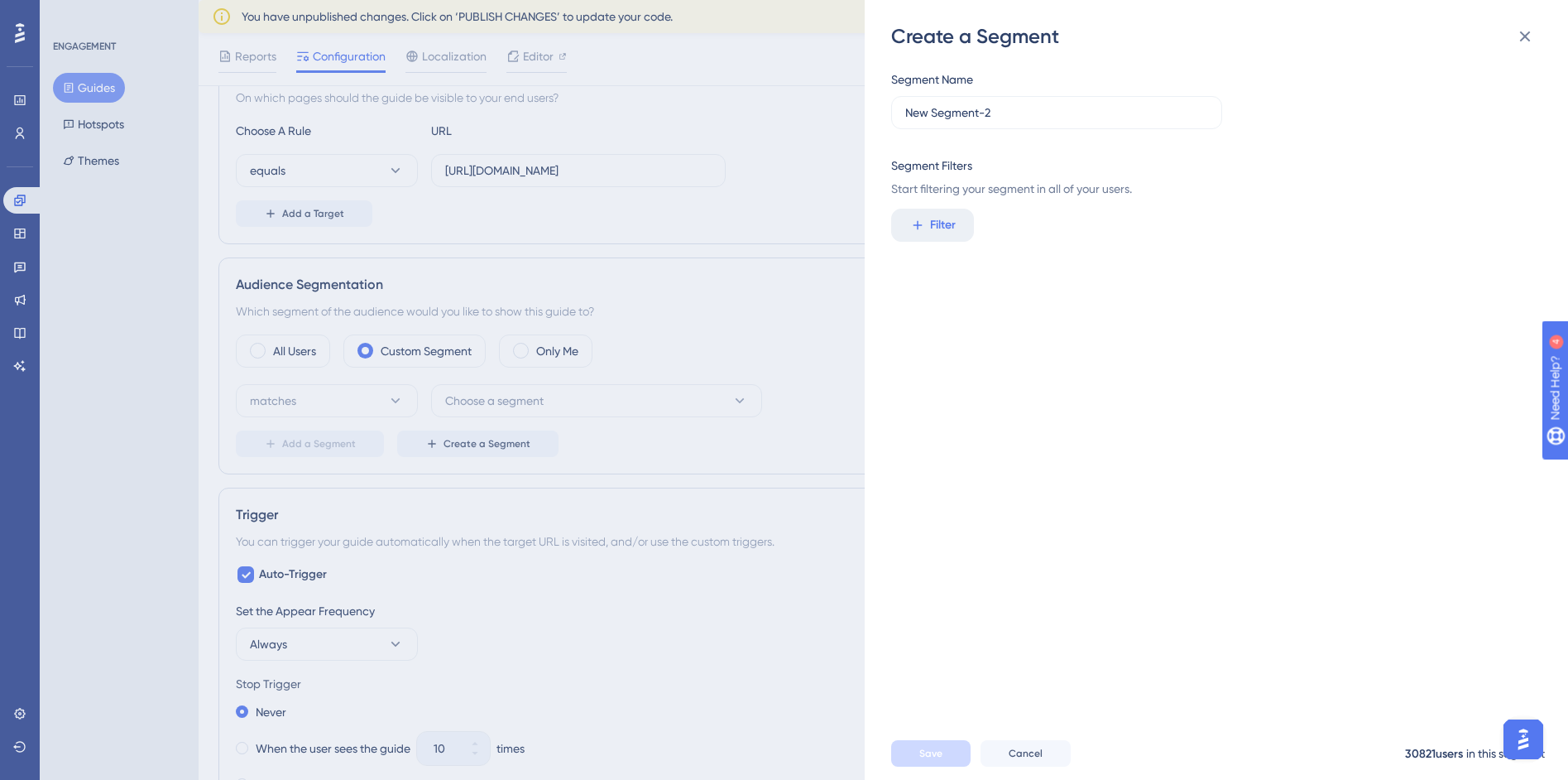
scroll to position [373, 0]
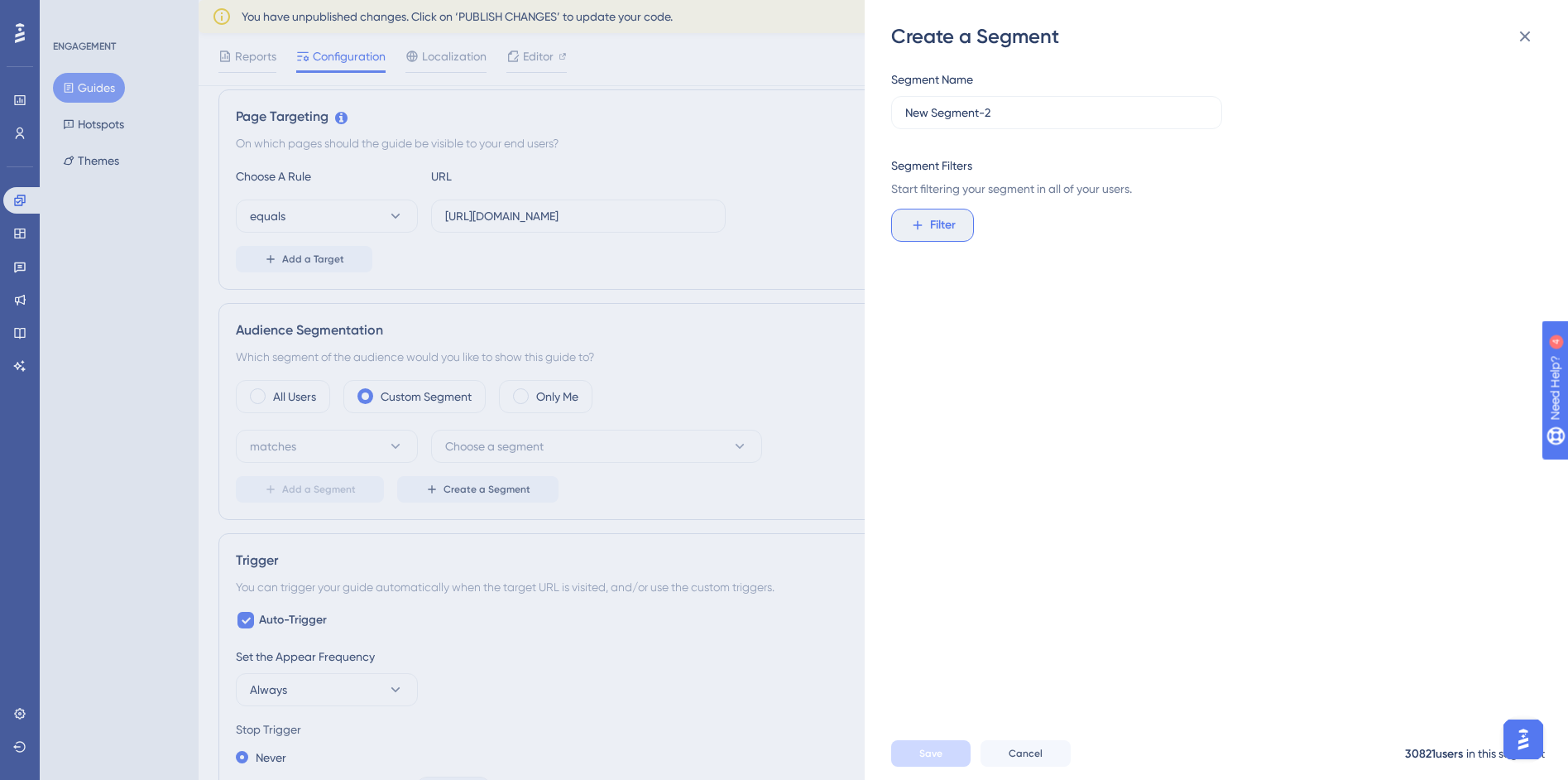
click at [953, 221] on span "Filter" at bounding box center [942, 225] width 25 height 20
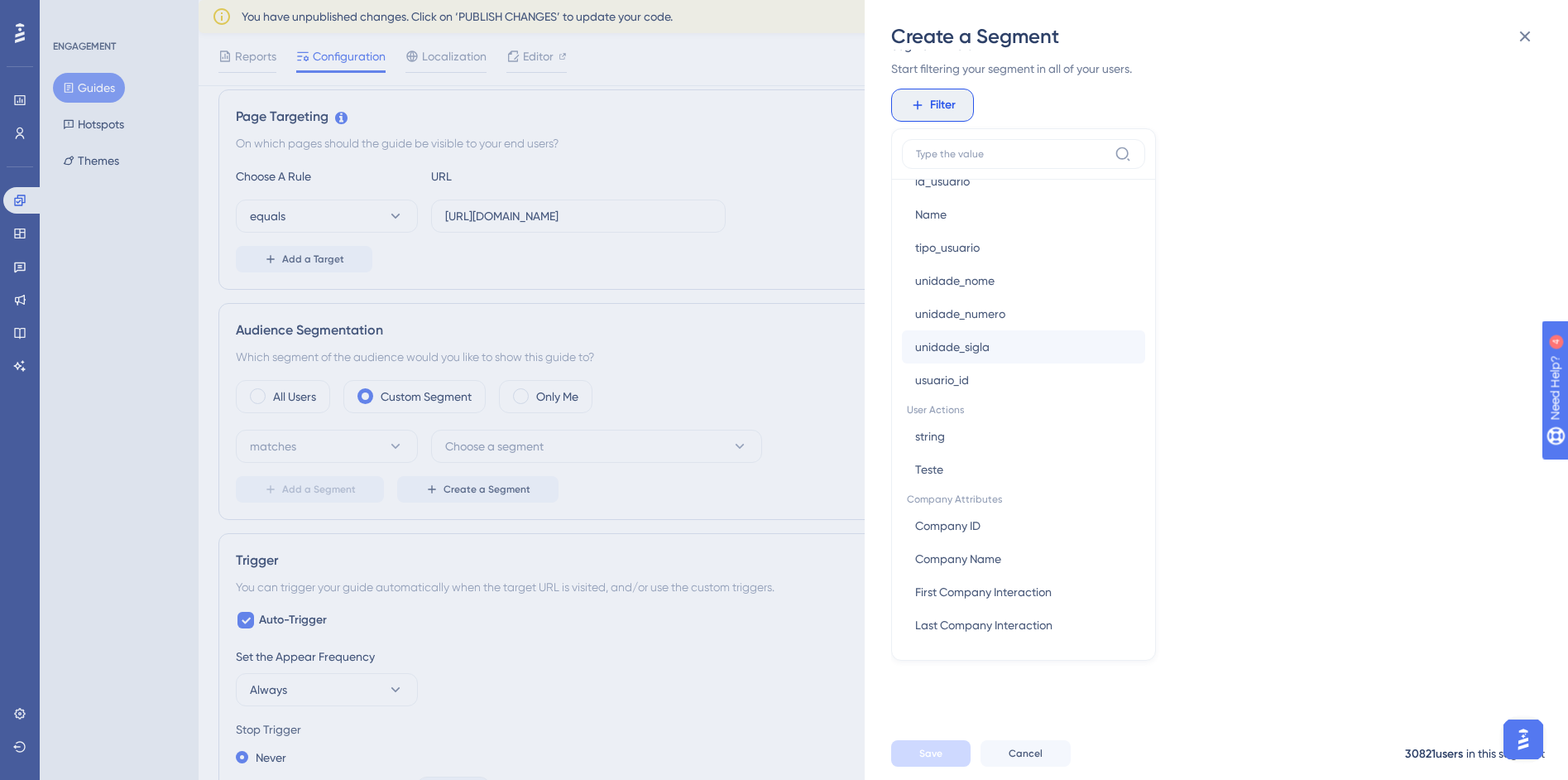
scroll to position [990, 0]
click at [962, 516] on span "Company ID" at bounding box center [947, 523] width 65 height 20
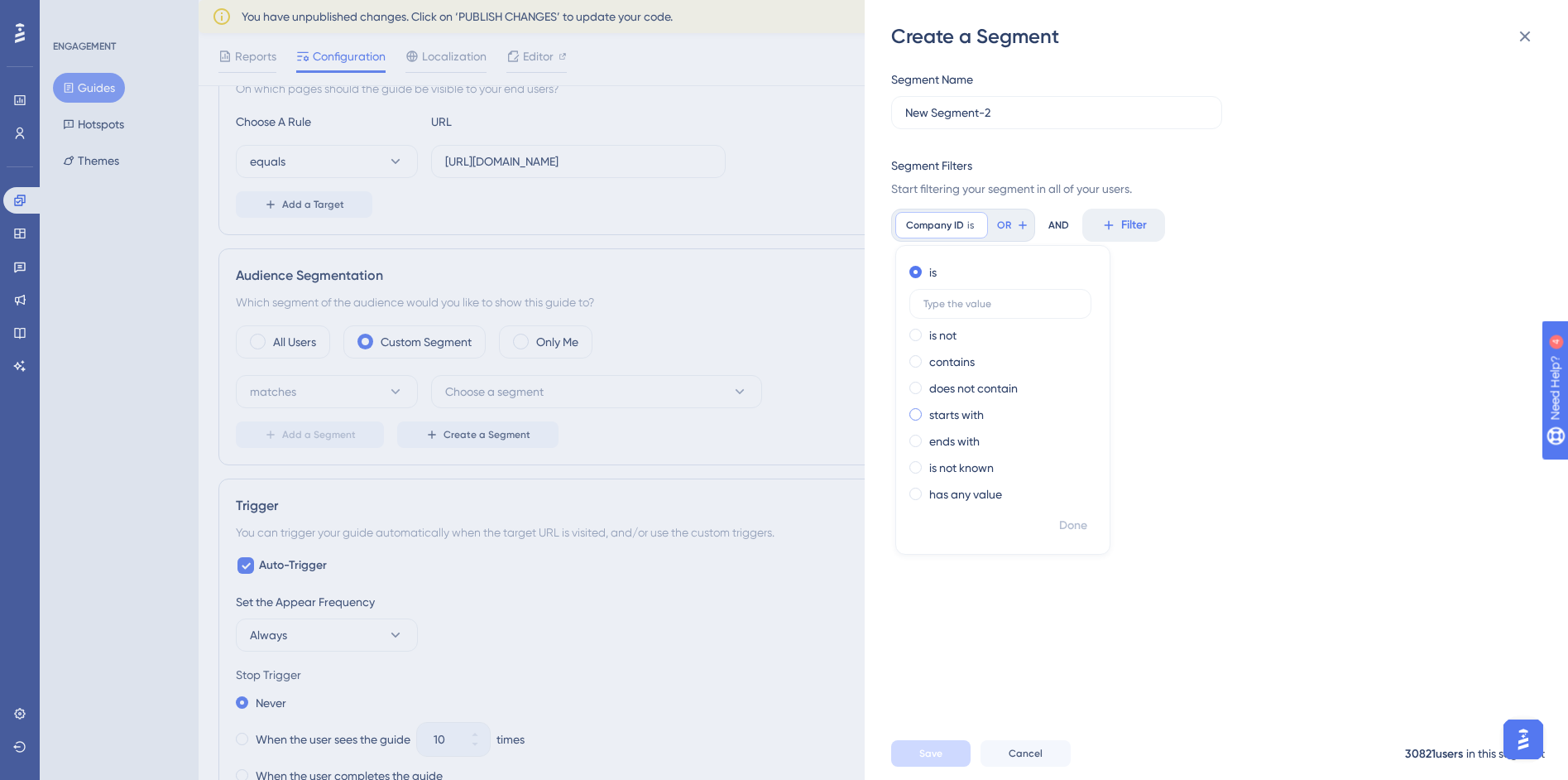
scroll to position [458, 0]
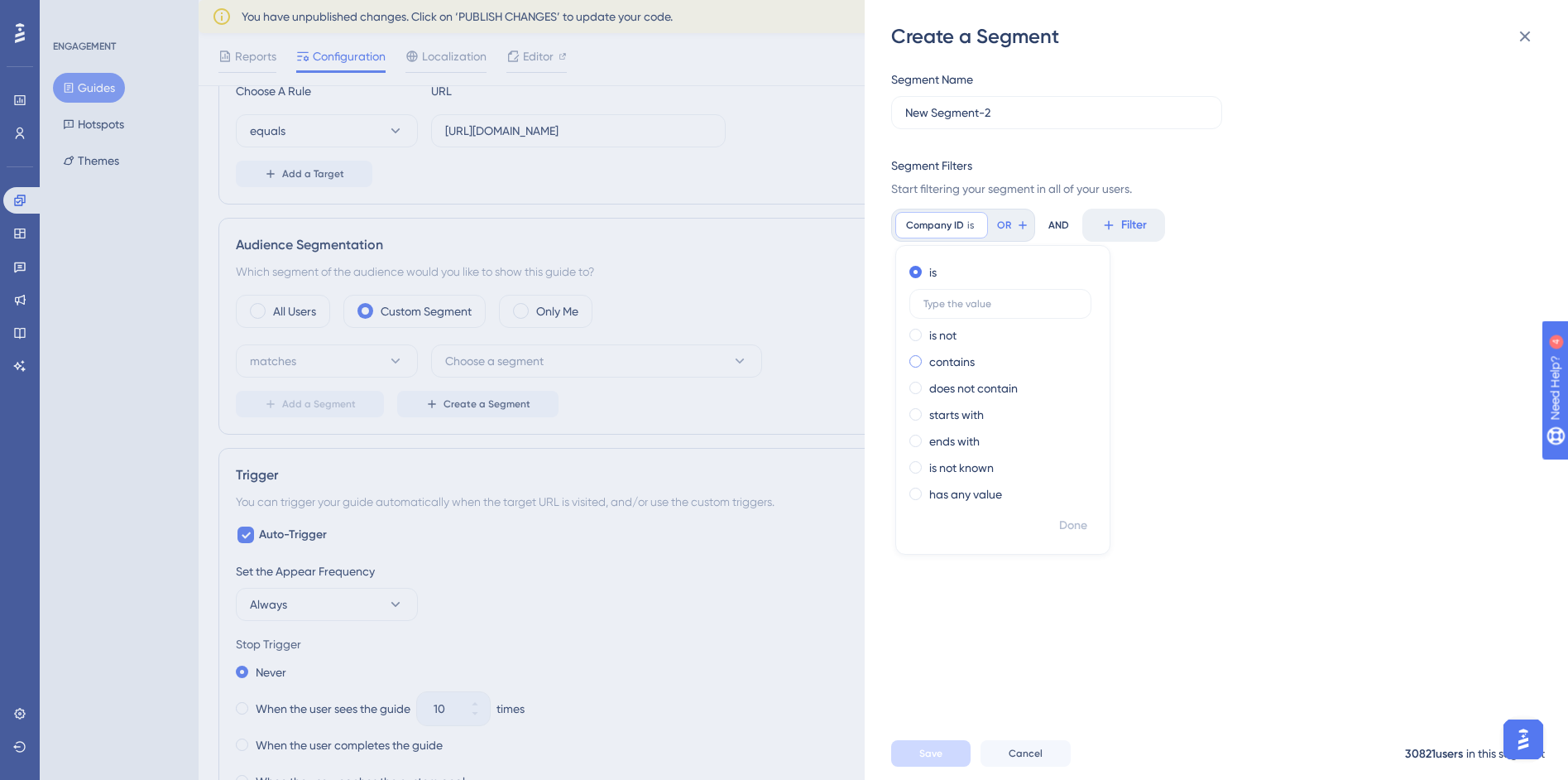
click at [975, 361] on div "contains" at bounding box center [999, 361] width 181 height 20
click at [1149, 222] on button "Filter" at bounding box center [1157, 225] width 83 height 33
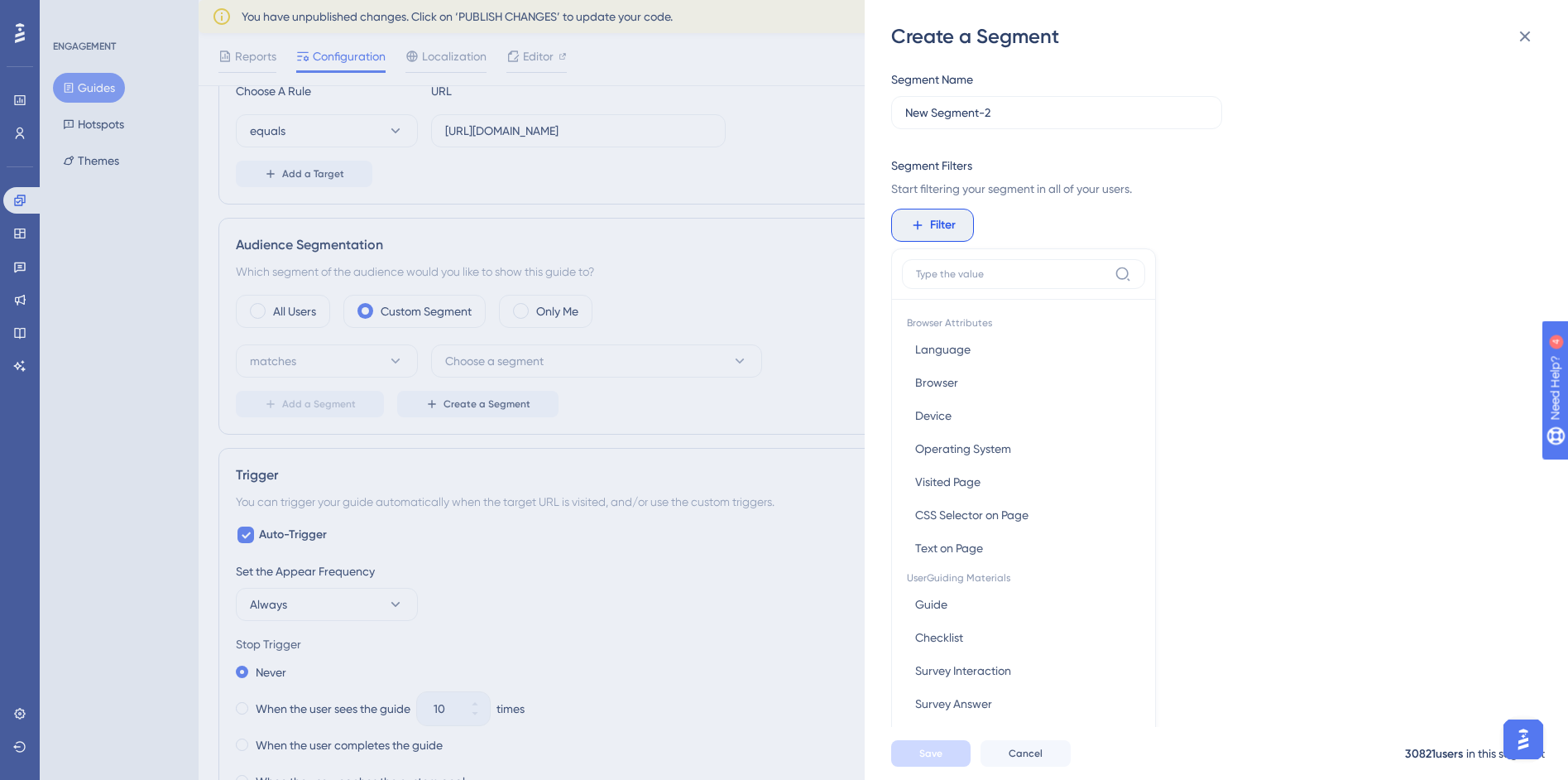
scroll to position [120, 0]
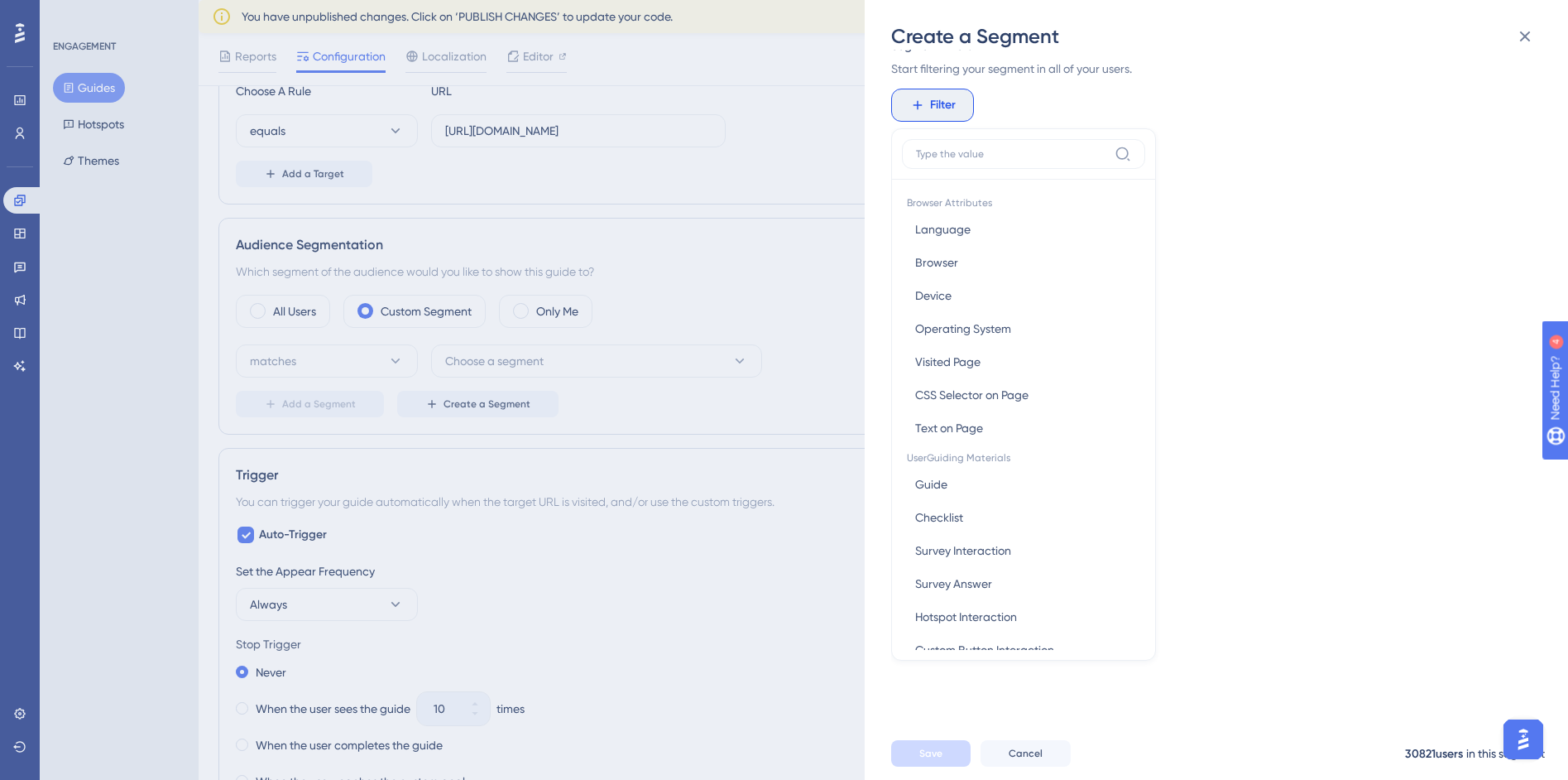
click at [1291, 241] on div "Segment Name New Segment-2 Segment Filters Start filtering your segment in all …" at bounding box center [1224, 388] width 667 height 677
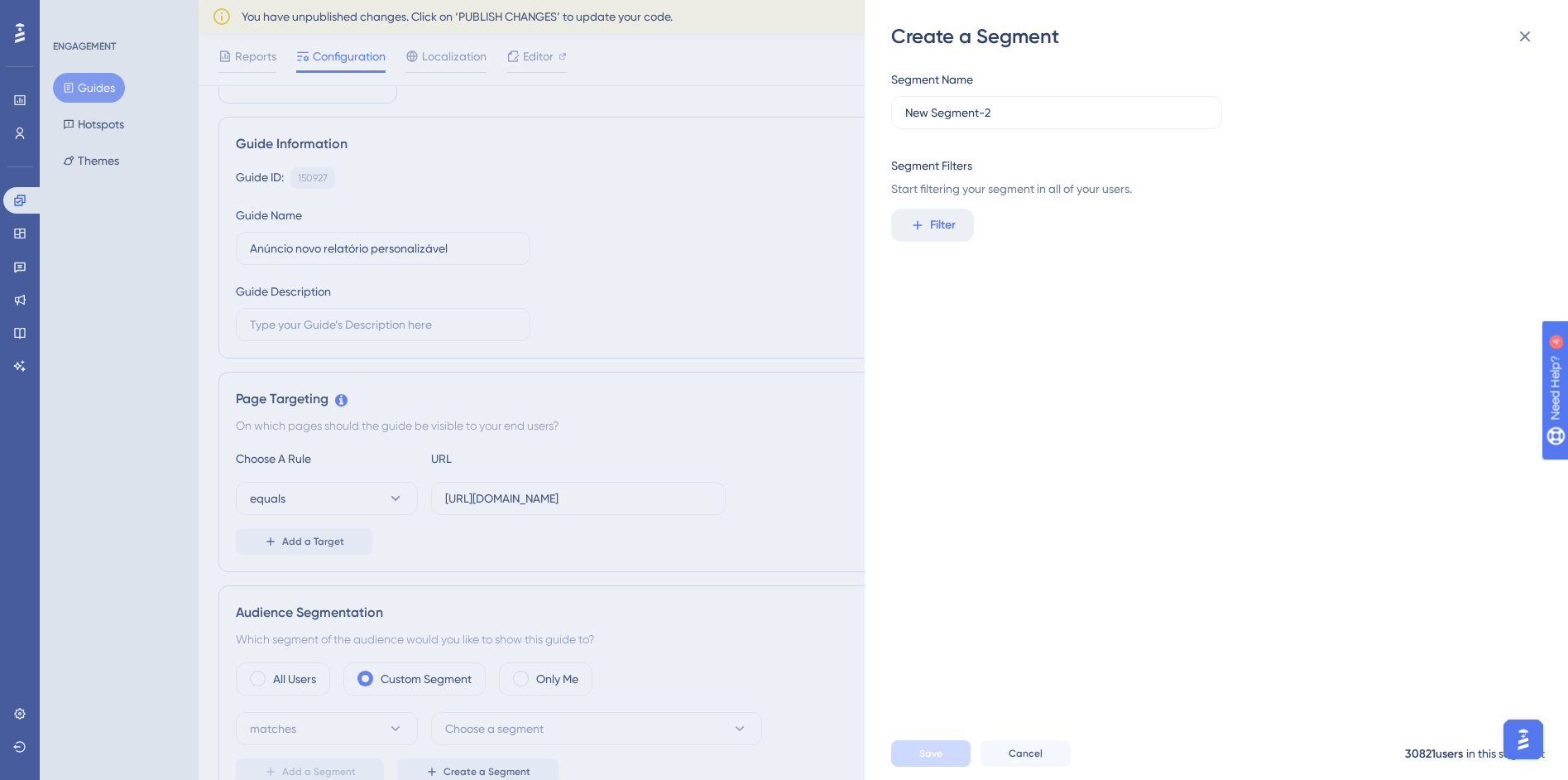
scroll to position [78, 0]
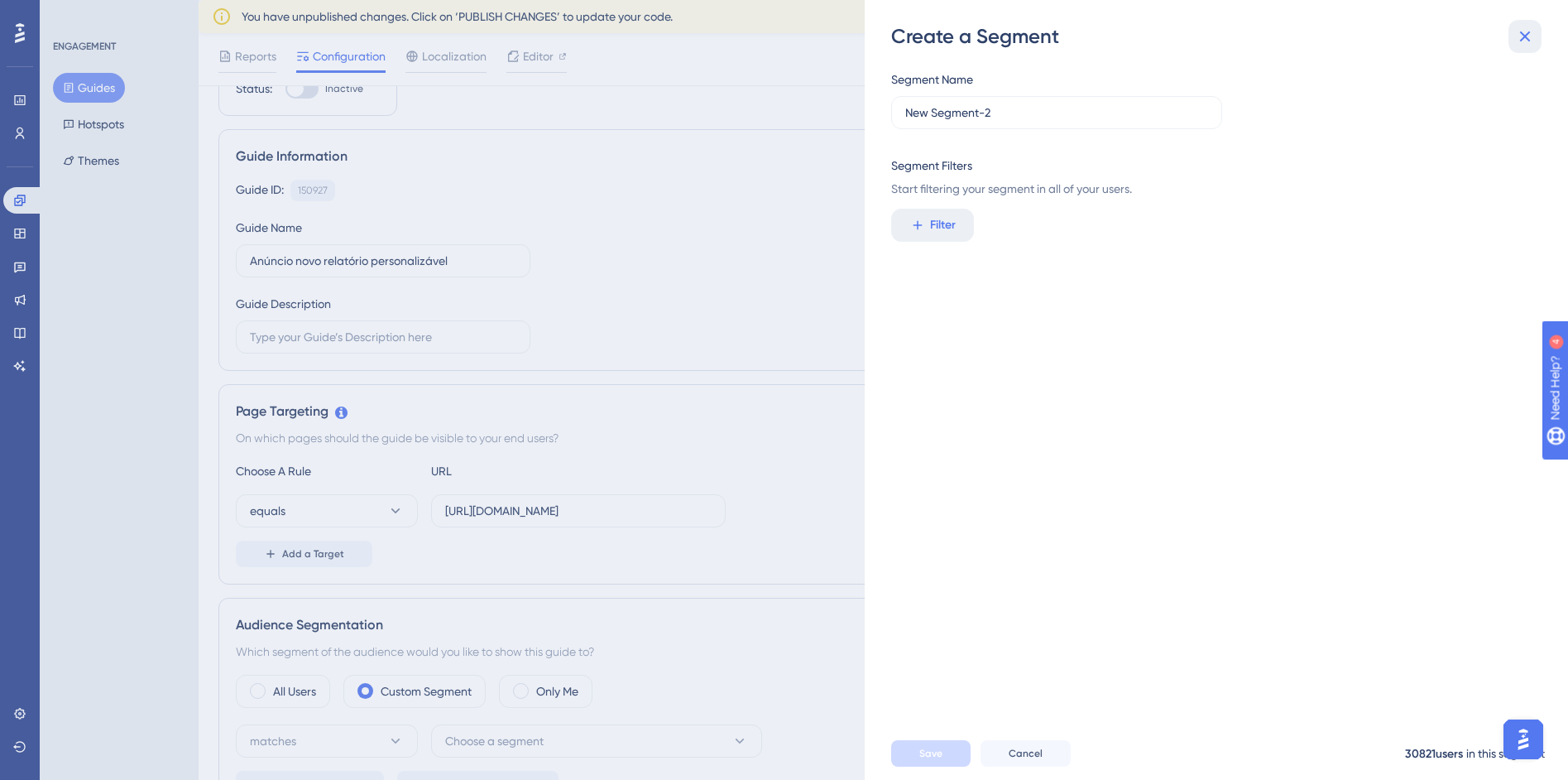
click at [1527, 44] on icon at bounding box center [1524, 36] width 20 height 20
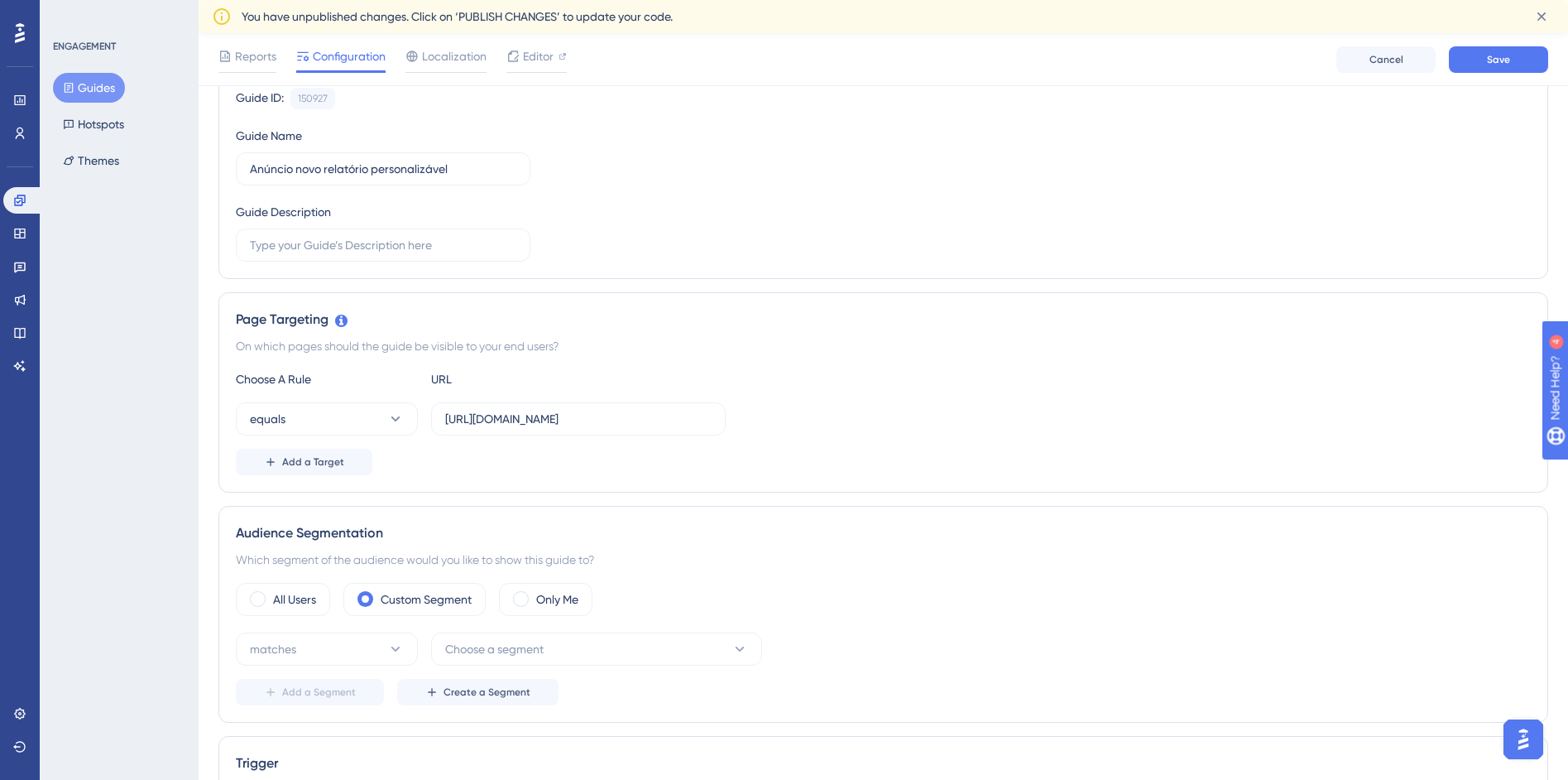
scroll to position [395, 0]
